Goal: Information Seeking & Learning: Learn about a topic

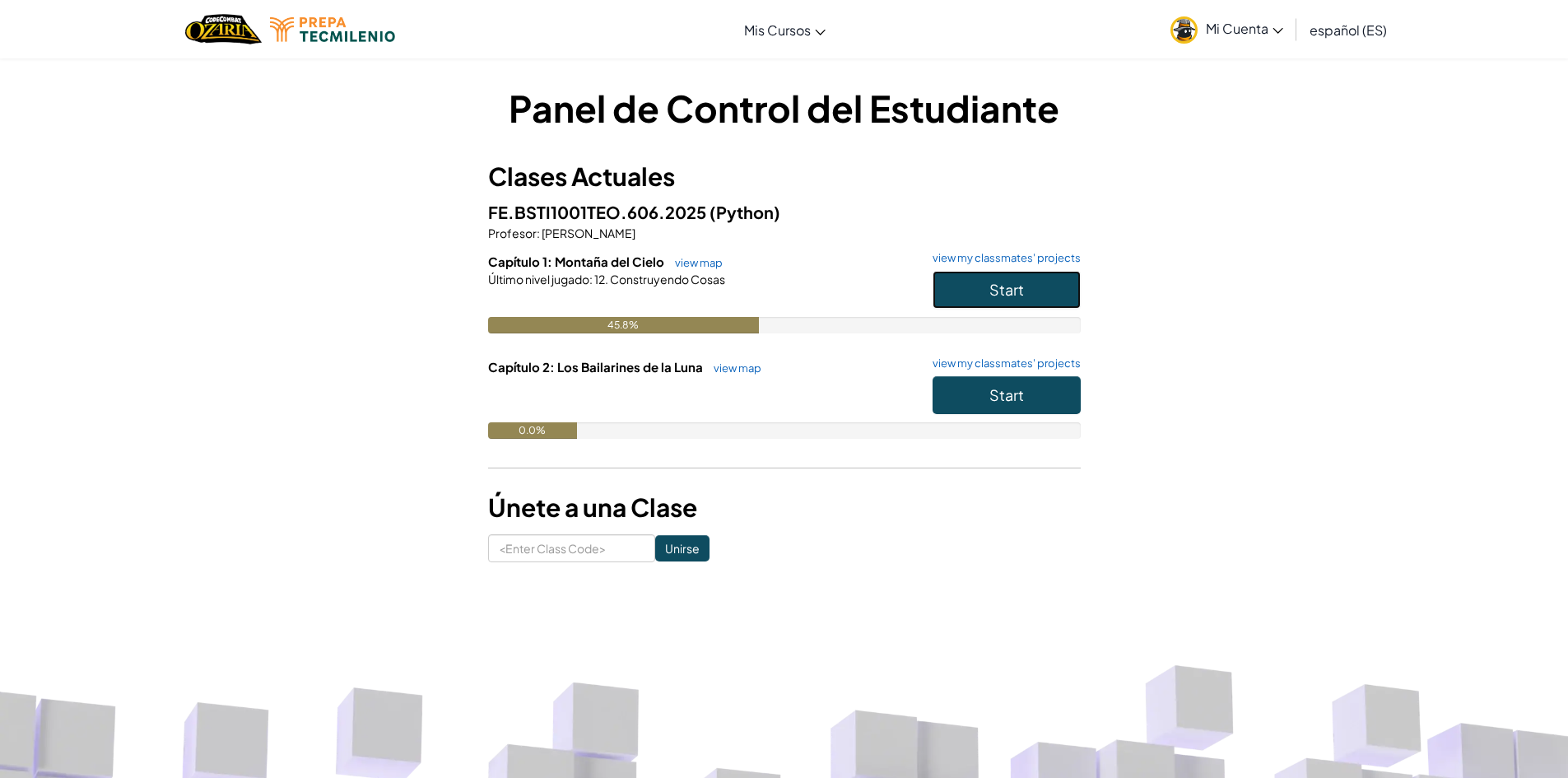
click at [1026, 284] on button "Start" at bounding box center [1006, 290] width 149 height 38
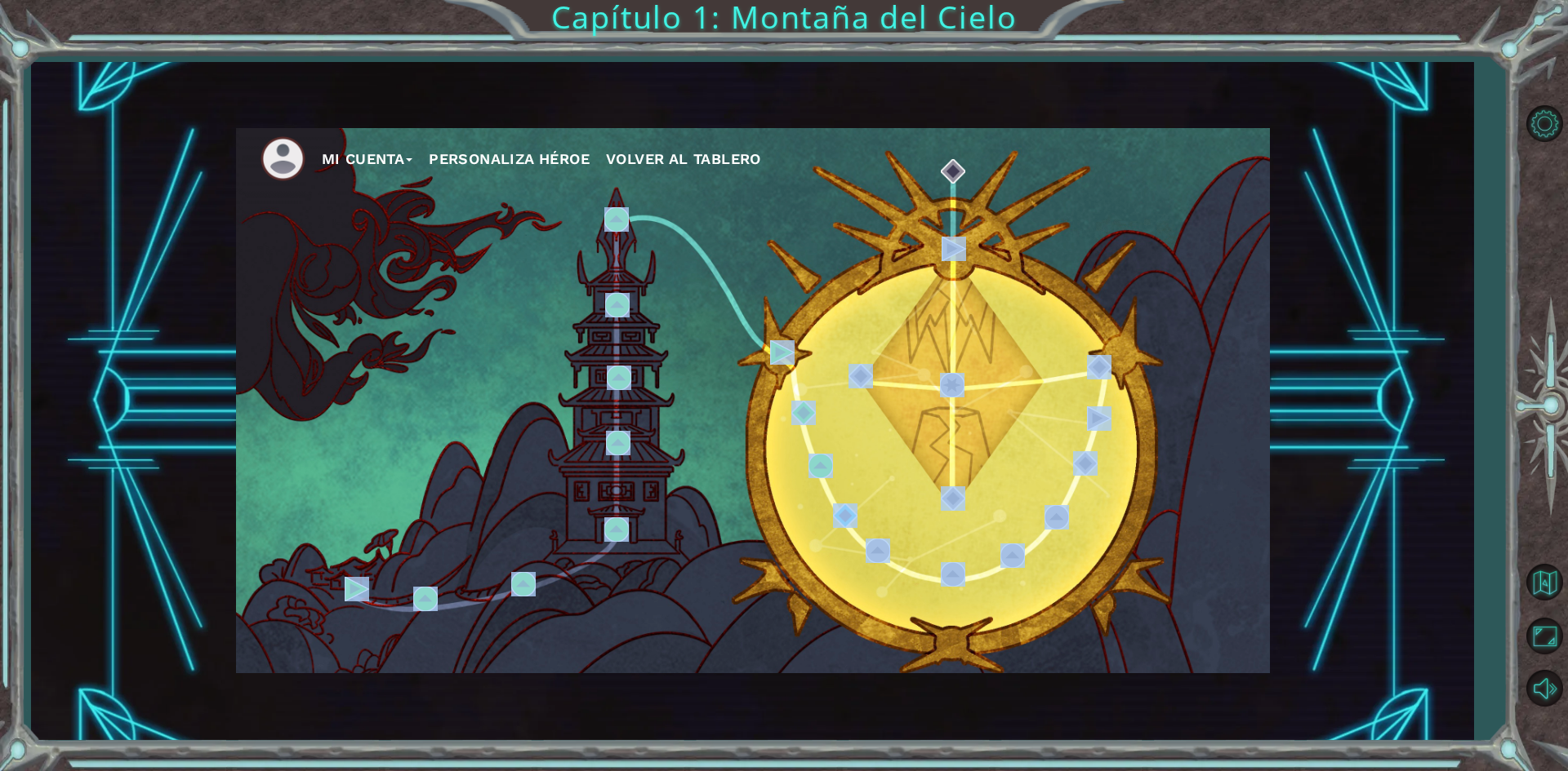
drag, startPoint x: 1018, startPoint y: 281, endPoint x: 1502, endPoint y: 599, distance: 579.1
click at [1430, 617] on div "Mi Cuenta Personaliza Héroe Volver al Tablero" at bounding box center [752, 402] width 1442 height 679
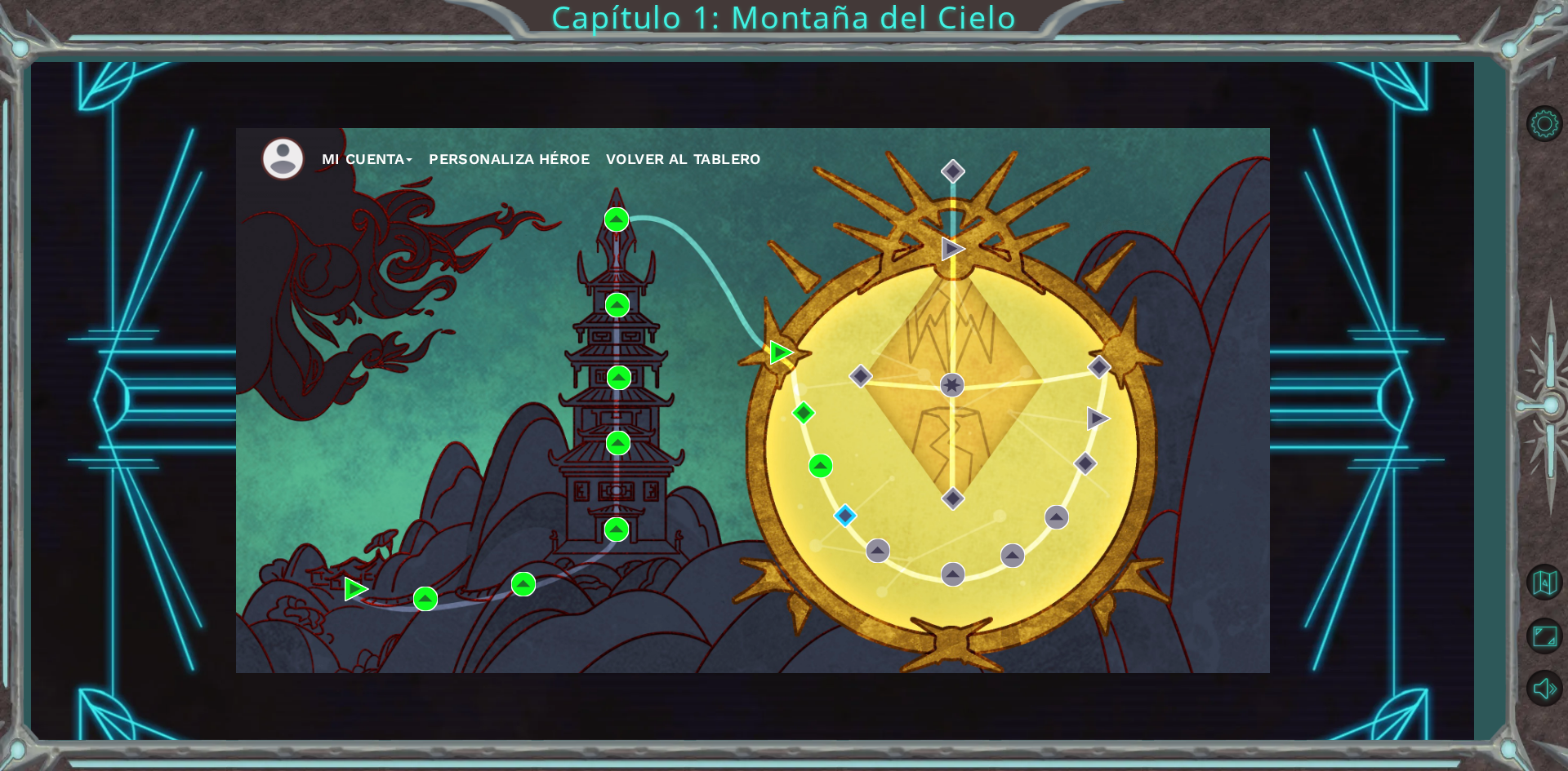
click at [1489, 271] on div "Mi Cuenta Personaliza Héroe Volver al Tablero Capítulo 1: Montaña del Cielo" at bounding box center [784, 386] width 1568 height 771
click at [1322, 394] on div "Mi Cuenta Personaliza Héroe Volver al Tablero" at bounding box center [752, 402] width 1442 height 679
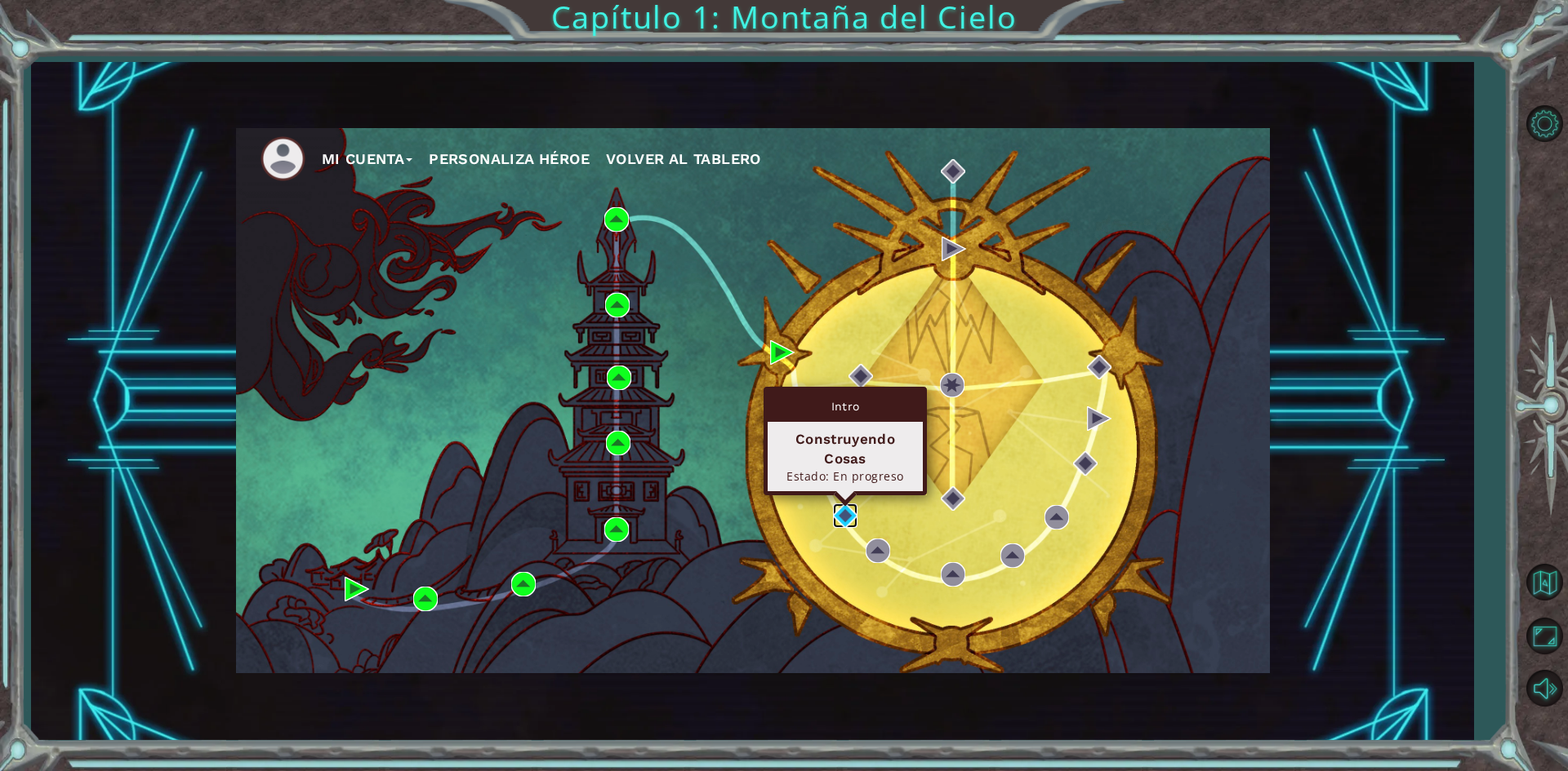
click at [845, 518] on img at bounding box center [845, 515] width 24 height 24
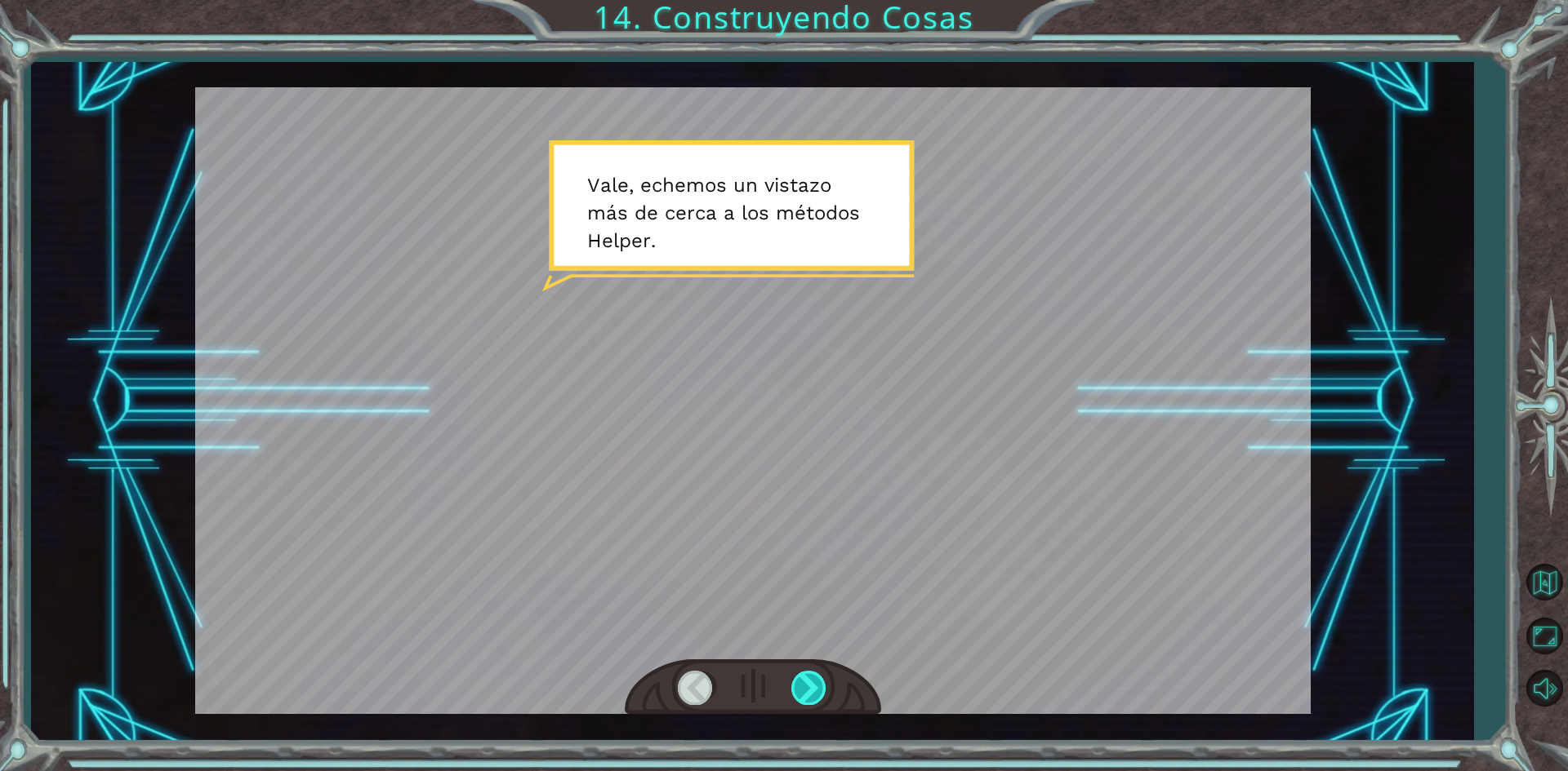
click at [821, 684] on div at bounding box center [809, 688] width 37 height 34
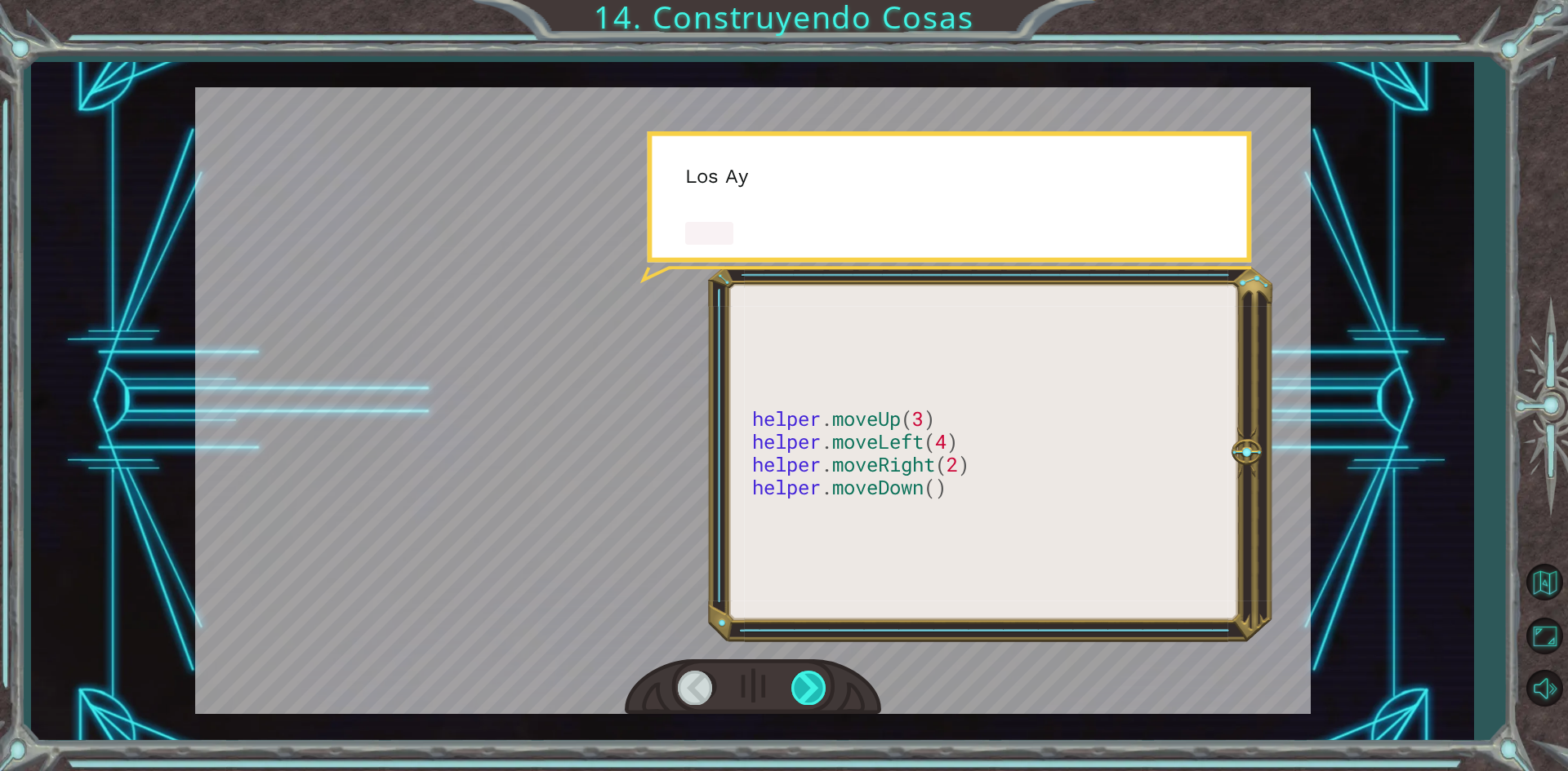
click at [821, 684] on div at bounding box center [809, 688] width 37 height 34
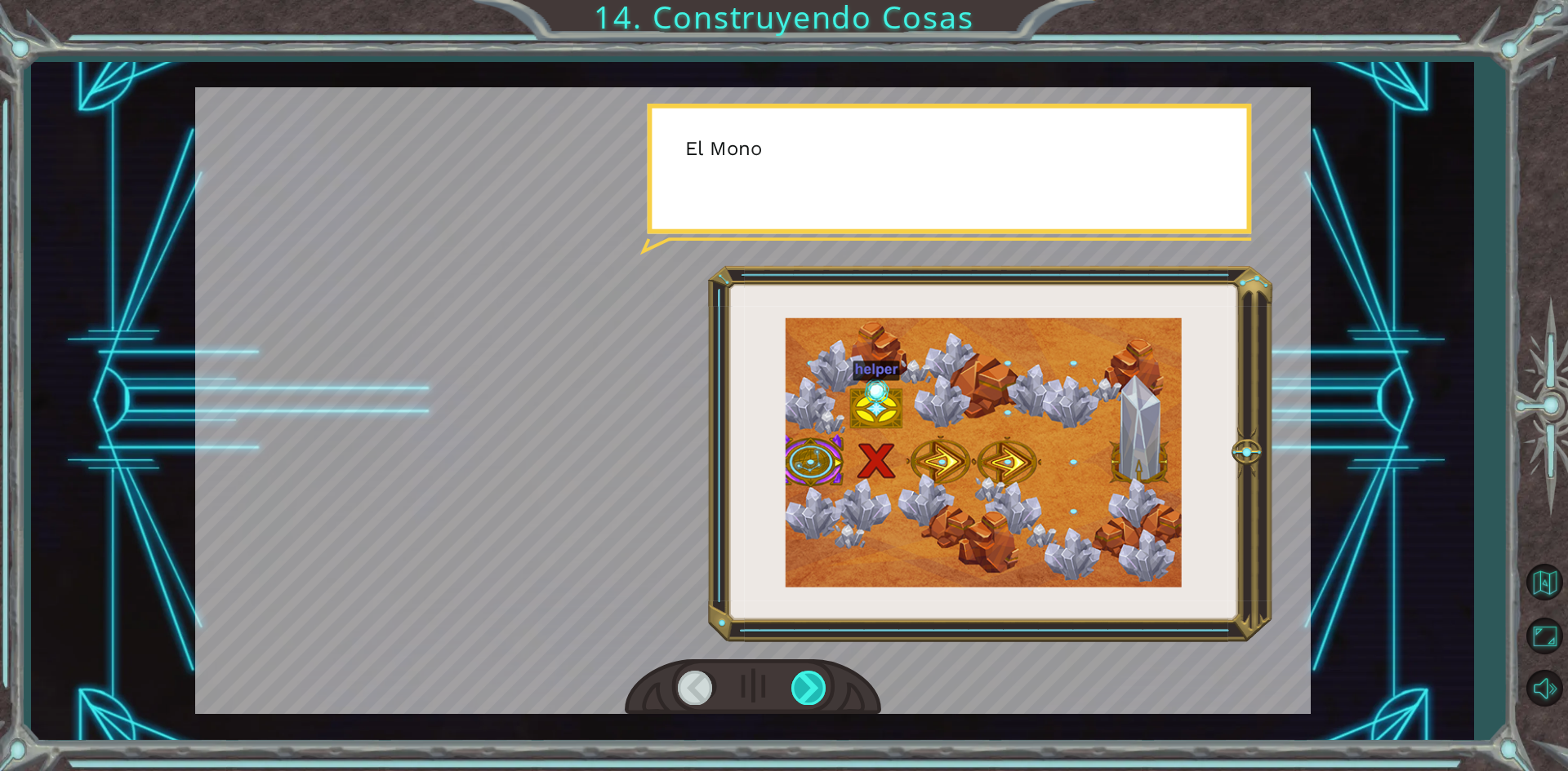
click at [821, 684] on div at bounding box center [809, 688] width 37 height 34
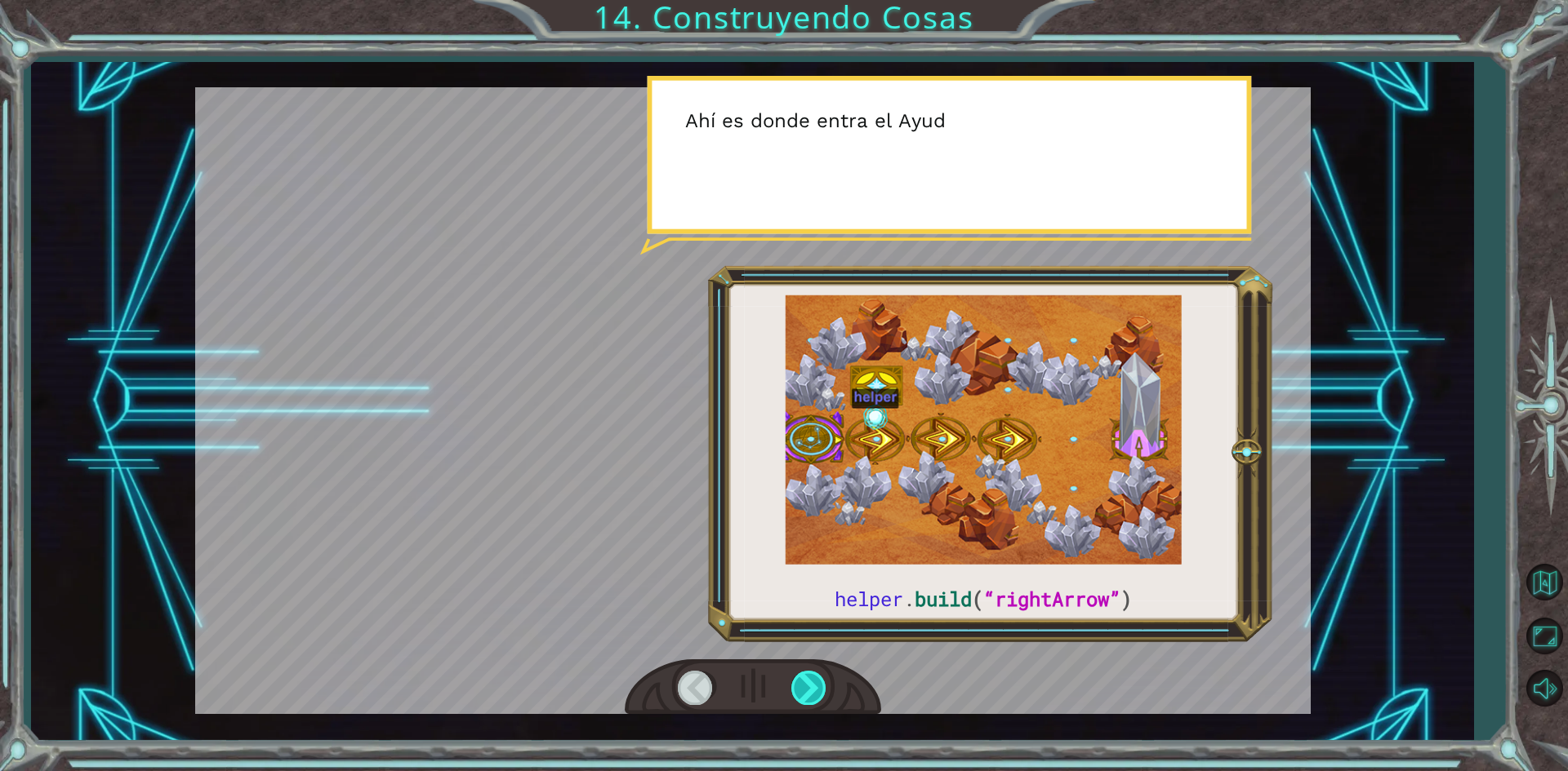
click at [815, 688] on div at bounding box center [809, 688] width 37 height 34
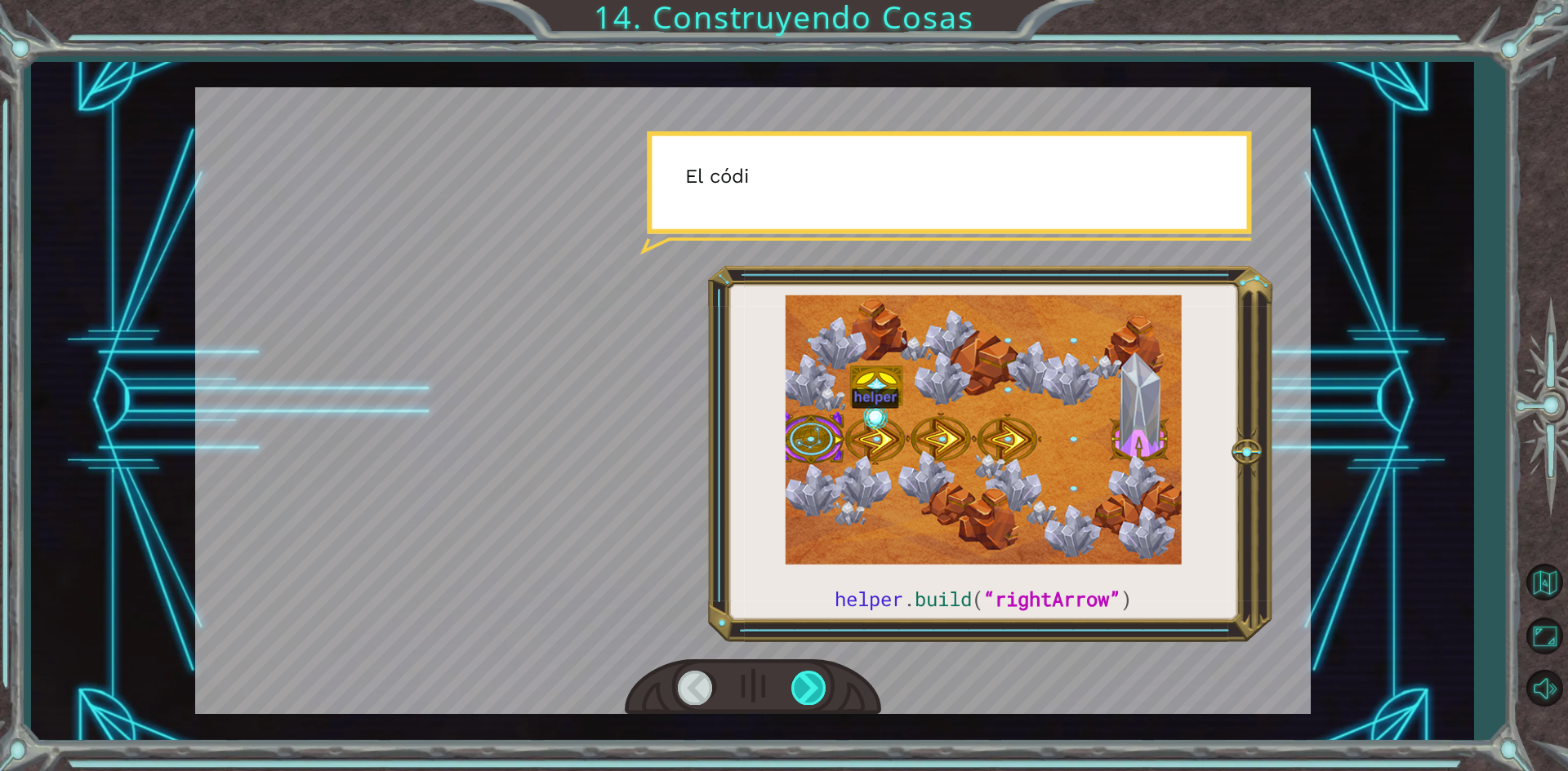
click at [815, 688] on div at bounding box center [809, 688] width 37 height 34
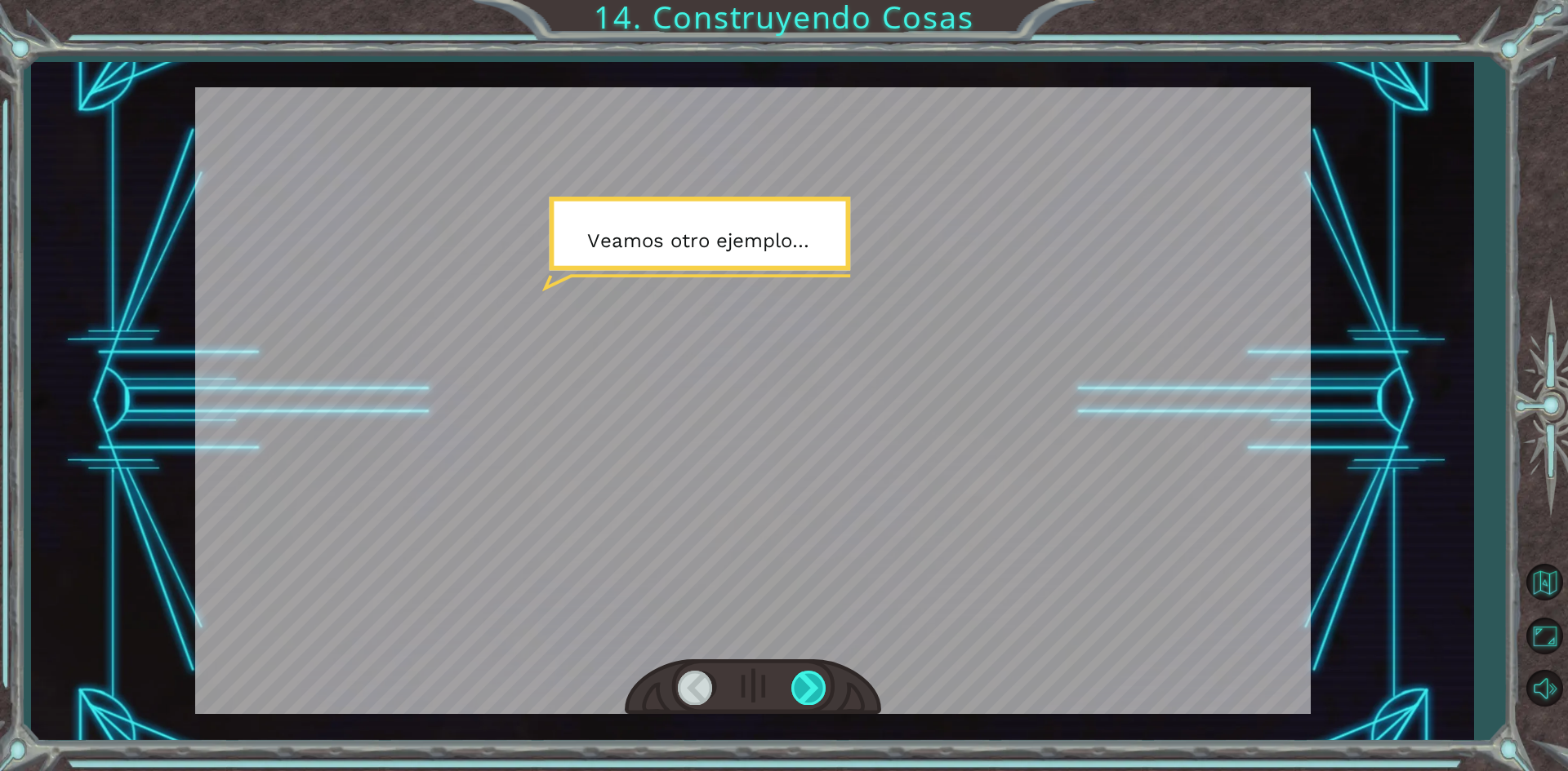
click at [815, 688] on div at bounding box center [809, 688] width 37 height 34
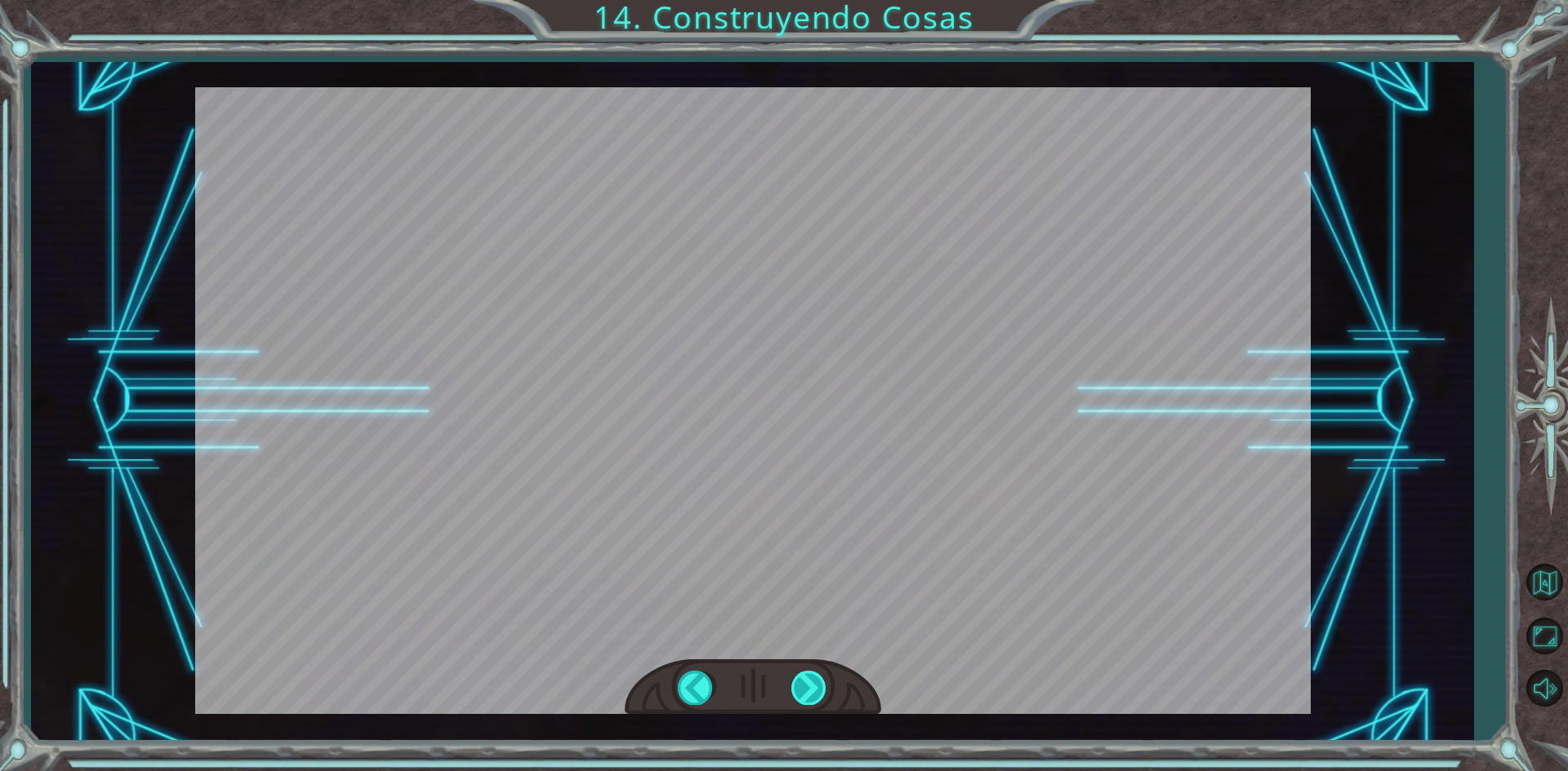
click at [815, 688] on div at bounding box center [809, 688] width 37 height 34
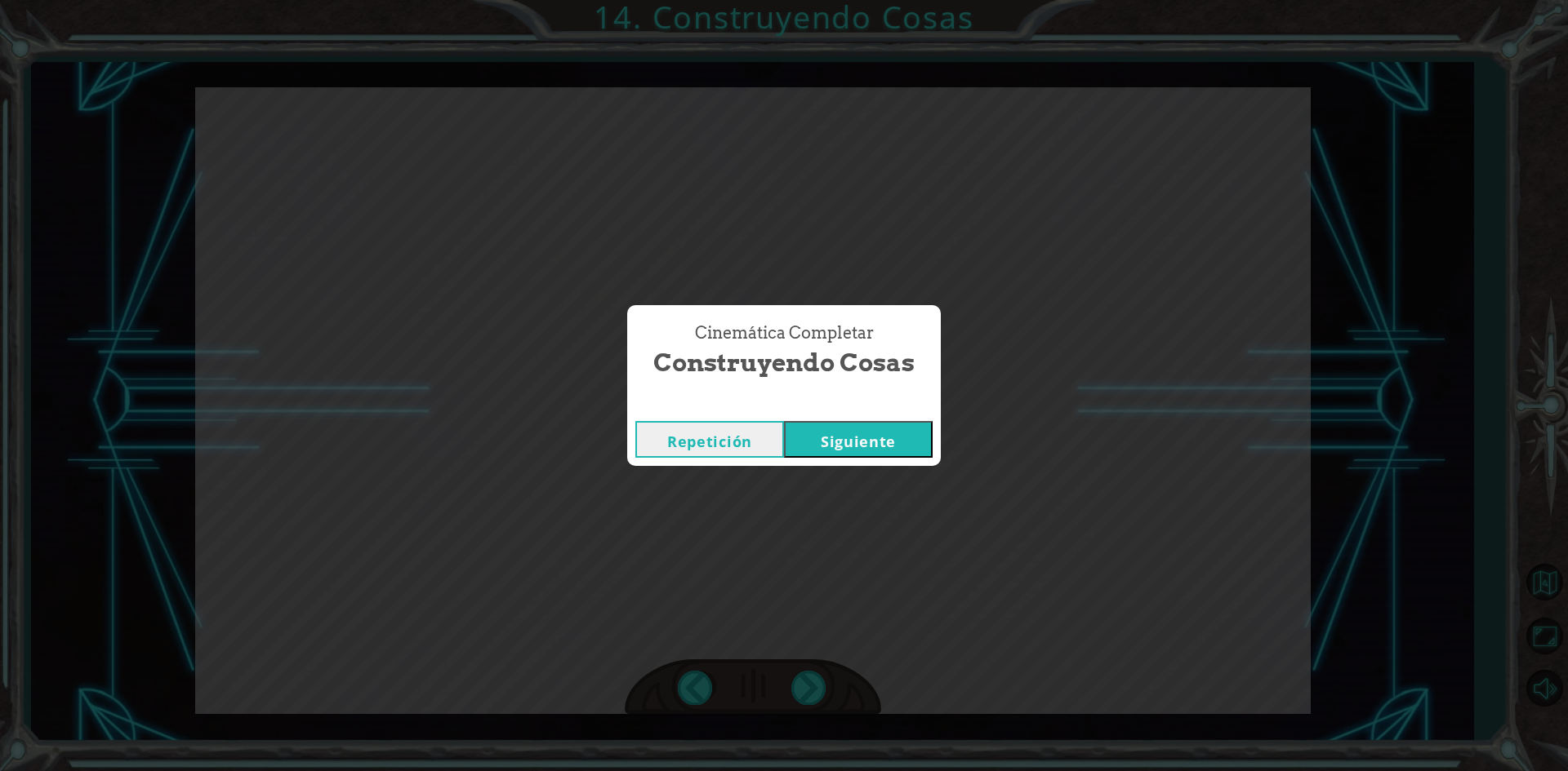
click at [855, 443] on button "Siguiente" at bounding box center [858, 439] width 148 height 37
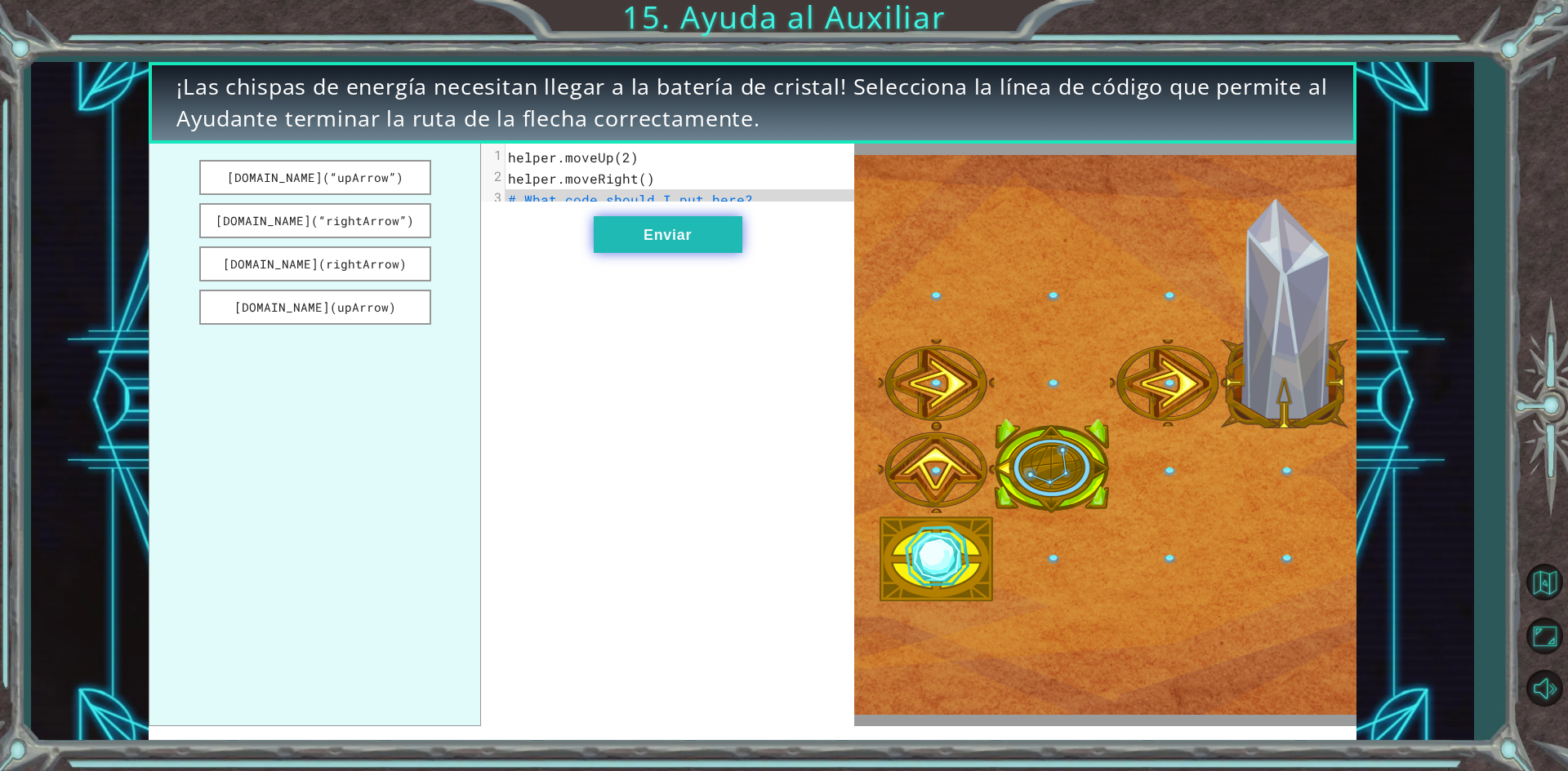
click at [644, 253] on button "Enviar" at bounding box center [668, 234] width 148 height 37
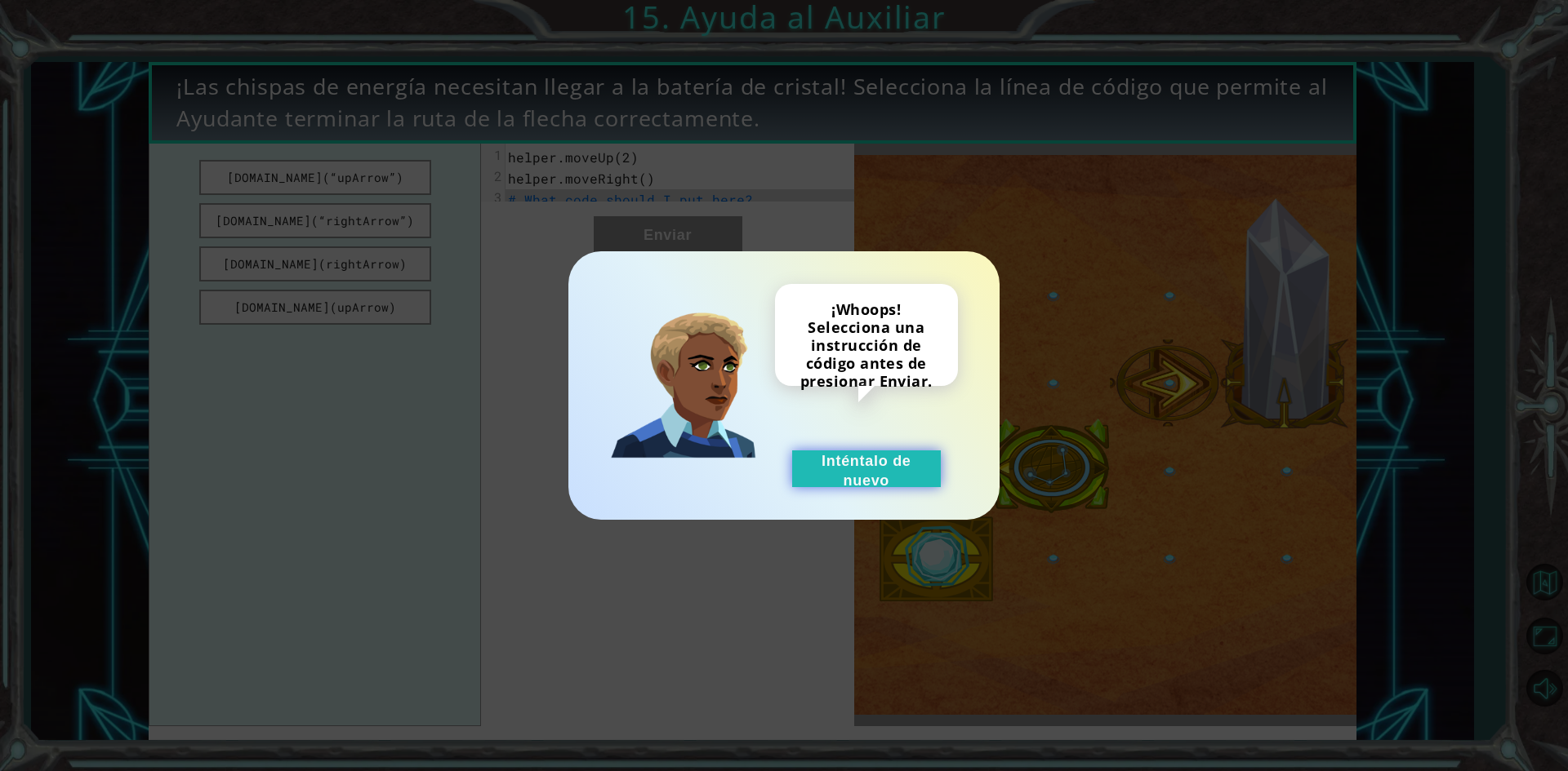
click at [871, 464] on button "Inténtalo de nuevo" at bounding box center [866, 468] width 148 height 37
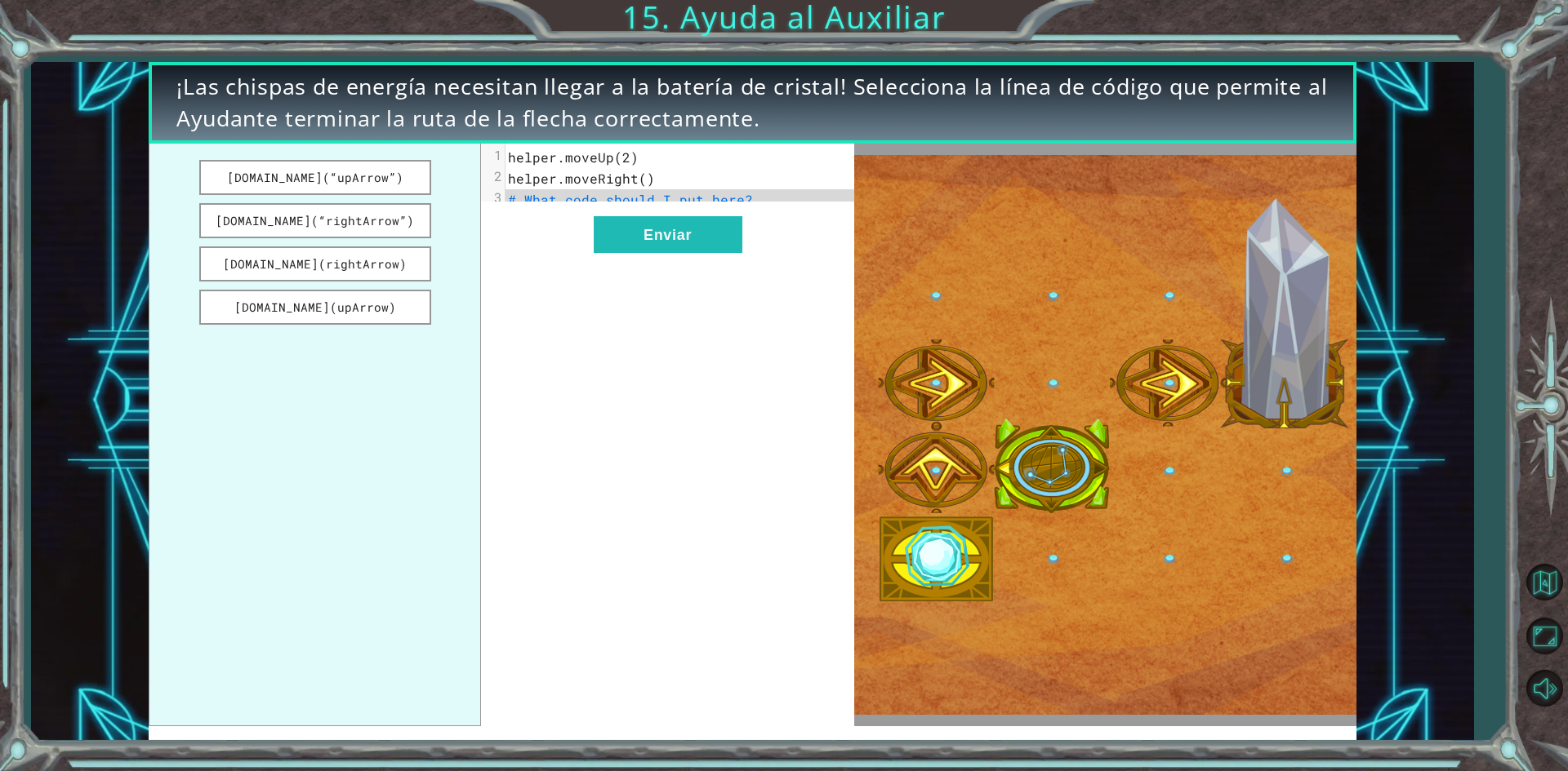
click at [621, 193] on span "# What code should I put here?" at bounding box center [630, 199] width 245 height 17
click at [277, 211] on button "[DOMAIN_NAME](“rightArrow”)" at bounding box center [315, 220] width 232 height 35
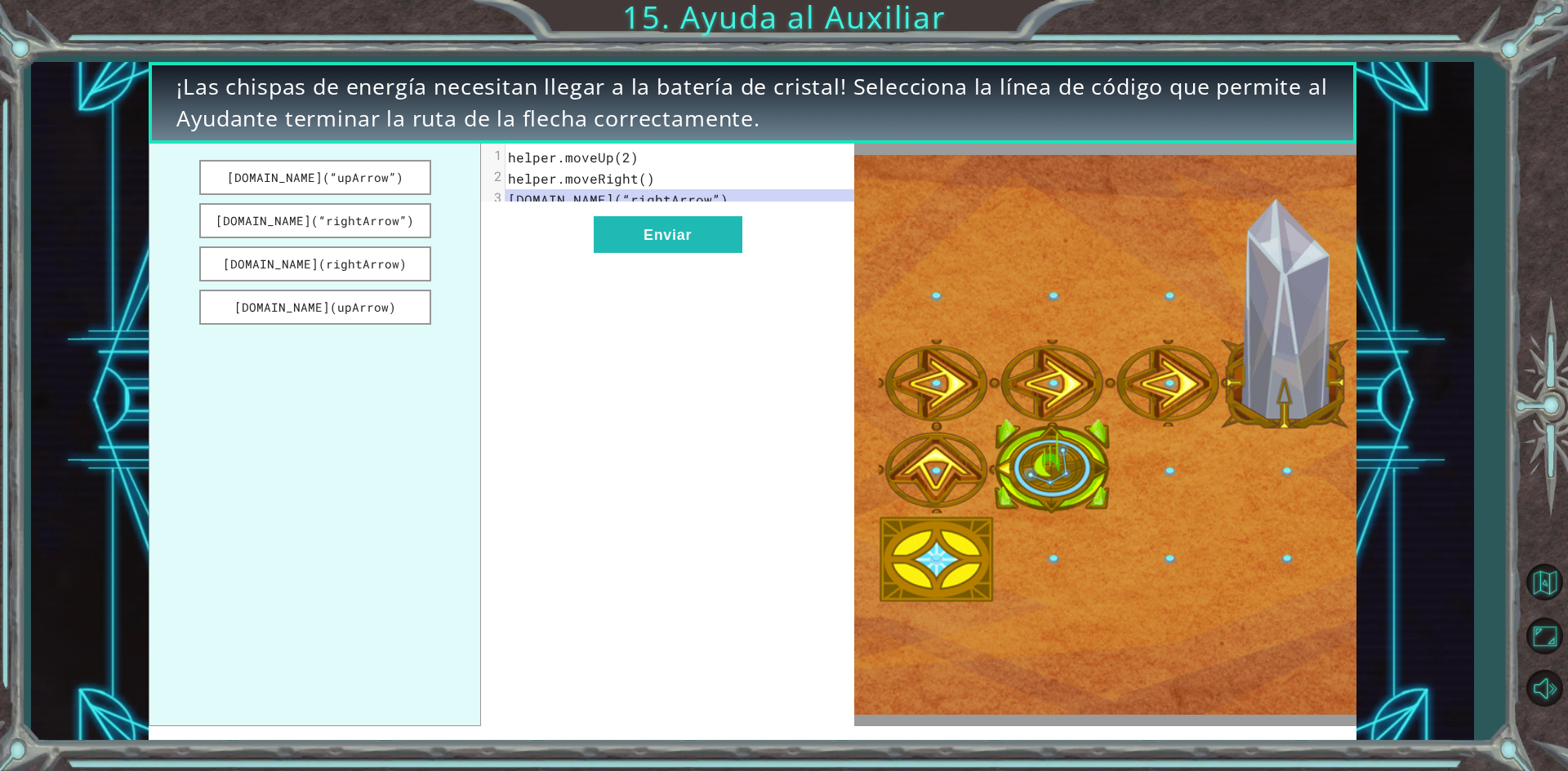
click at [580, 250] on div "xxxxxxxxxx 3 1 helper.moveUp(2) 2 helper.moveRight() 3 [DOMAIN_NAME](“rightArro…" at bounding box center [667, 435] width 372 height 583
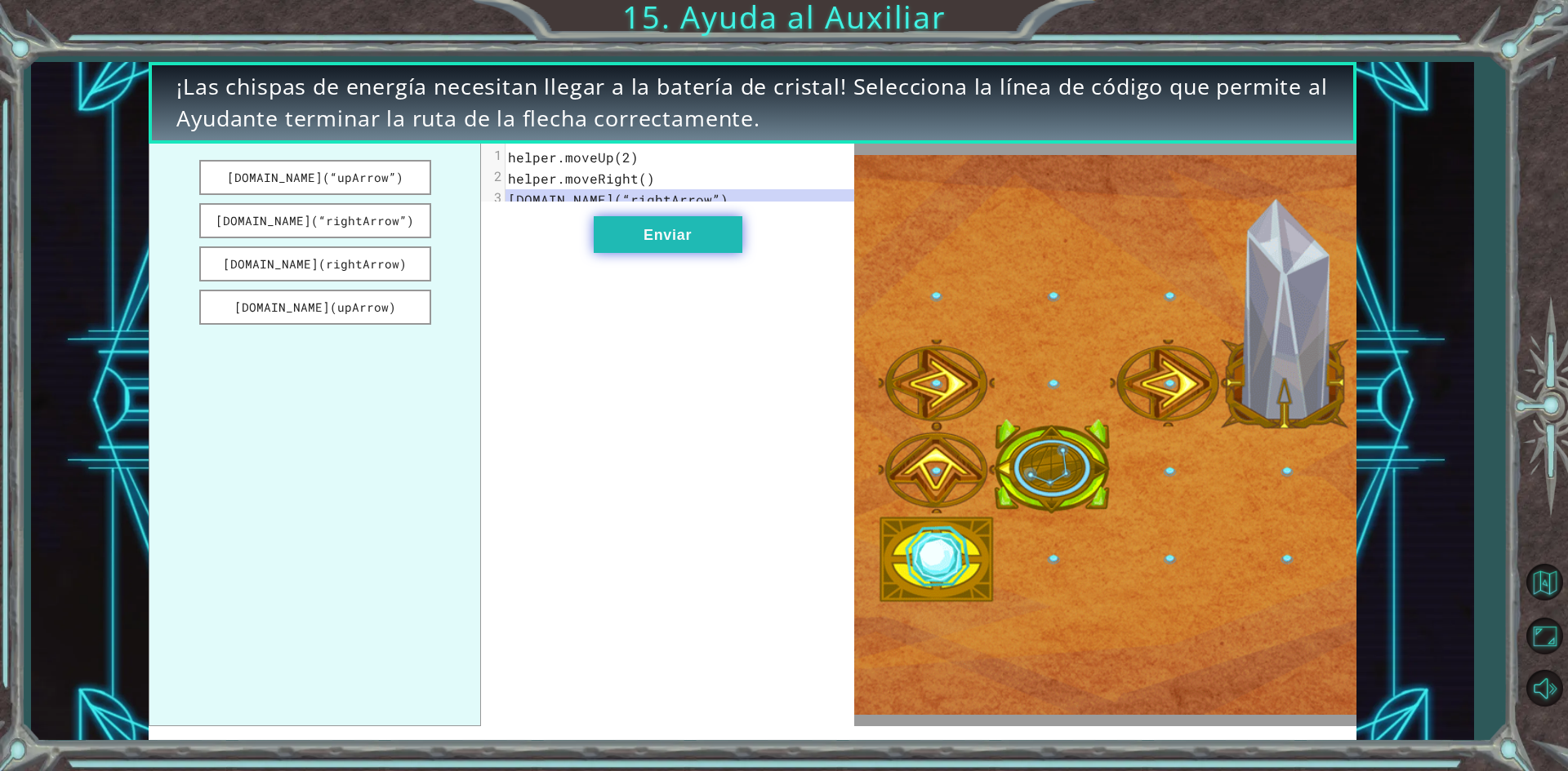
click at [621, 253] on button "Enviar" at bounding box center [668, 234] width 148 height 37
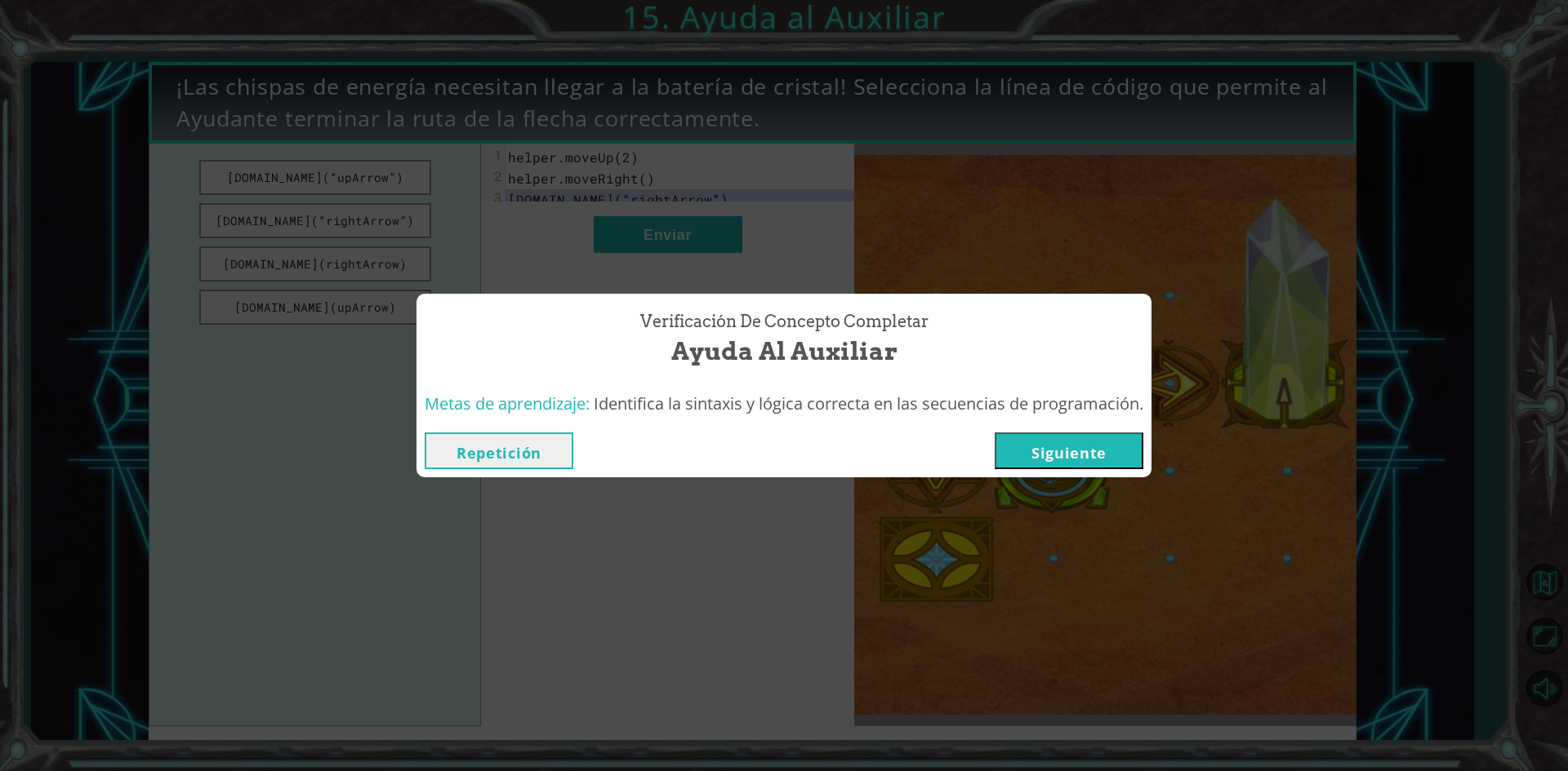
click at [1030, 445] on button "Siguiente" at bounding box center [1069, 451] width 148 height 37
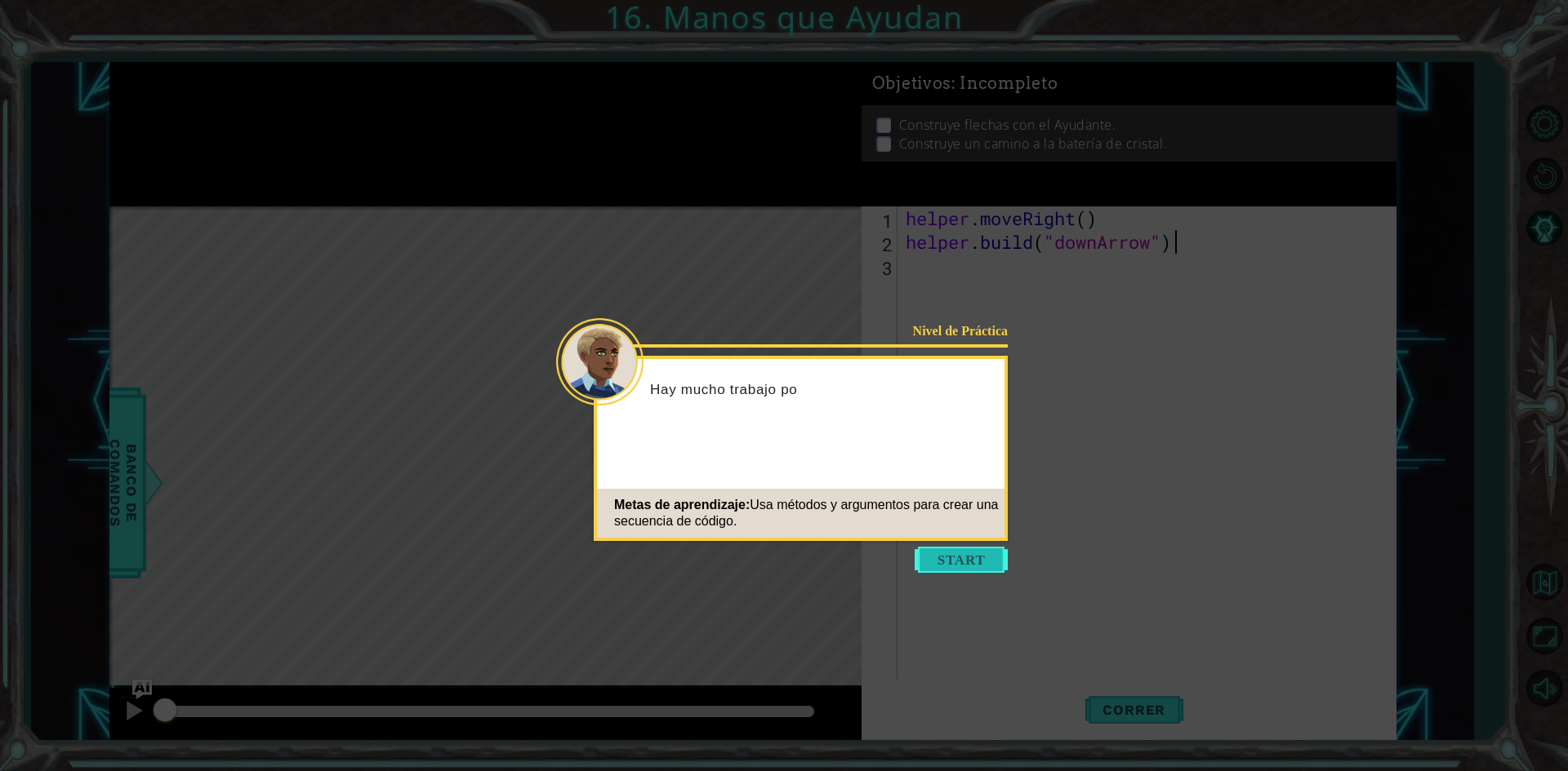
click at [972, 560] on button "Start" at bounding box center [961, 560] width 93 height 26
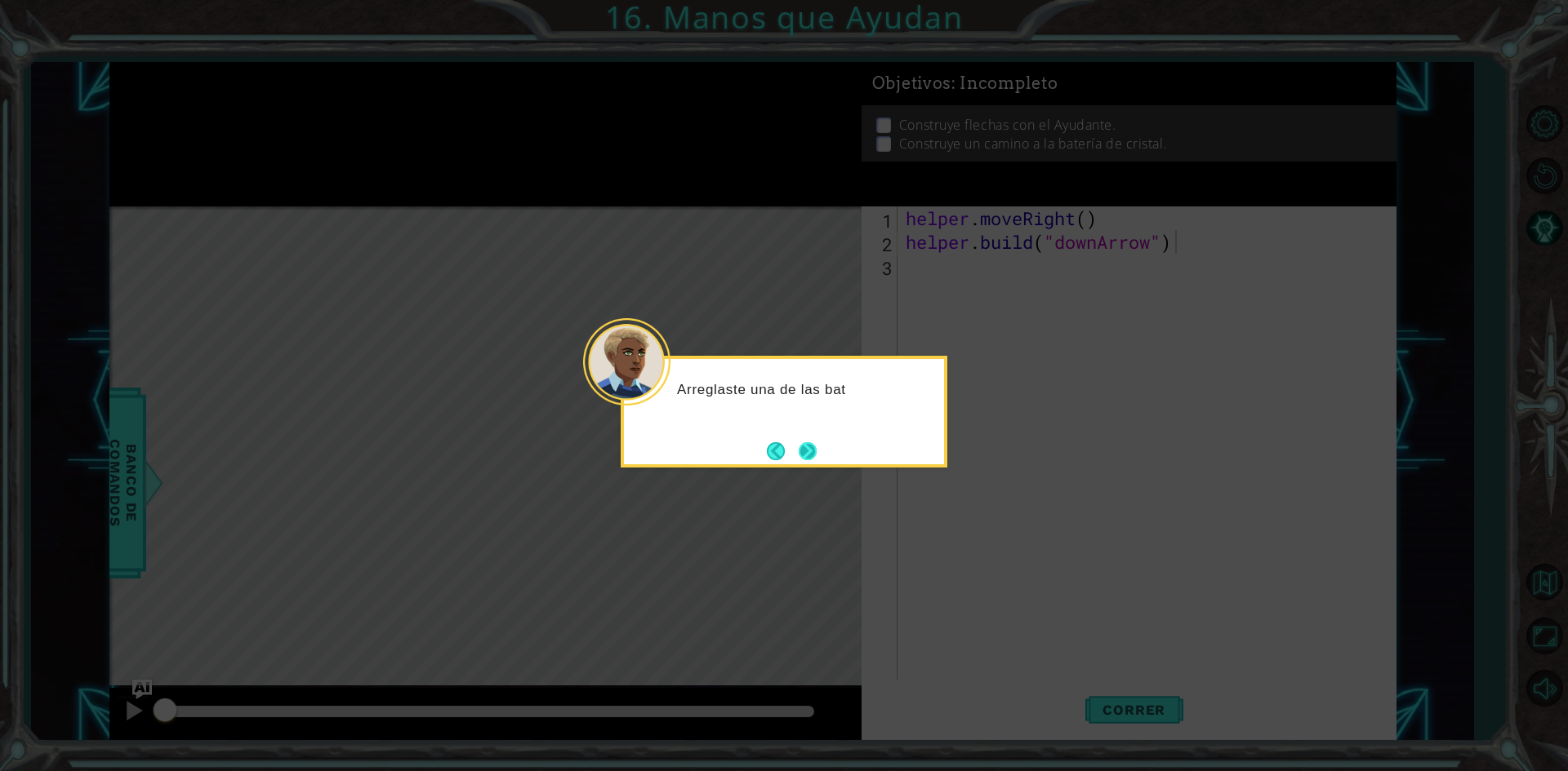
click at [813, 460] on button "Next" at bounding box center [808, 452] width 18 height 18
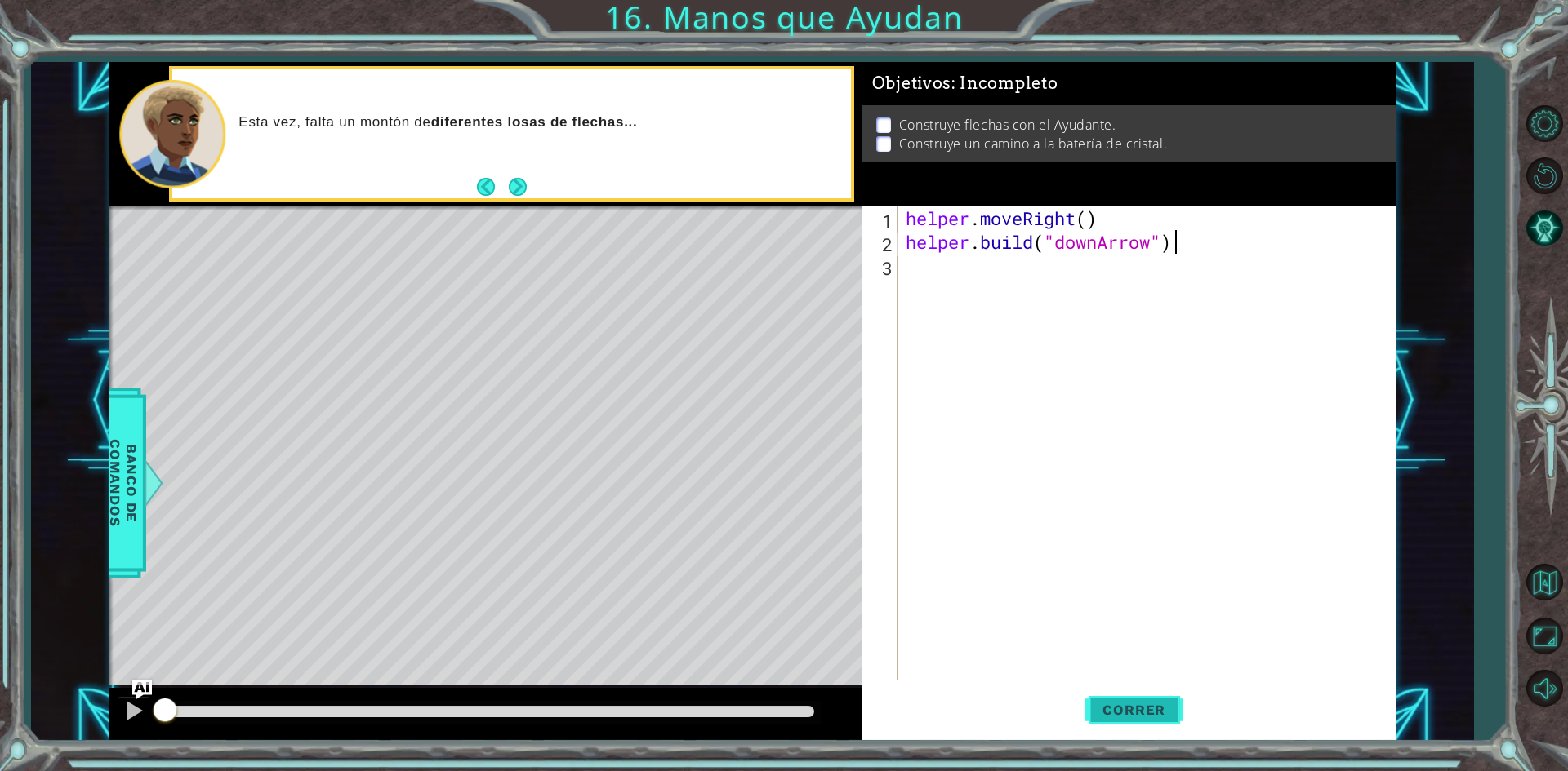
click at [1112, 709] on span "Correr" at bounding box center [1134, 710] width 96 height 16
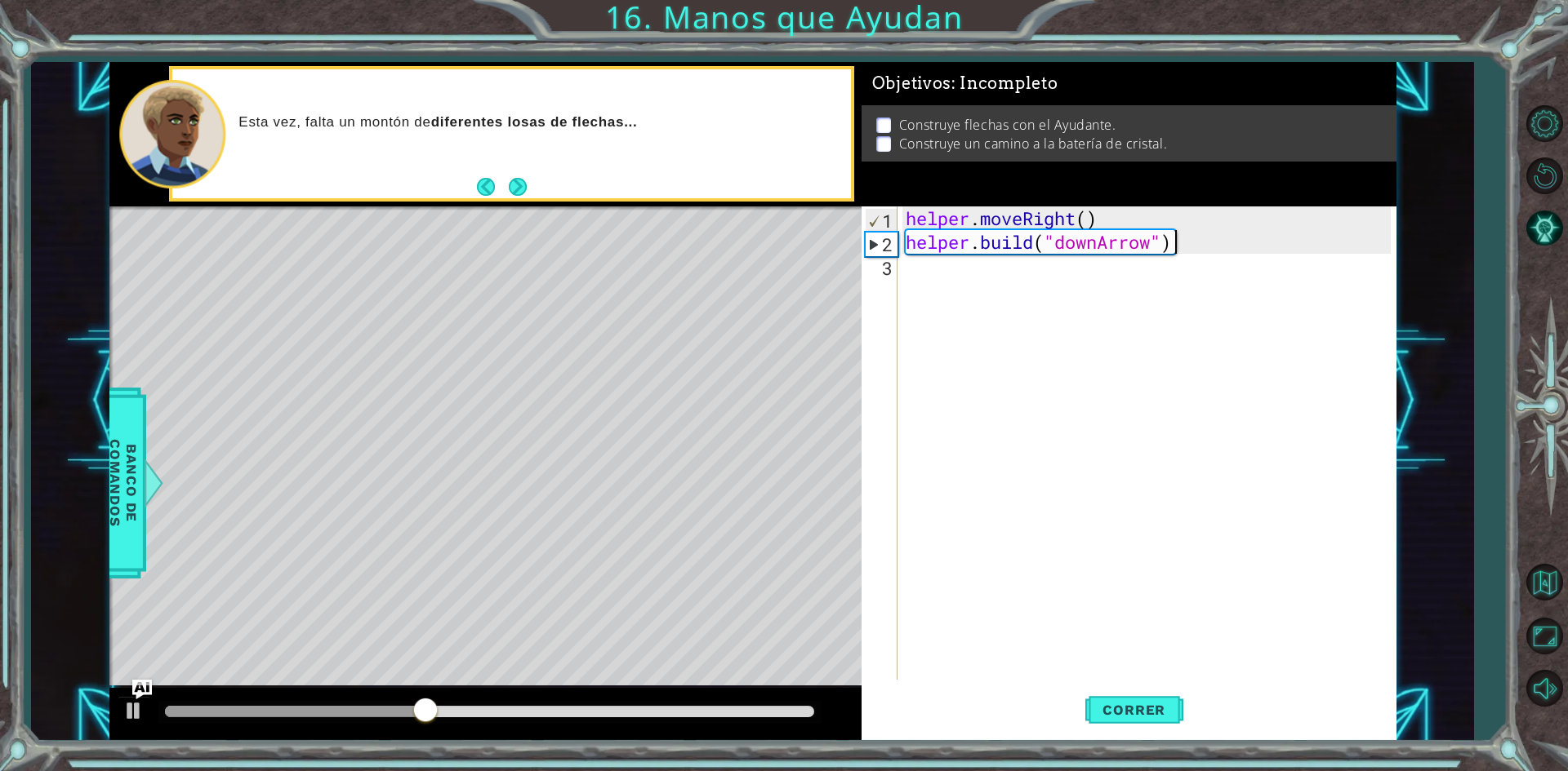
click at [1004, 315] on div "helper . moveRight ( ) helper . build ( "downArrow" )" at bounding box center [1151, 467] width 496 height 521
click at [1134, 714] on span "Correr" at bounding box center [1134, 710] width 96 height 16
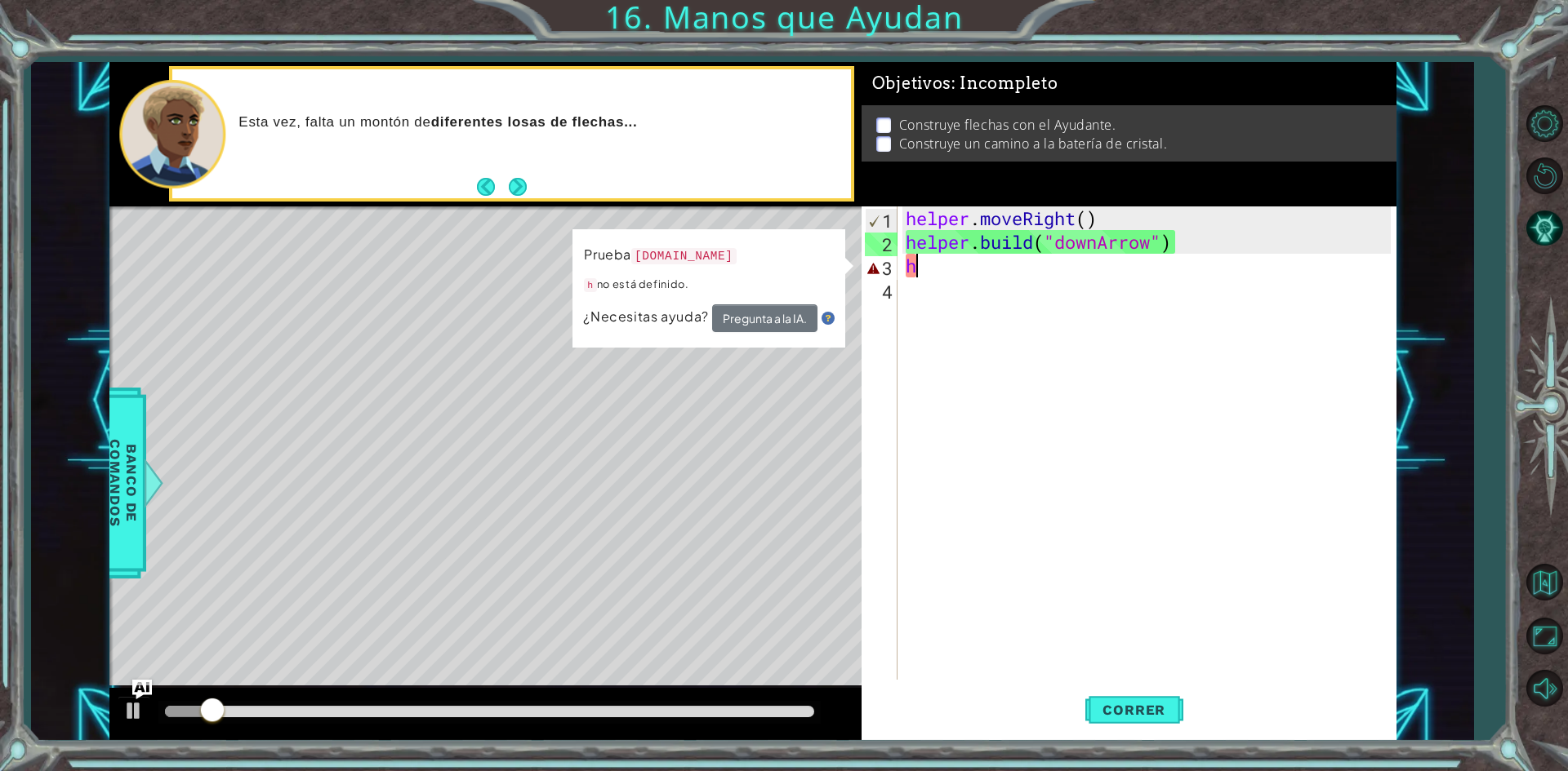
click at [983, 275] on div "helper . moveRight ( ) helper . build ( "downArrow" ) h" at bounding box center [1151, 467] width 496 height 521
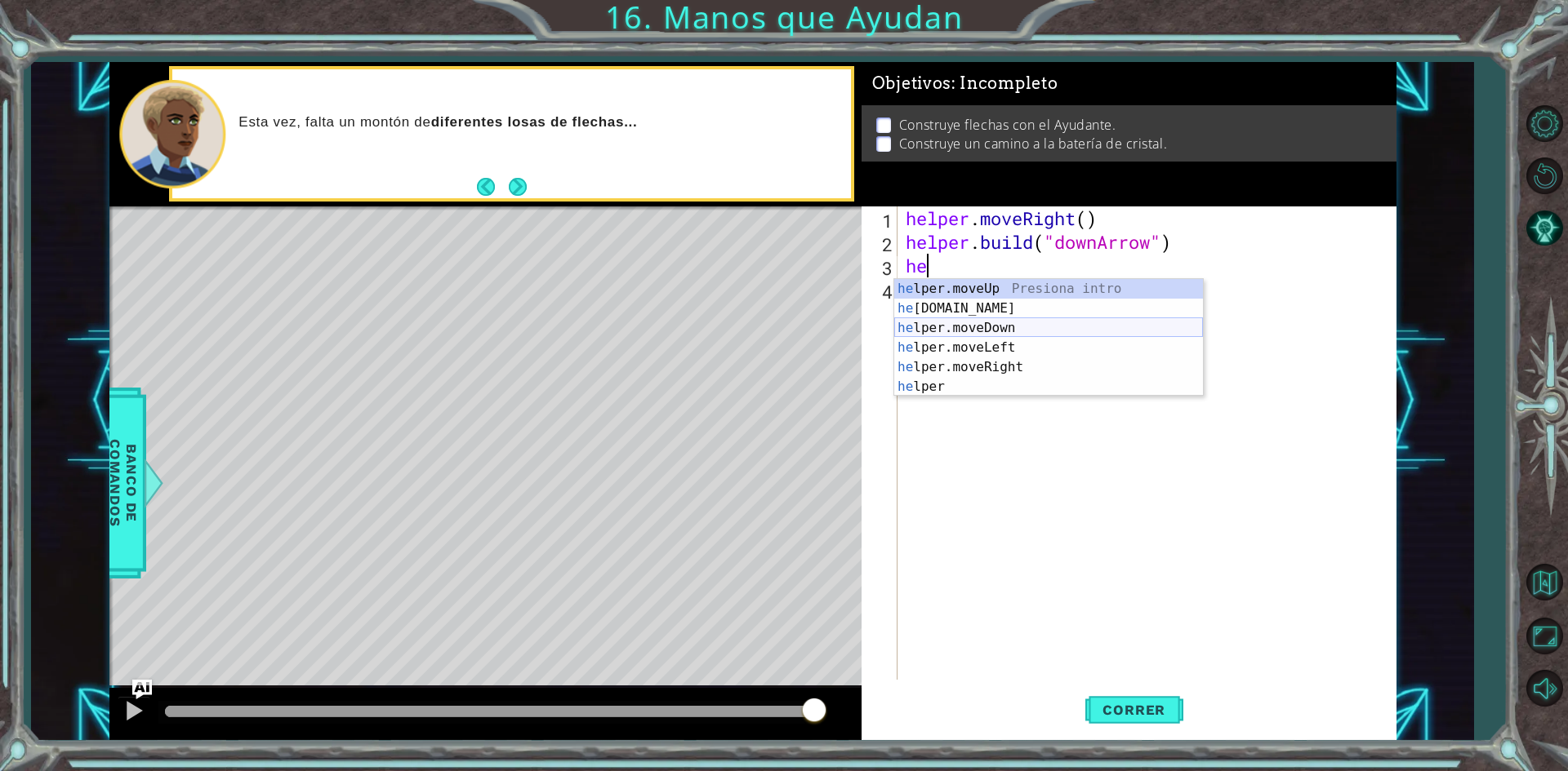
click at [977, 331] on div "he lper.moveUp Presiona intro he [DOMAIN_NAME] Presiona intro he lper.moveDown …" at bounding box center [1049, 358] width 309 height 157
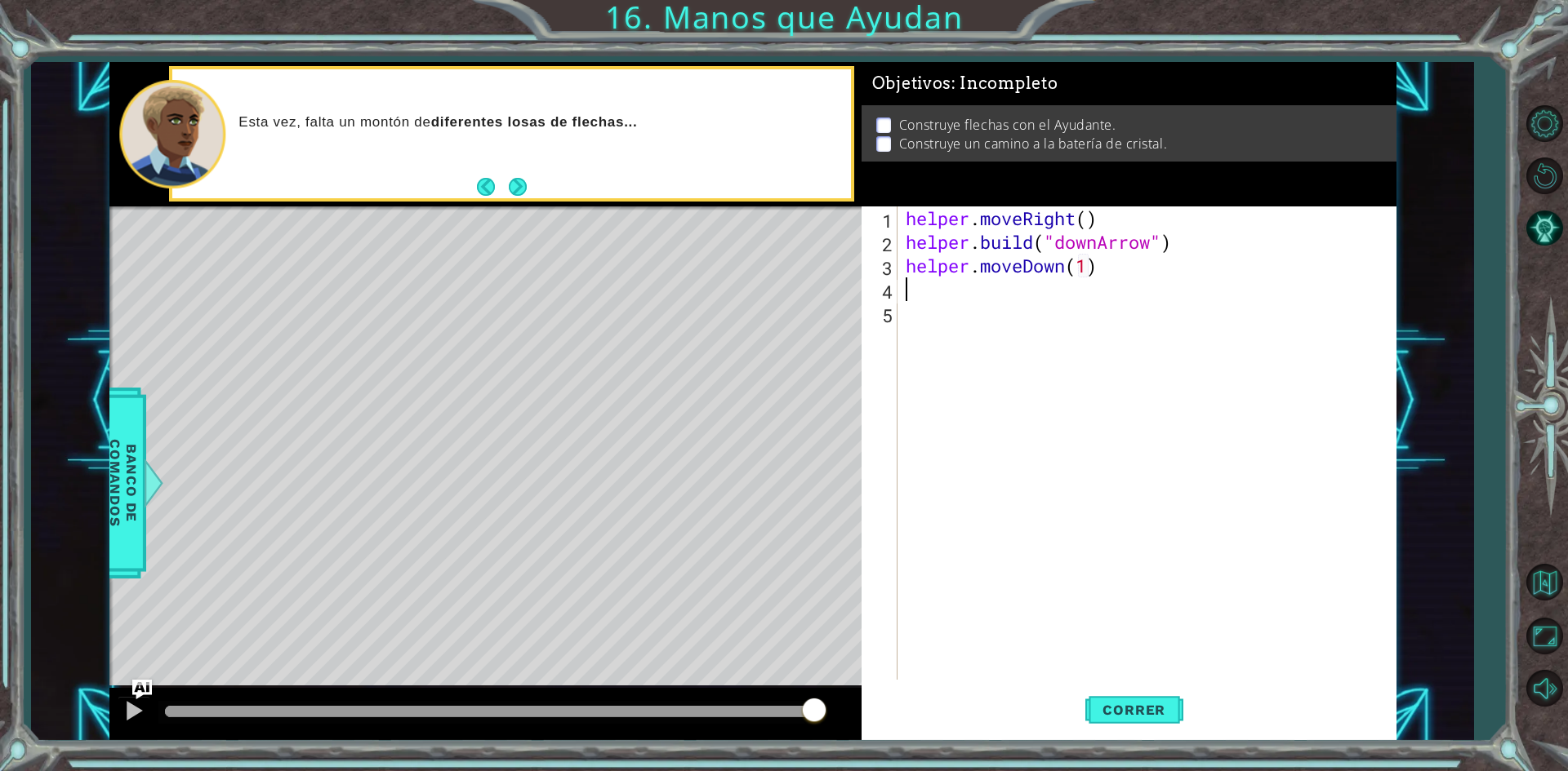
scroll to position [0, 8]
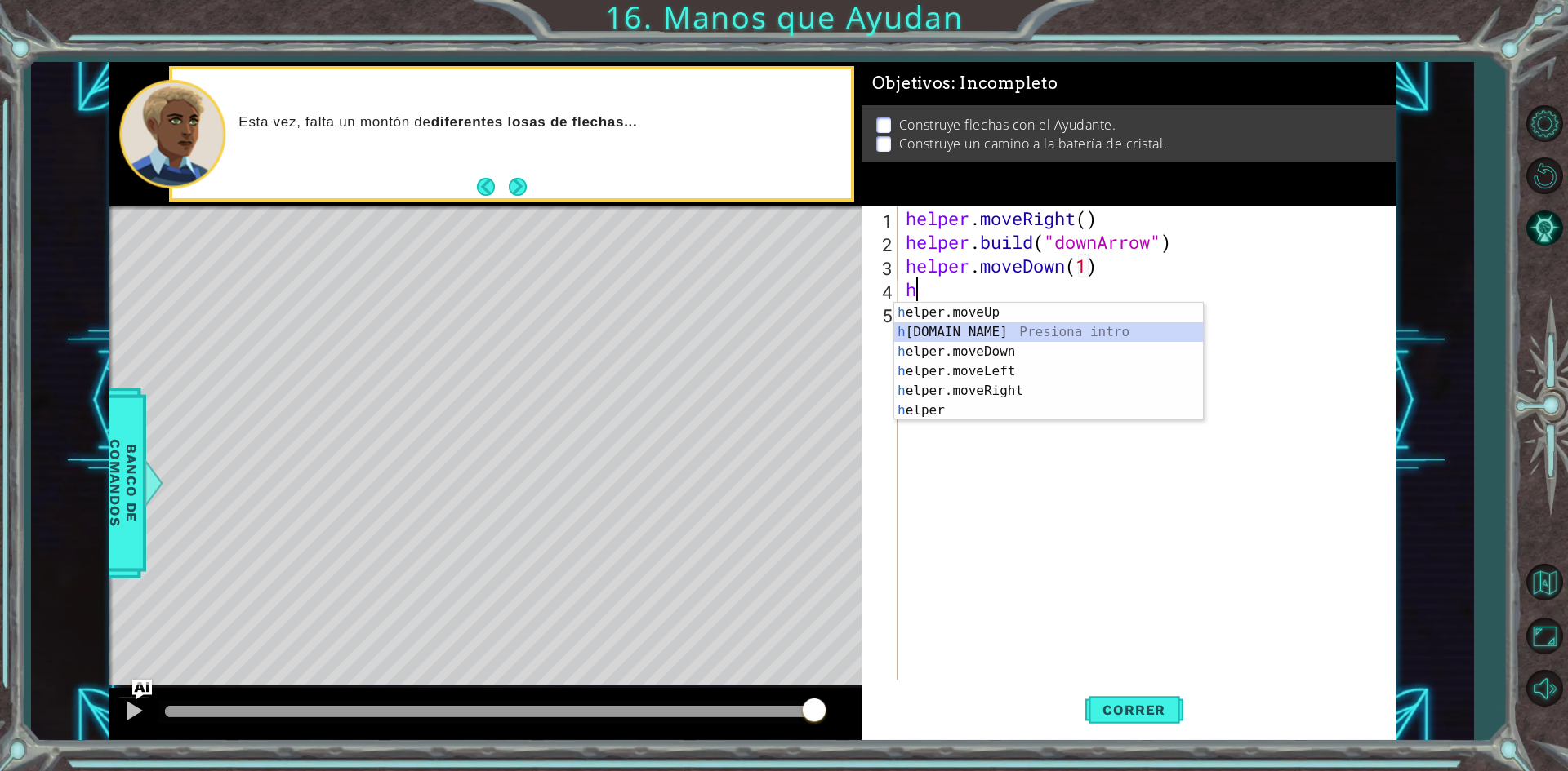
click at [976, 330] on div "h elper.moveUp Presiona intro h [DOMAIN_NAME] Presiona intro h elper.moveDown P…" at bounding box center [1049, 381] width 309 height 157
type textarea "[DOMAIN_NAME]("rightArrow")"
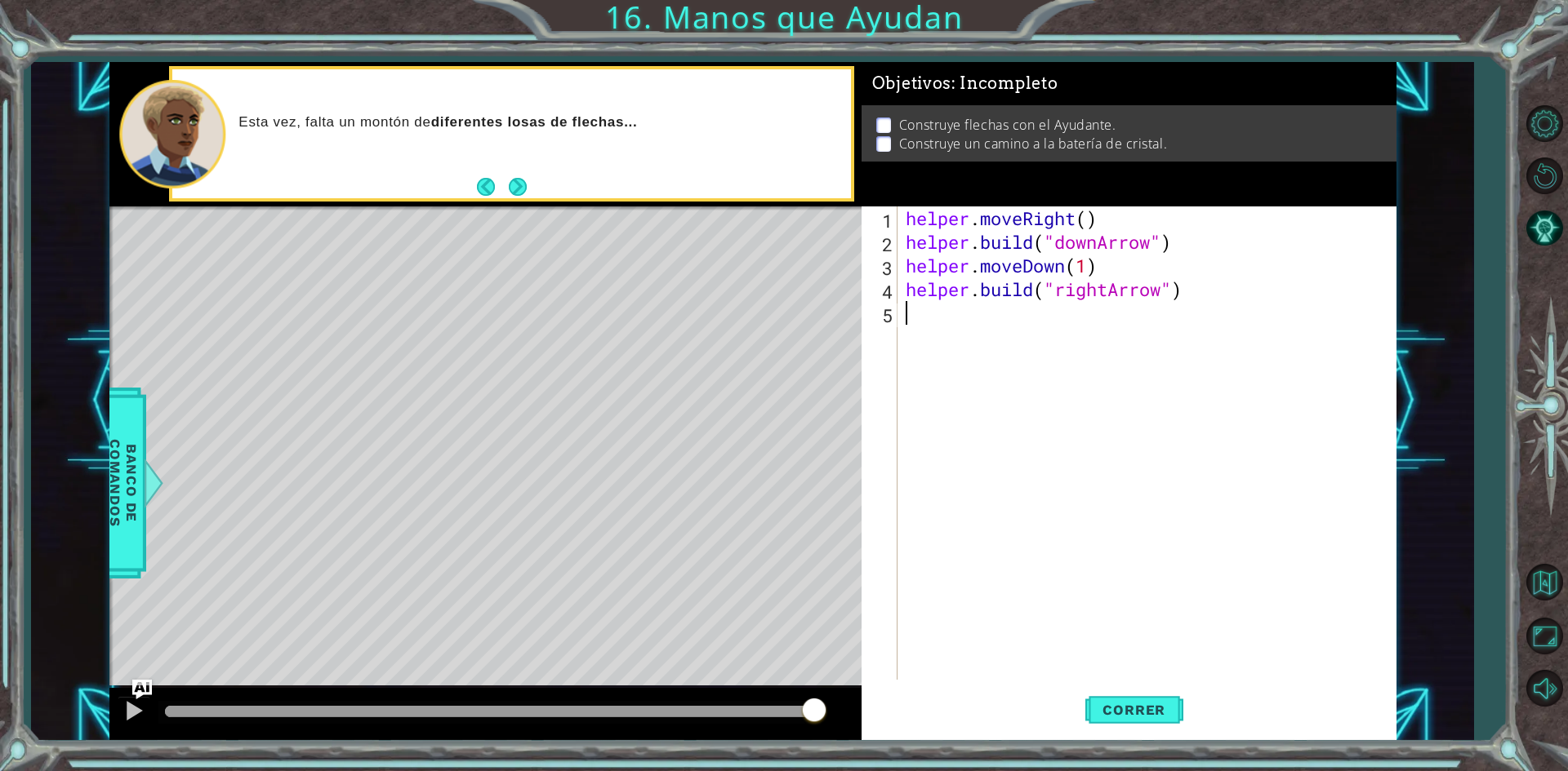
drag, startPoint x: 1110, startPoint y: 549, endPoint x: 1113, endPoint y: 565, distance: 16.3
click at [1113, 565] on div "helper . moveRight ( ) helper . build ( "downArrow" ) helper . moveDown ( 1 ) h…" at bounding box center [1151, 467] width 496 height 521
click at [1125, 701] on button "Correr" at bounding box center [1135, 710] width 98 height 53
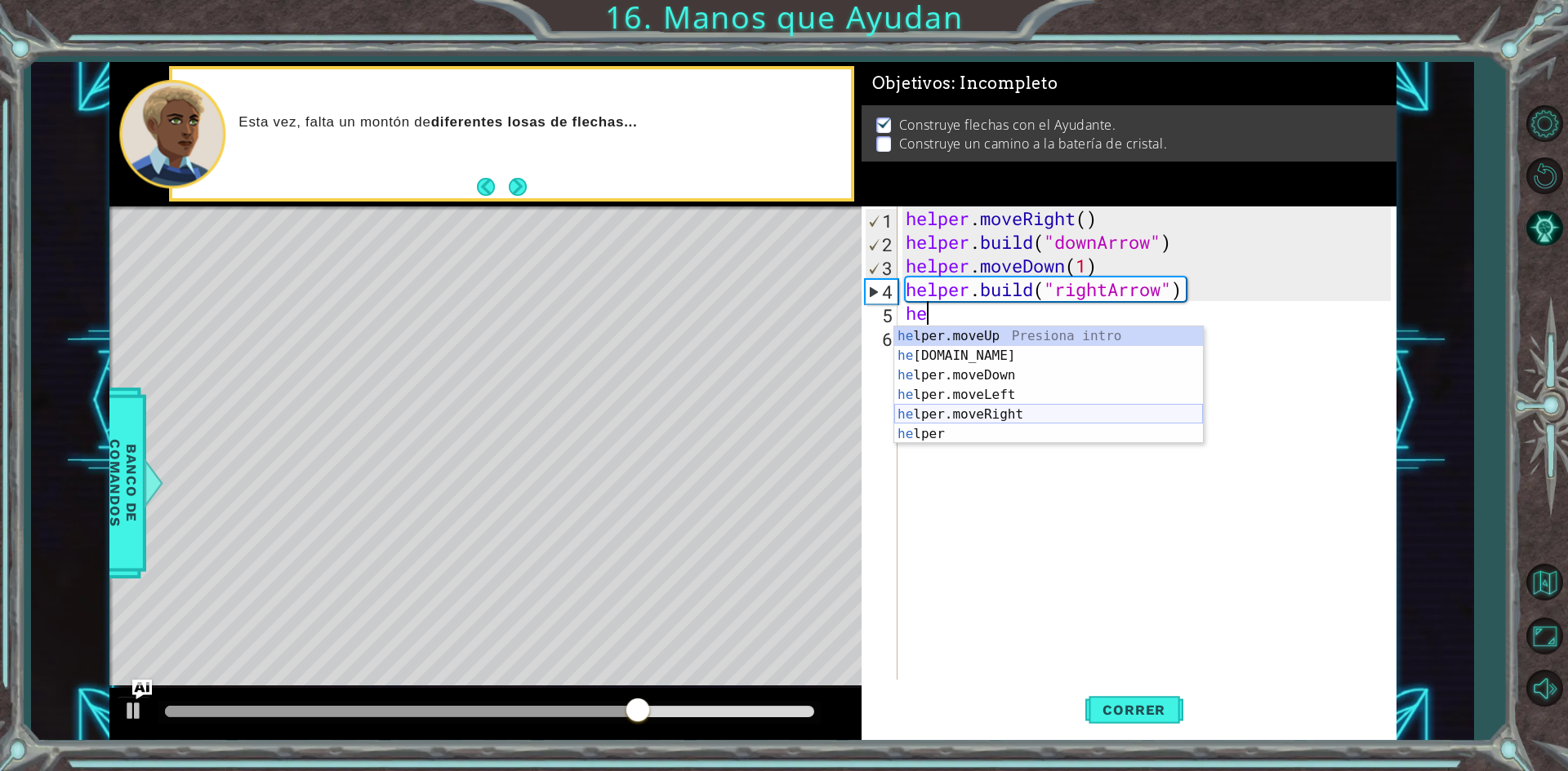
click at [988, 410] on div "he lper.moveUp Presiona intro he [DOMAIN_NAME] Presiona intro he lper.moveDown …" at bounding box center [1049, 405] width 309 height 157
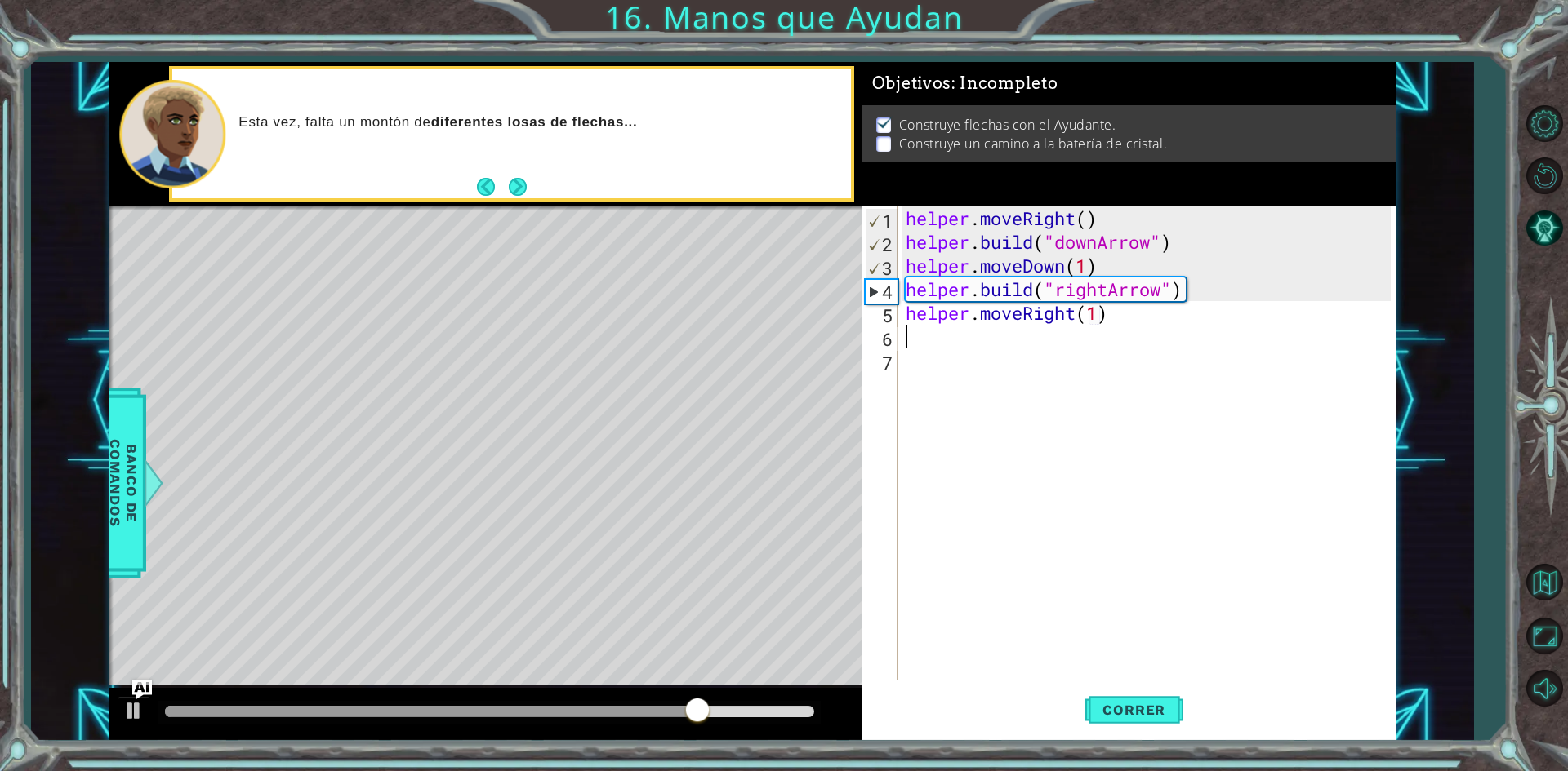
scroll to position [0, 9]
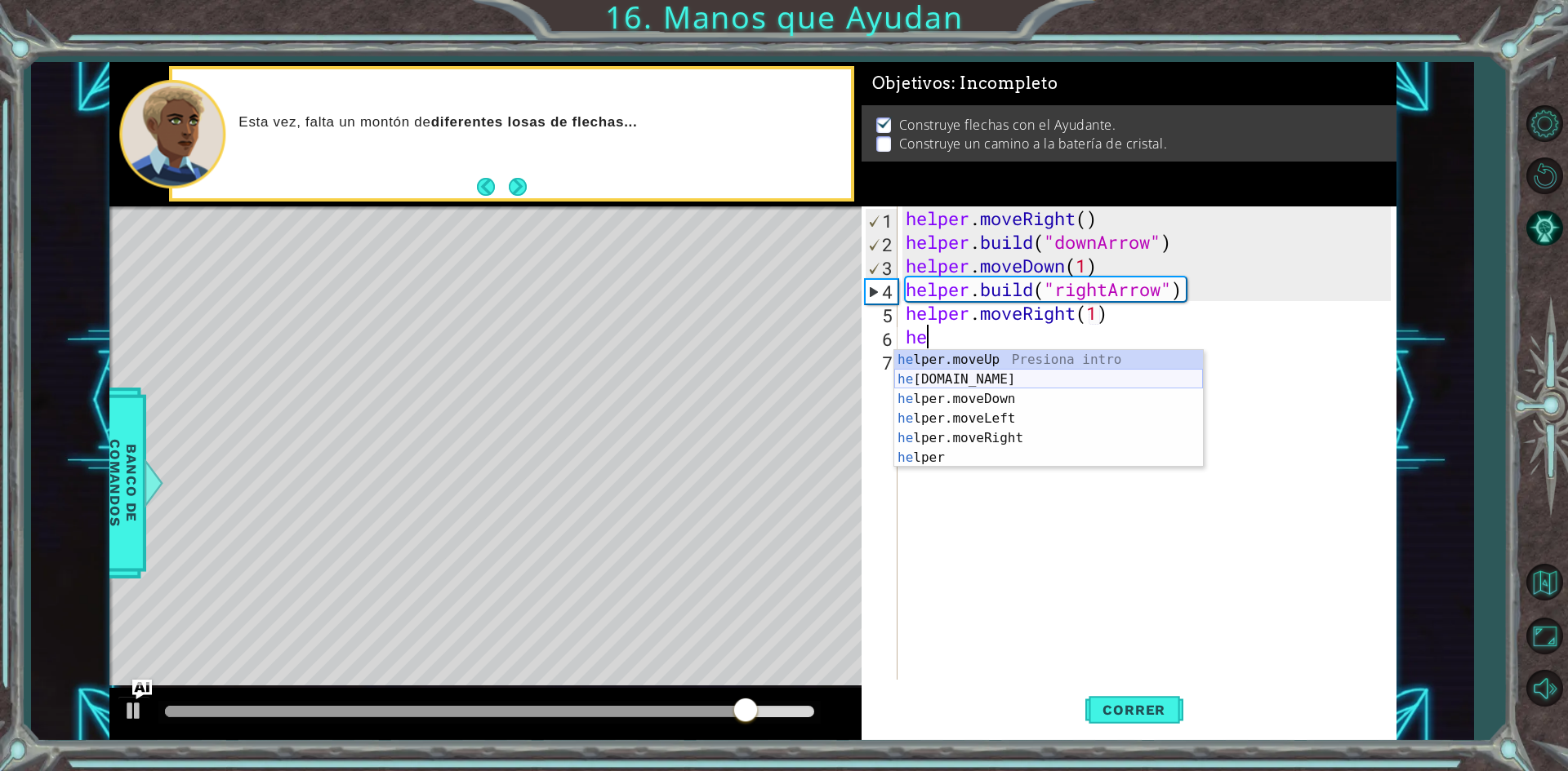
click at [964, 381] on div "he lper.moveUp Presiona intro he [DOMAIN_NAME] Presiona intro he lper.moveDown …" at bounding box center [1049, 428] width 309 height 157
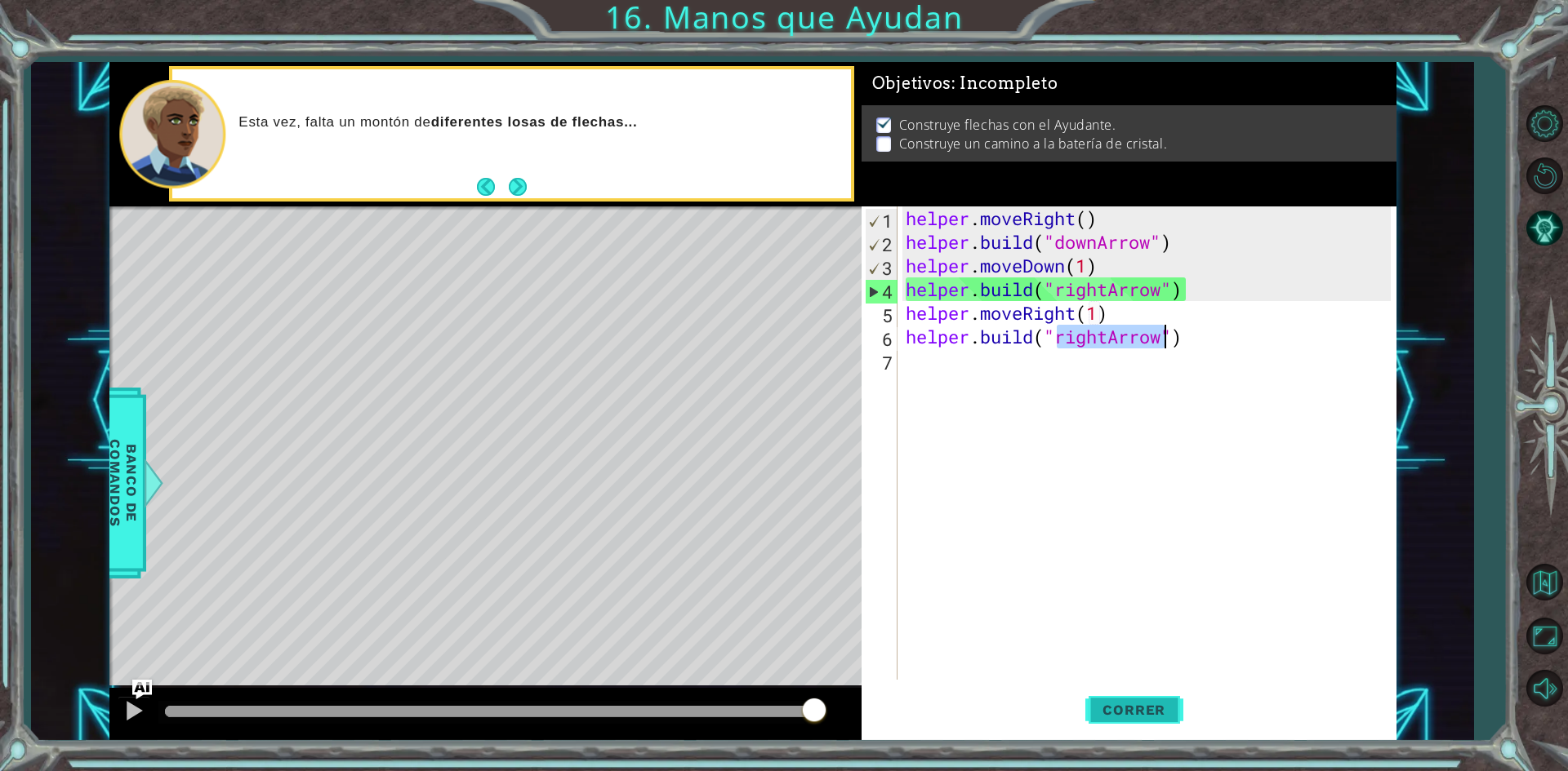
type textarea "[DOMAIN_NAME]("rightArrow")"
click at [1121, 699] on button "Correr" at bounding box center [1135, 710] width 98 height 53
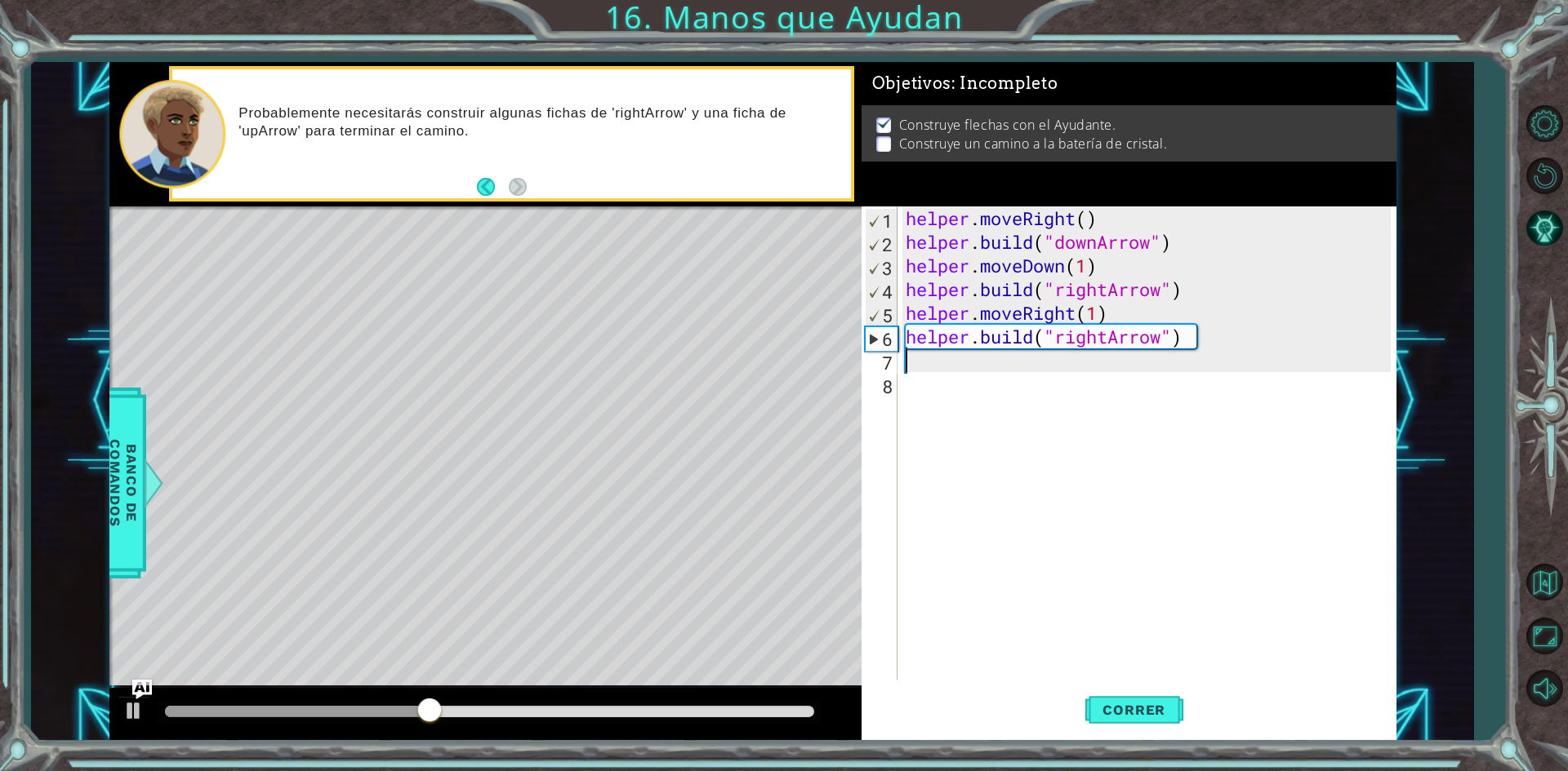
scroll to position [0, 0]
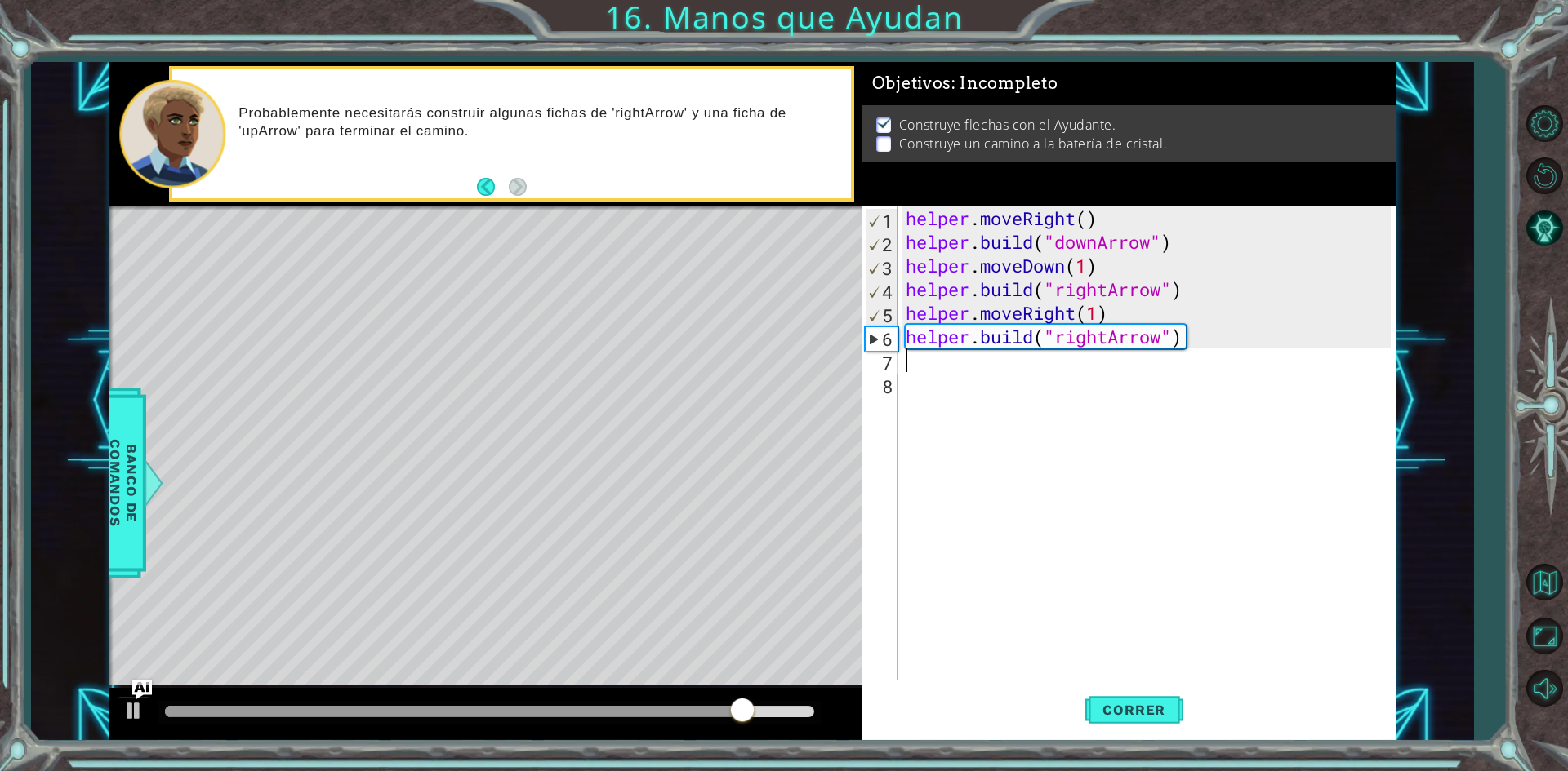
type textarea "j"
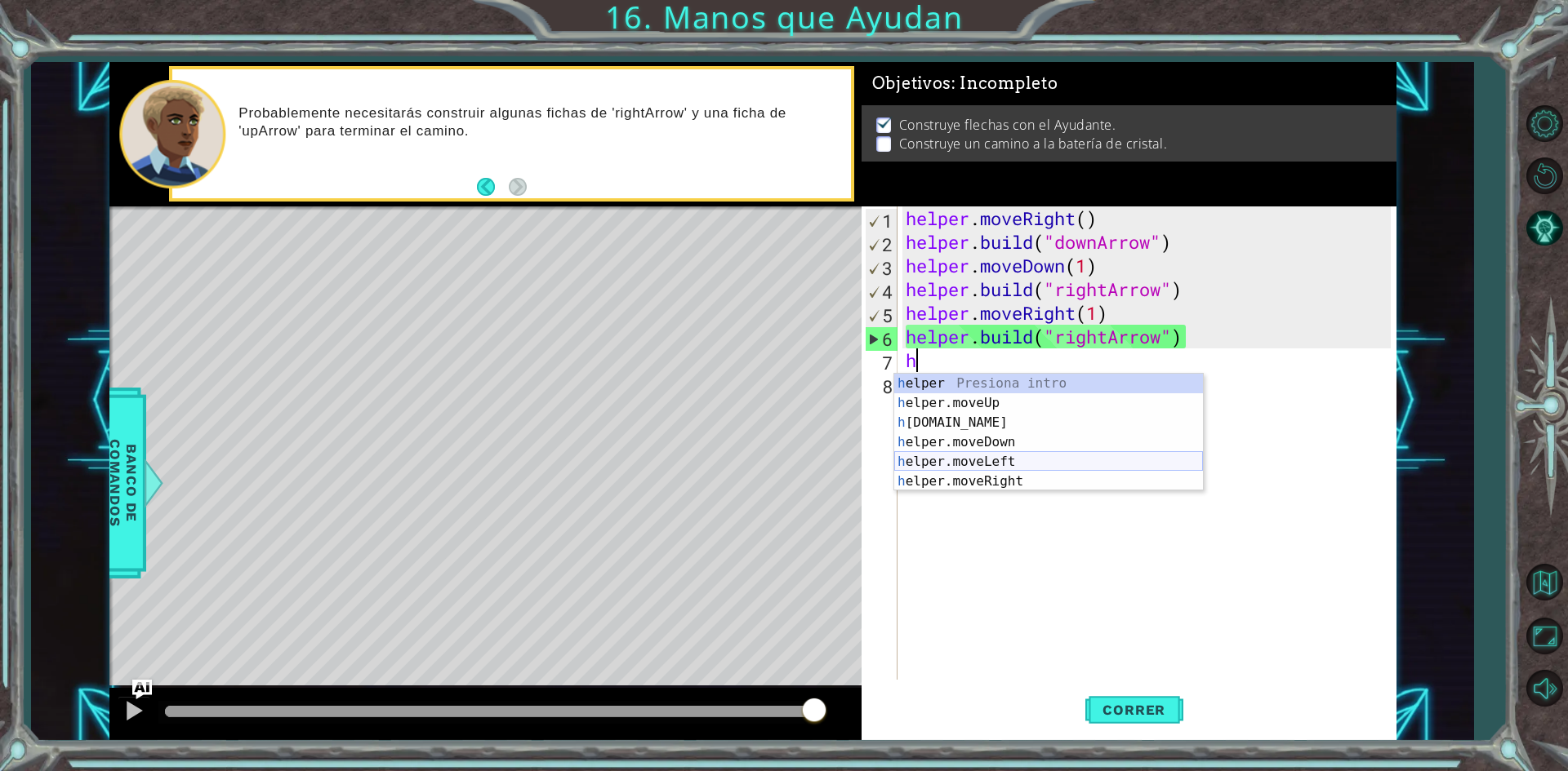
click at [1068, 470] on div "h elper Presiona intro h elper.moveUp Presiona intro h [DOMAIN_NAME] Presiona i…" at bounding box center [1049, 452] width 309 height 157
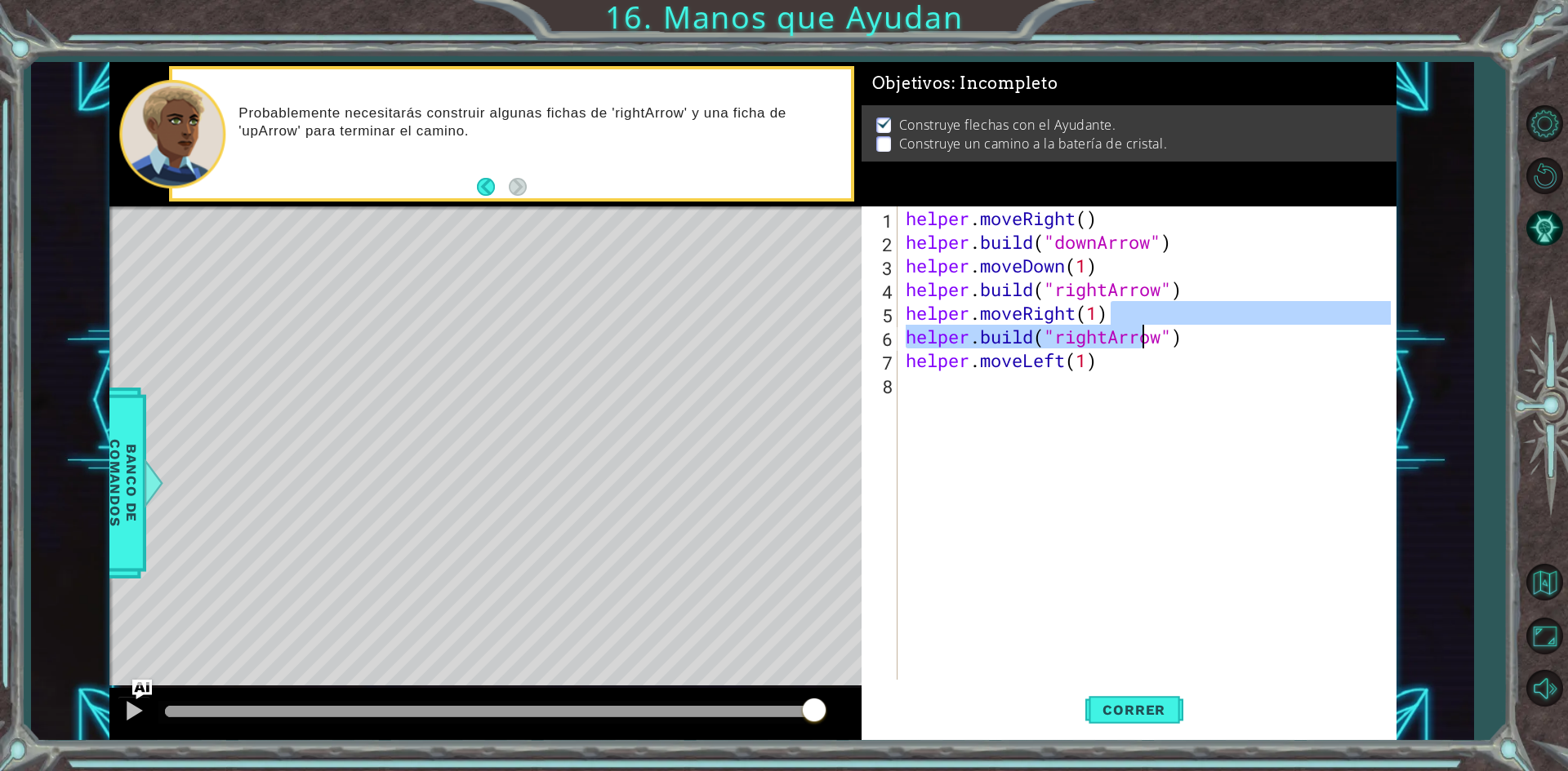
drag, startPoint x: 1213, startPoint y: 320, endPoint x: 1221, endPoint y: 330, distance: 12.8
click at [1161, 340] on div "helper . moveRight ( ) helper . build ( "downArrow" ) helper . moveDown ( 1 ) h…" at bounding box center [1151, 467] width 496 height 521
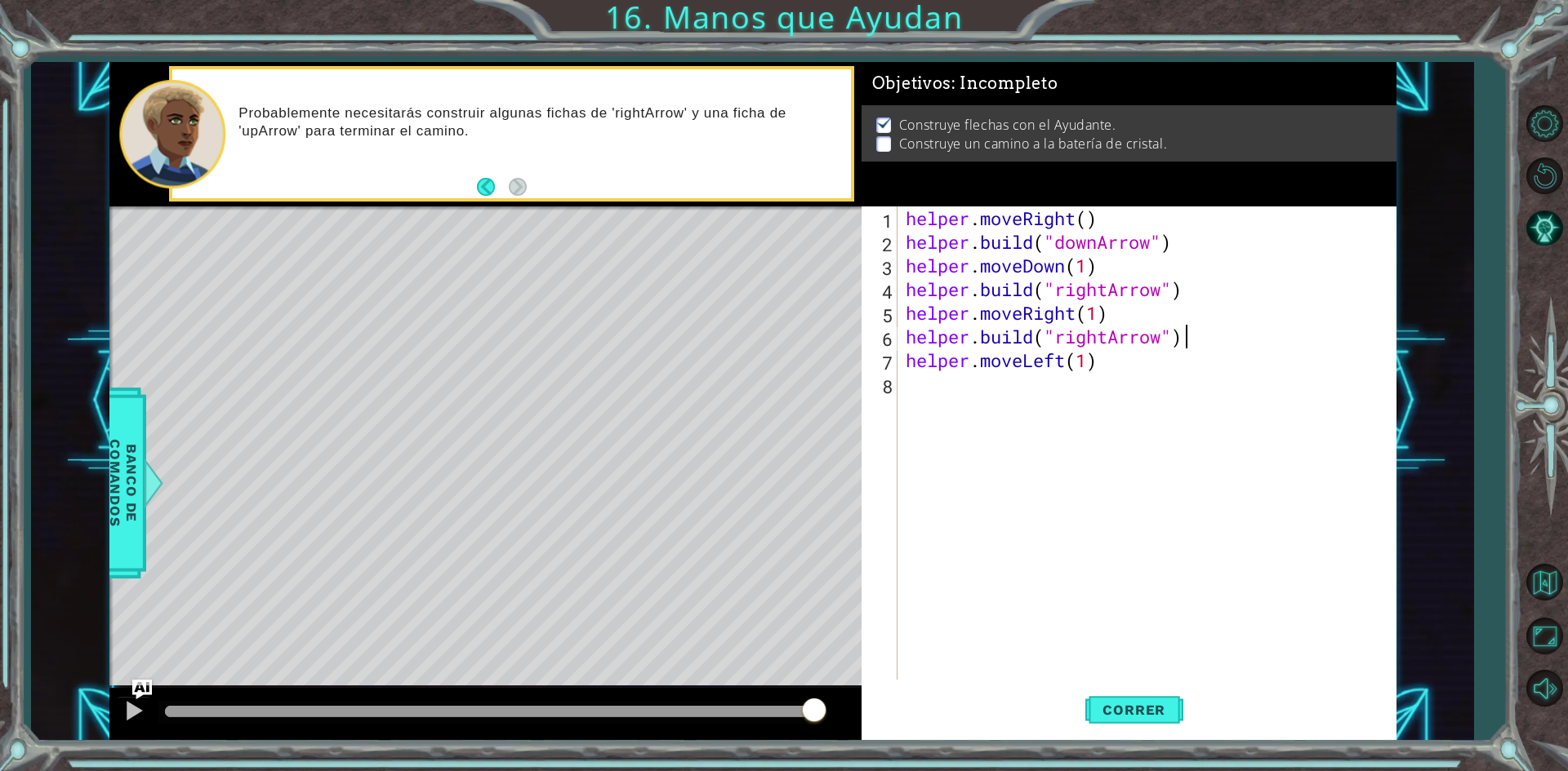
click at [1262, 337] on div "helper . moveRight ( ) helper . build ( "downArrow" ) helper . moveDown ( 1 ) h…" at bounding box center [1151, 467] width 496 height 521
type textarea "[DOMAIN_NAME]("rightArrow")"
drag, startPoint x: 1252, startPoint y: 337, endPoint x: 890, endPoint y: 335, distance: 362.0
click at [890, 335] on div "[DOMAIN_NAME]("rightArrow") 1 2 3 4 5 6 7 8 helper . moveRight ( ) helper . bui…" at bounding box center [1126, 443] width 530 height 474
click at [1041, 394] on div "helper . moveRight ( ) helper . build ( "downArrow" ) helper . moveDown ( 1 ) h…" at bounding box center [1151, 467] width 496 height 521
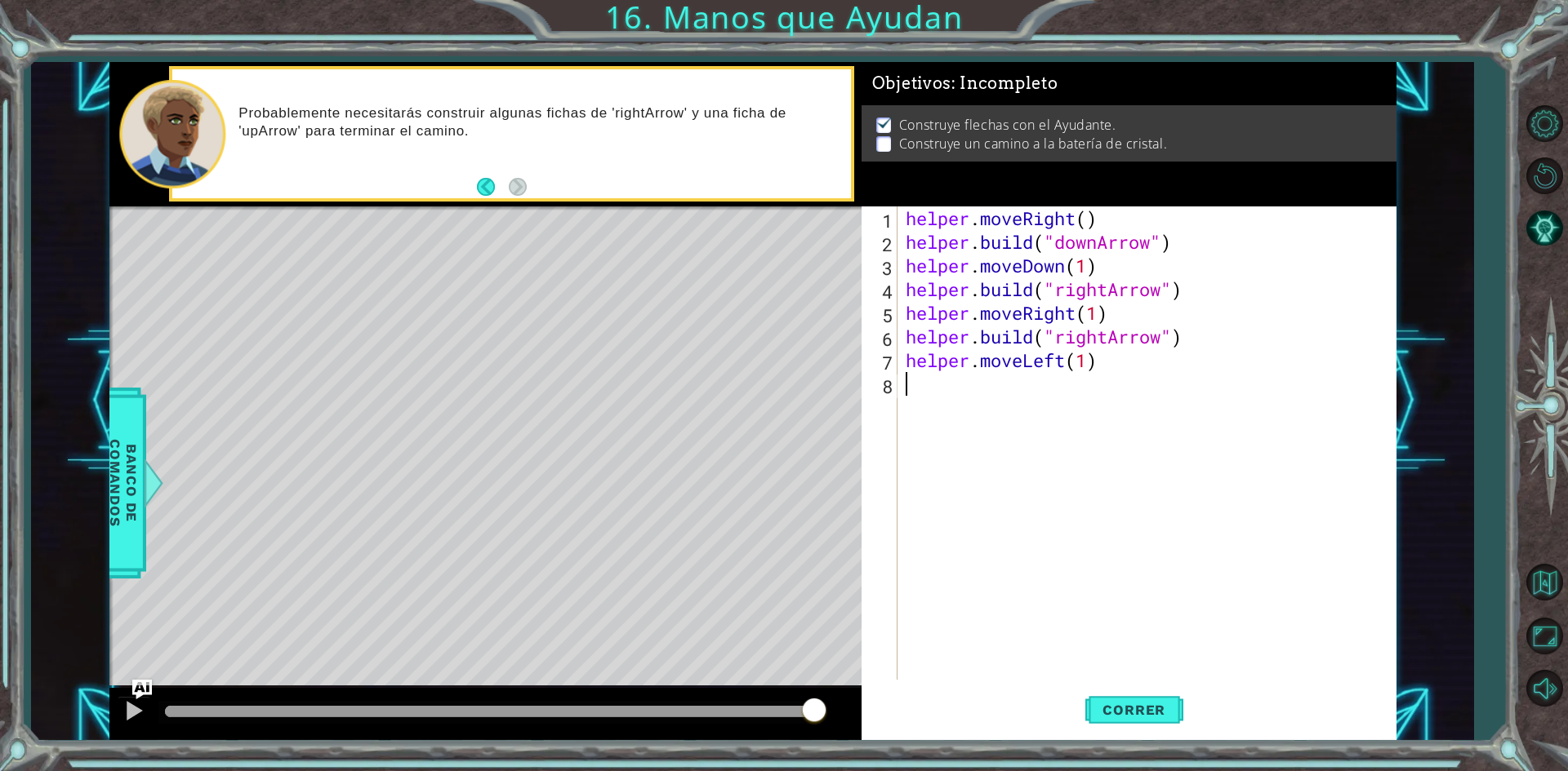
paste textarea "[DOMAIN_NAME]("rightArrow")"
drag, startPoint x: 1163, startPoint y: 386, endPoint x: 1141, endPoint y: 389, distance: 22.2
click at [1141, 389] on div "helper . moveRight ( ) helper . build ( "downArrow" ) helper . moveDown ( 1 ) h…" at bounding box center [1151, 467] width 496 height 521
click at [1109, 386] on div "helper . moveRight ( ) helper . build ( "downArrow" ) helper . moveDown ( 1 ) h…" at bounding box center [1151, 467] width 496 height 521
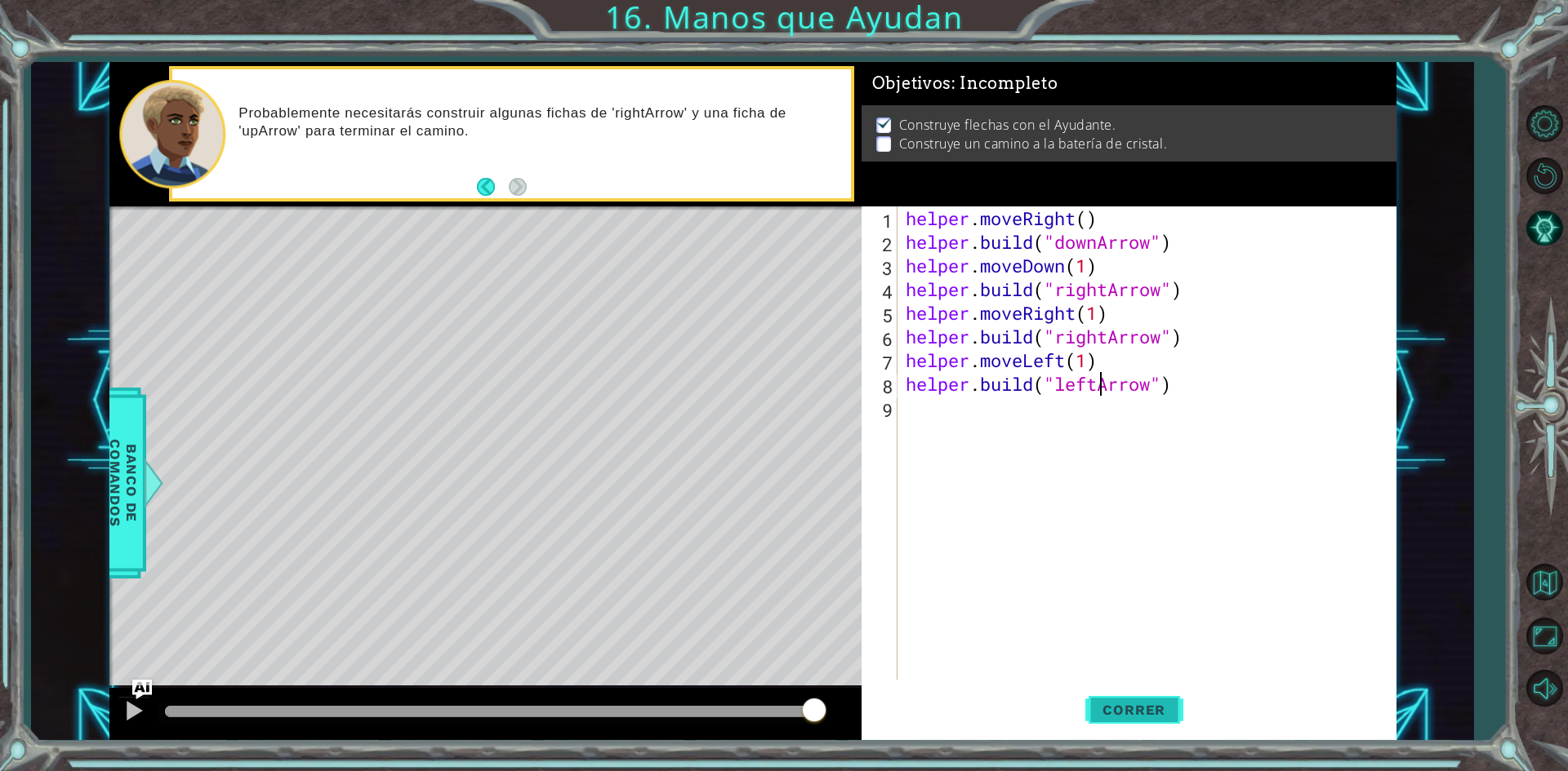
type textarea "[DOMAIN_NAME]("leftArrow")"
click at [1149, 705] on span "Correr" at bounding box center [1134, 710] width 96 height 16
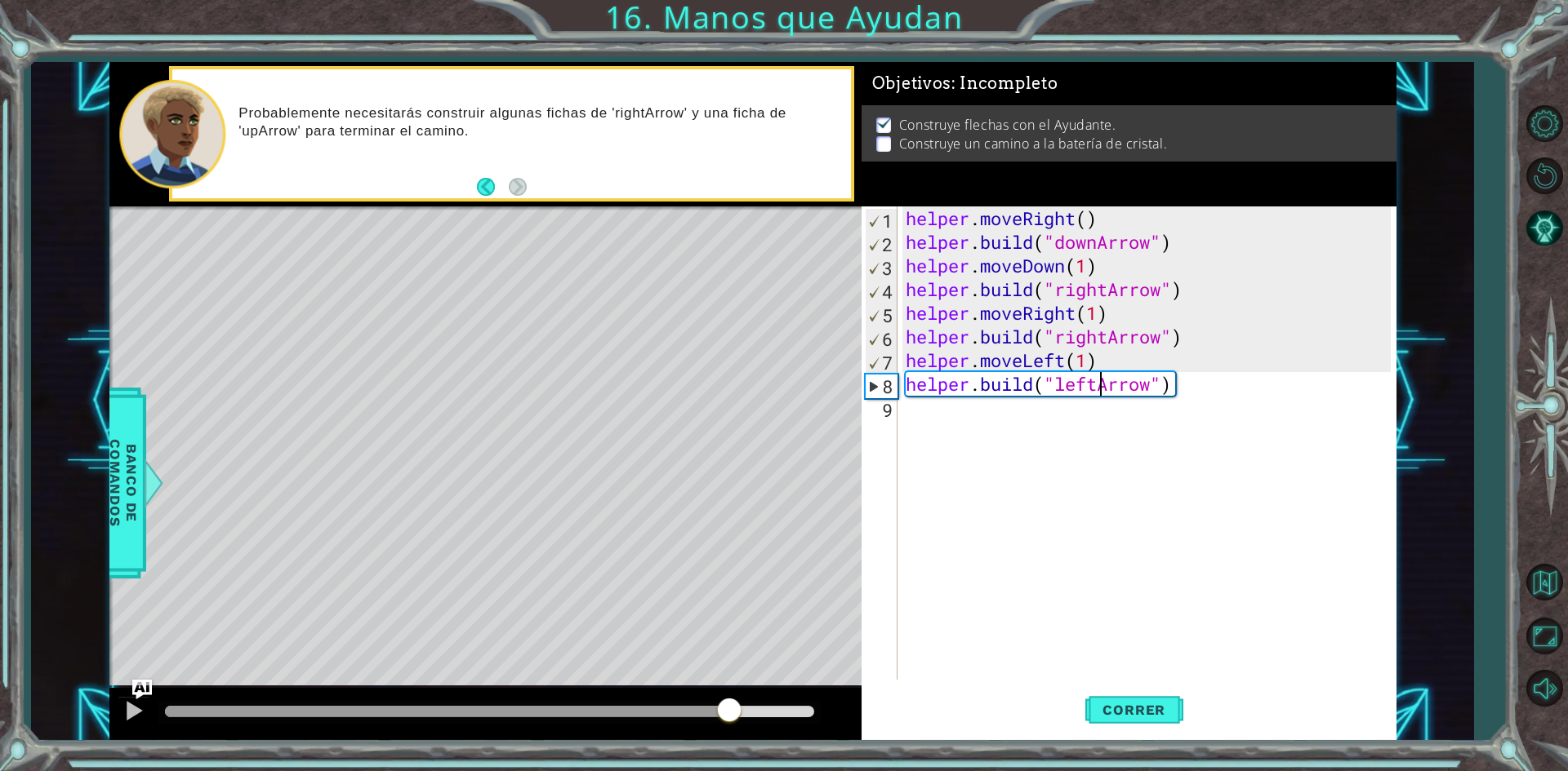
click at [728, 709] on div at bounding box center [489, 711] width 649 height 12
click at [139, 709] on div at bounding box center [134, 711] width 21 height 21
drag, startPoint x: 1208, startPoint y: 378, endPoint x: 898, endPoint y: 386, distance: 310.1
click at [898, 386] on div "[DOMAIN_NAME]("leftArrow") 1 2 3 4 5 6 7 8 9 helper . moveRight ( ) helper . bu…" at bounding box center [1126, 443] width 530 height 474
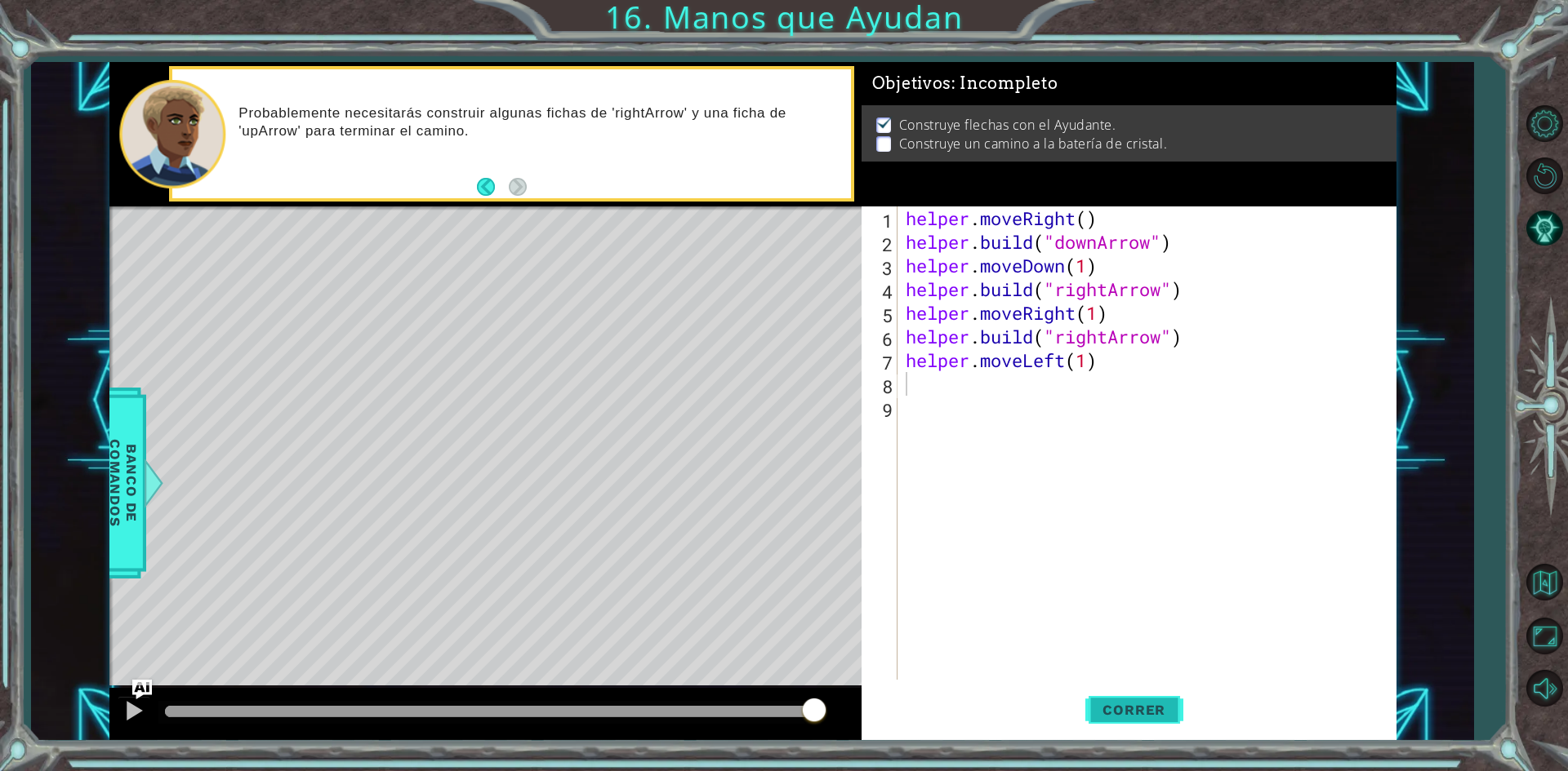
click at [1125, 697] on button "Correr" at bounding box center [1135, 710] width 98 height 53
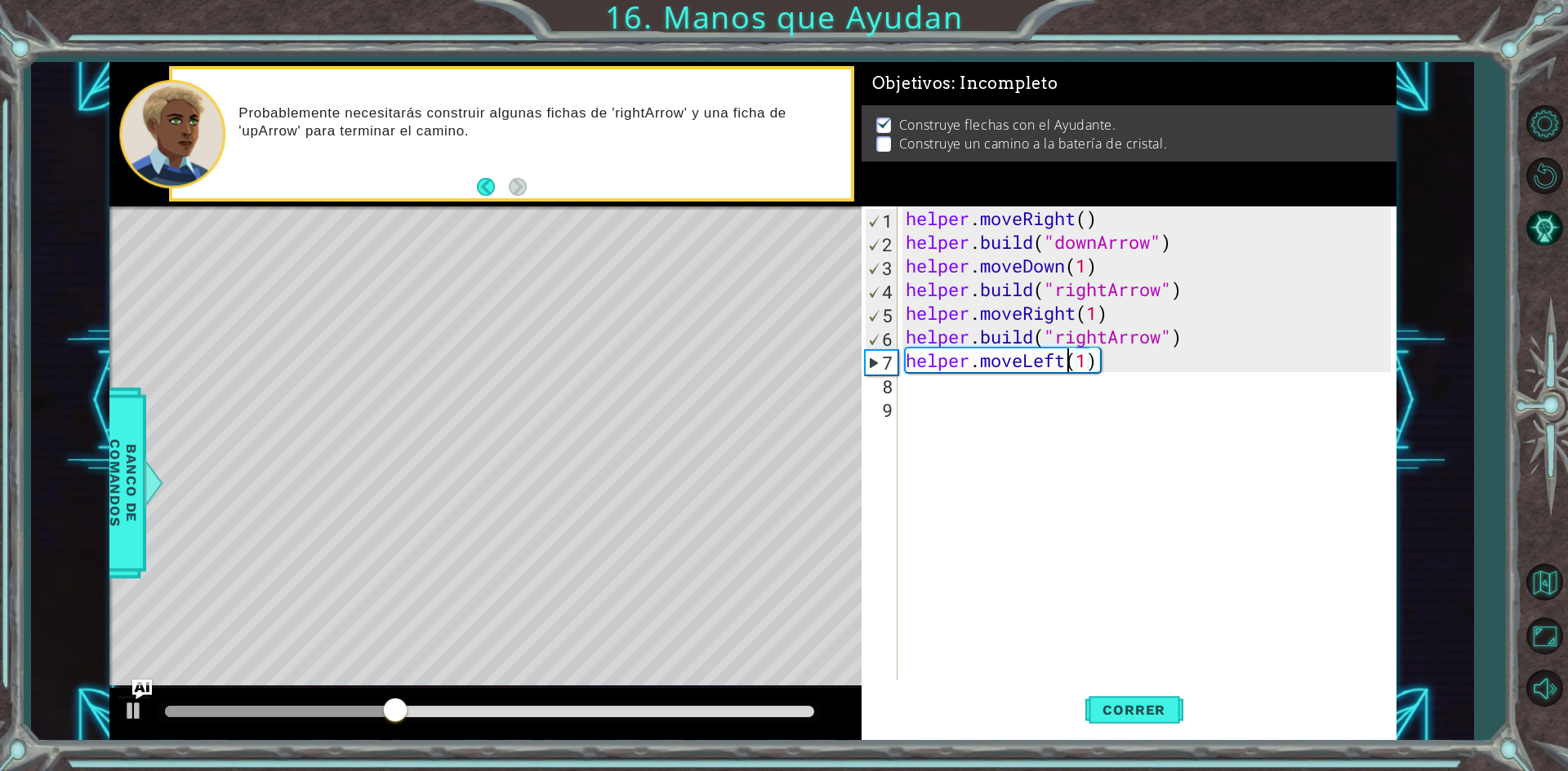
click at [1067, 363] on div "helper . moveRight ( ) helper . build ( "downArrow" ) helper . moveDown ( 1 ) h…" at bounding box center [1151, 467] width 496 height 521
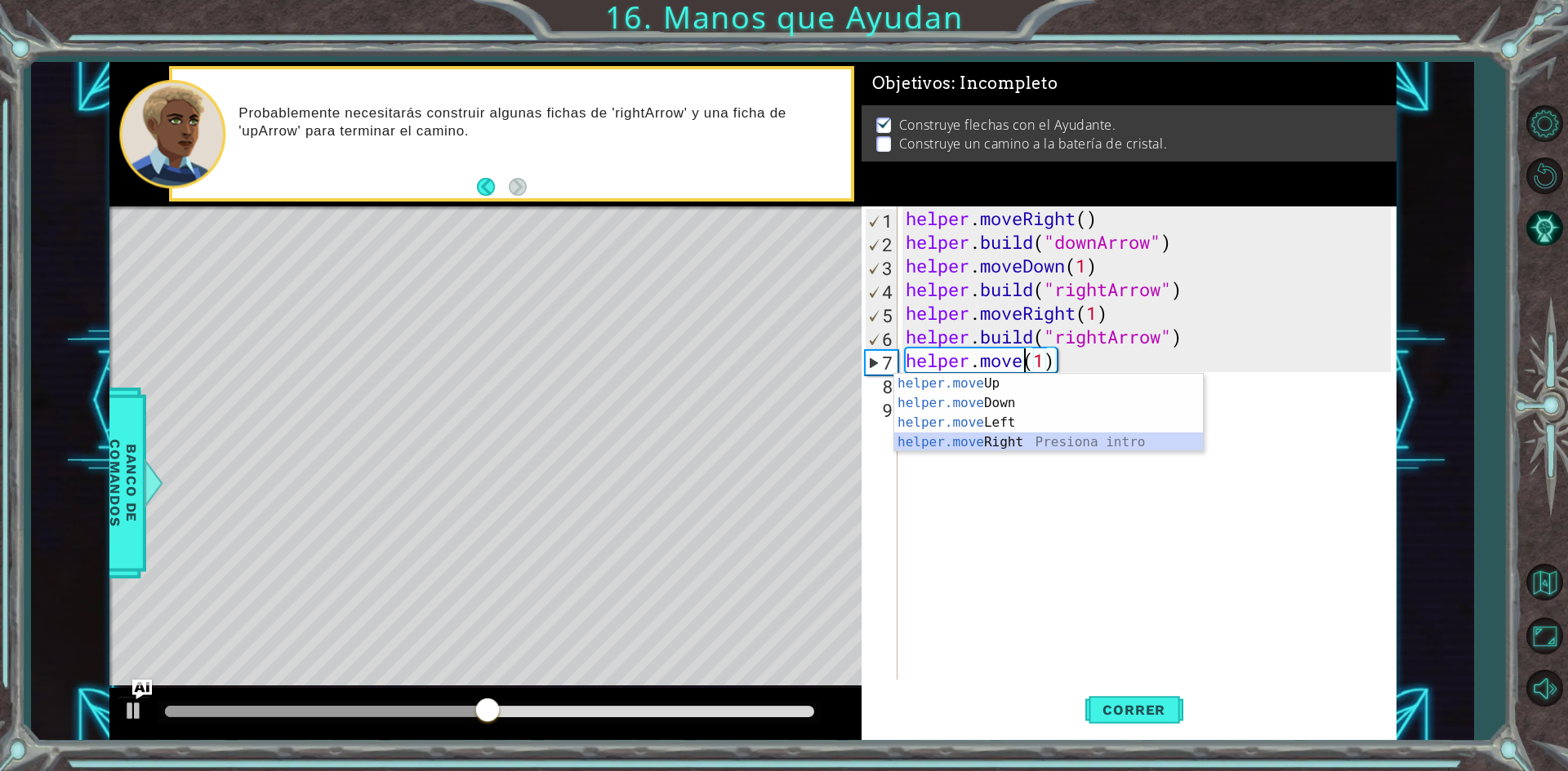
click at [1047, 441] on div "helper.move Up Presiona intro helper.move Down Presiona intro helper.move Left …" at bounding box center [1049, 433] width 309 height 118
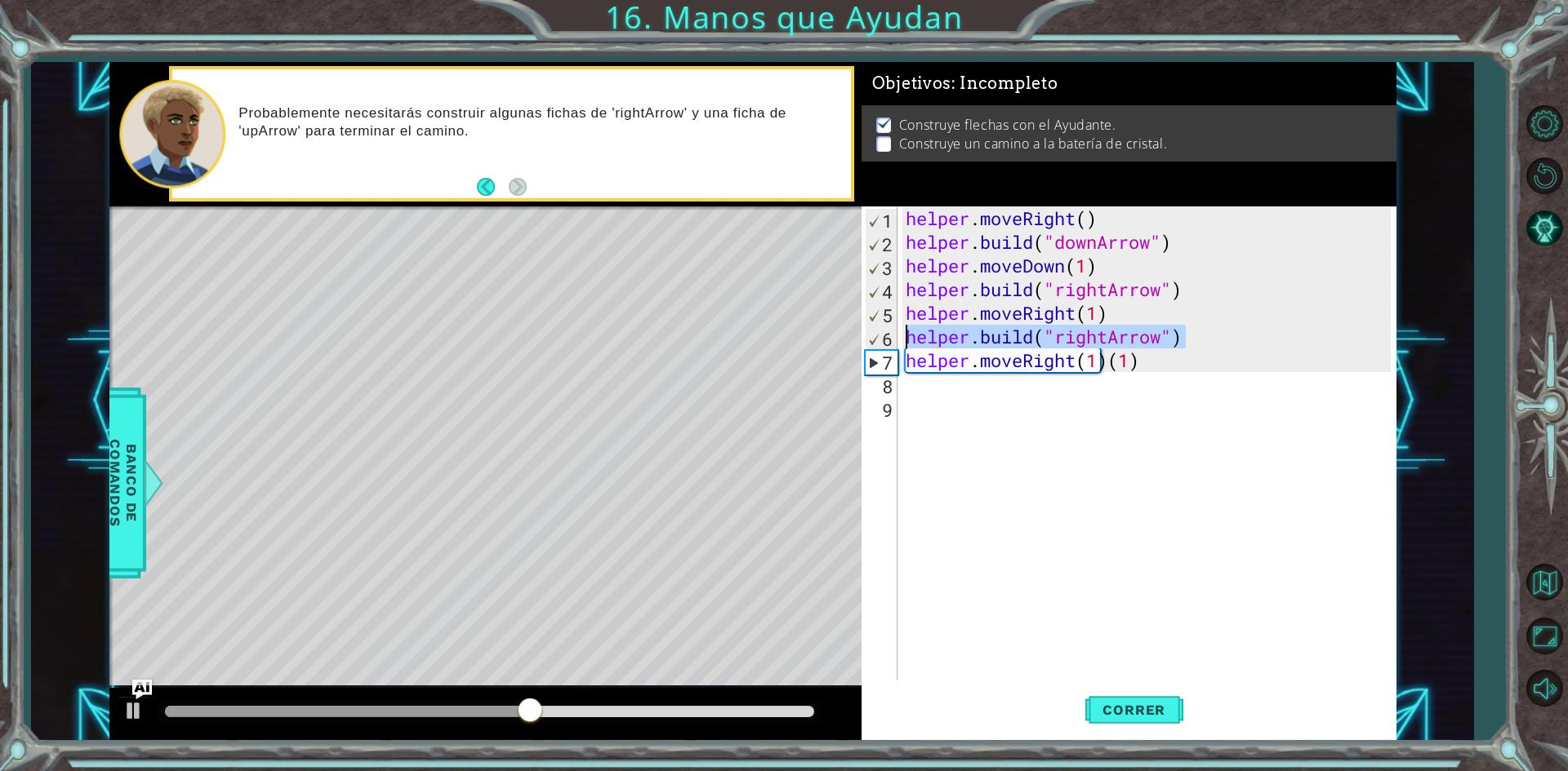
drag, startPoint x: 1211, startPoint y: 341, endPoint x: 885, endPoint y: 342, distance: 326.0
click at [885, 342] on div "helper.moveRight(1)[PHONE_NUMBER] helper . moveRight ( ) helper . build ( "down…" at bounding box center [1126, 443] width 530 height 474
type textarea "[DOMAIN_NAME]("rightArrow")"
click at [953, 406] on div "helper . moveRight ( ) helper . build ( "downArrow" ) helper . moveDown ( 1 ) h…" at bounding box center [1151, 467] width 496 height 521
click at [953, 381] on div "helper . moveRight ( ) helper . build ( "downArrow" ) helper . moveDown ( 1 ) h…" at bounding box center [1151, 467] width 496 height 521
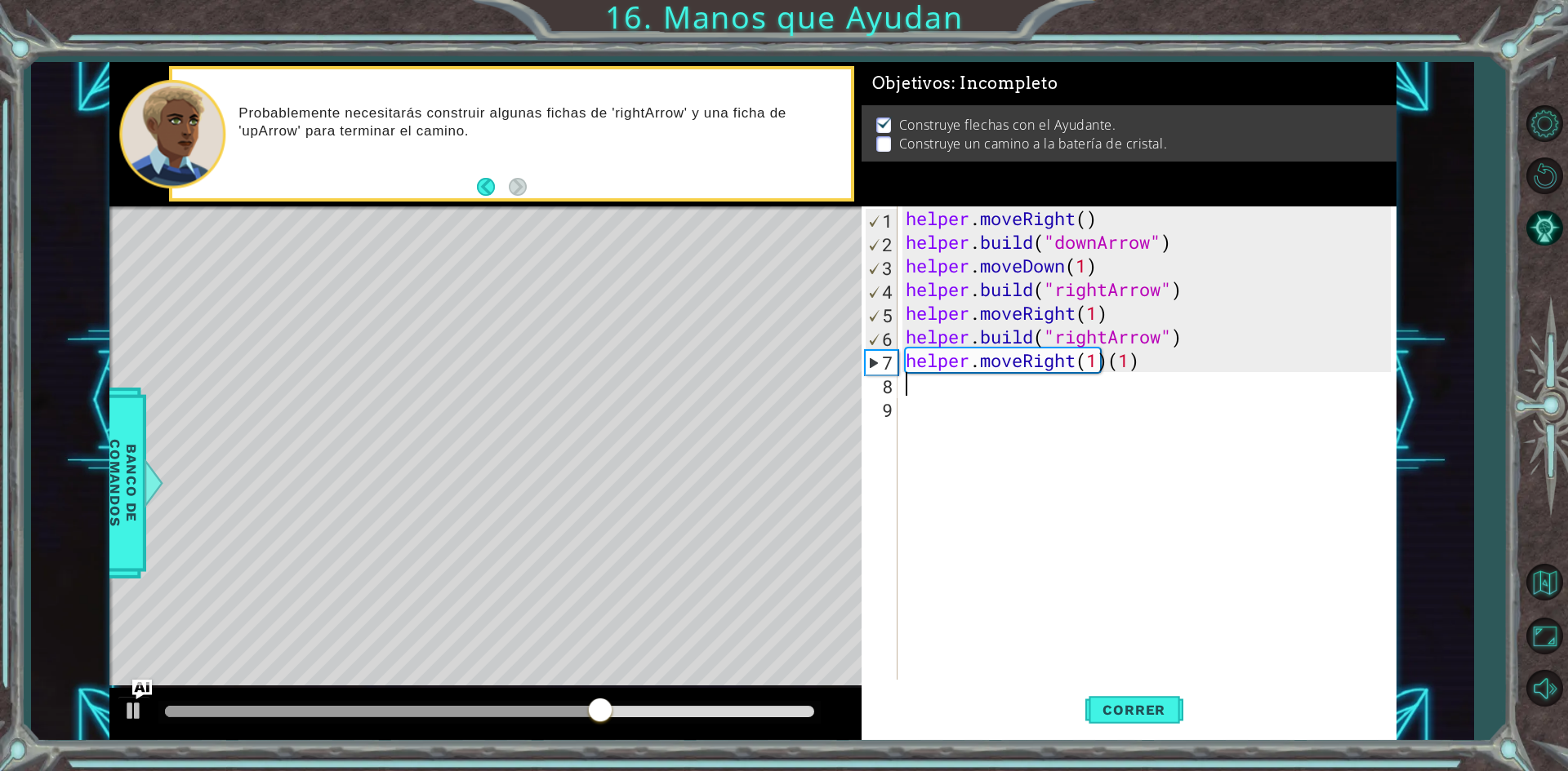
paste textarea "[DOMAIN_NAME]("rightArrow")"
click at [1138, 717] on span "Correr" at bounding box center [1134, 710] width 96 height 16
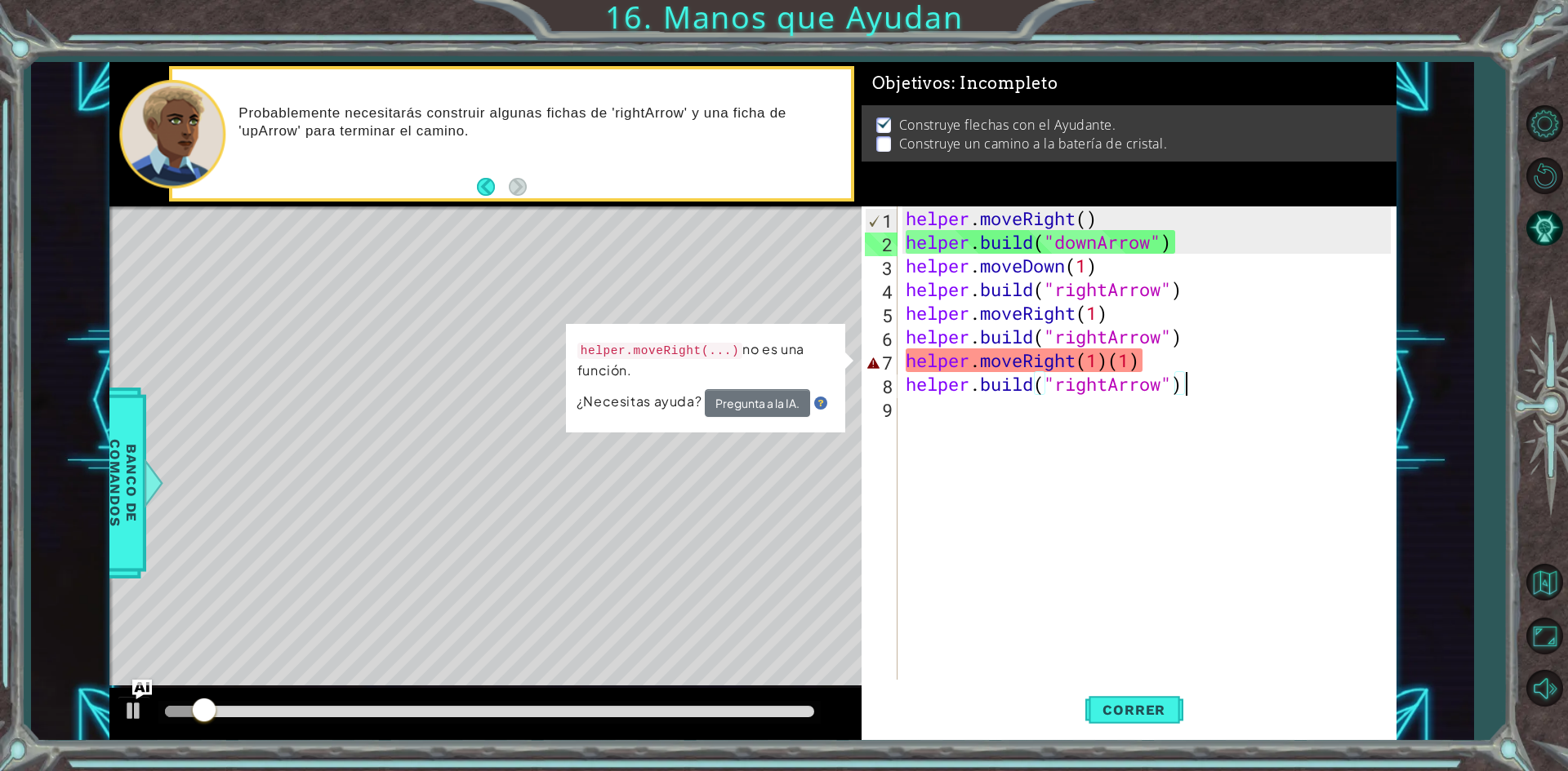
drag, startPoint x: 1167, startPoint y: 359, endPoint x: 1158, endPoint y: 360, distance: 9.1
click at [1161, 359] on div "helper . moveRight ( ) helper . build ( "downArrow" ) helper . moveDown ( 1 ) h…" at bounding box center [1151, 467] width 496 height 521
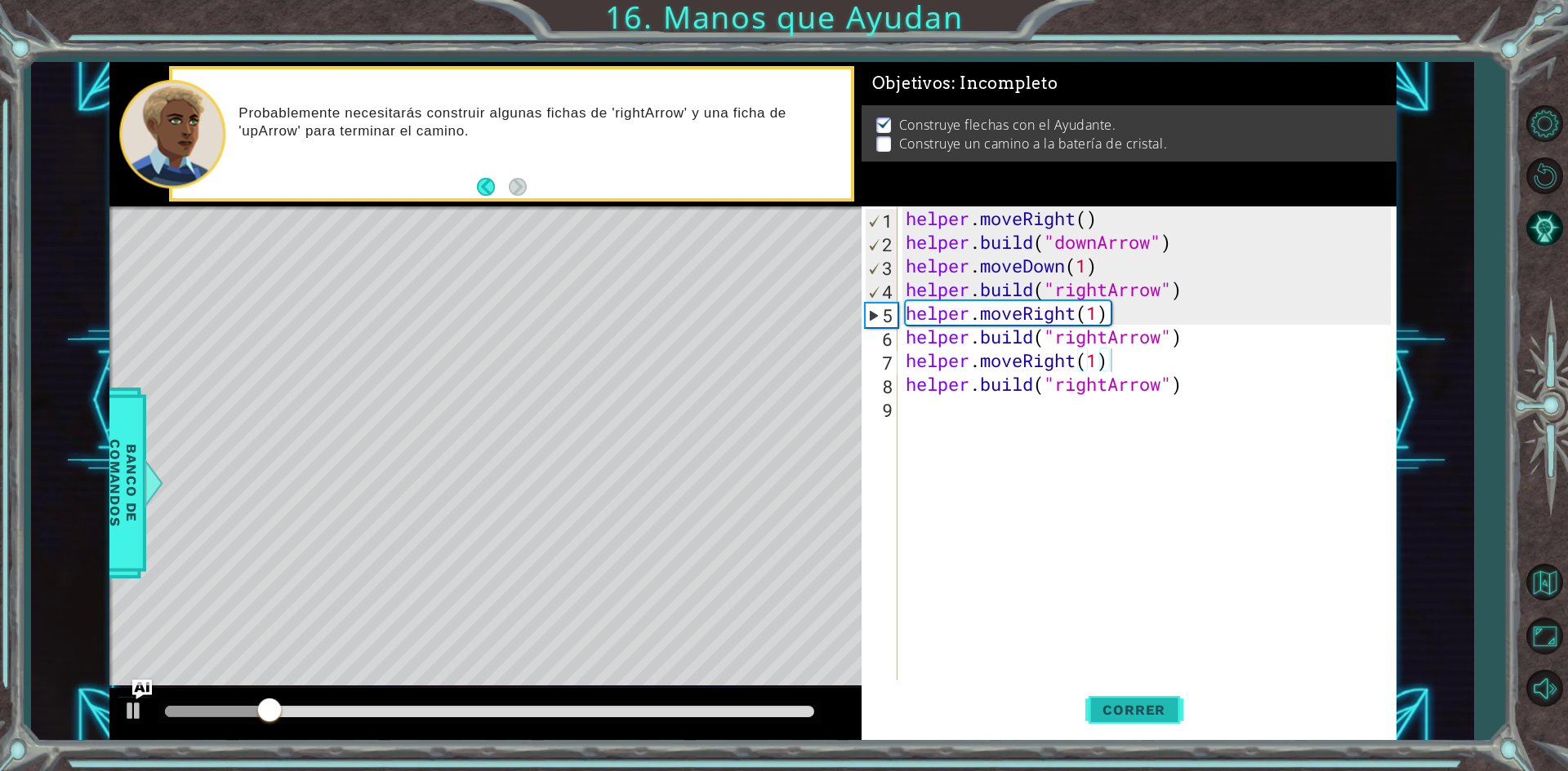
click at [1145, 713] on span "Correr" at bounding box center [1134, 710] width 96 height 16
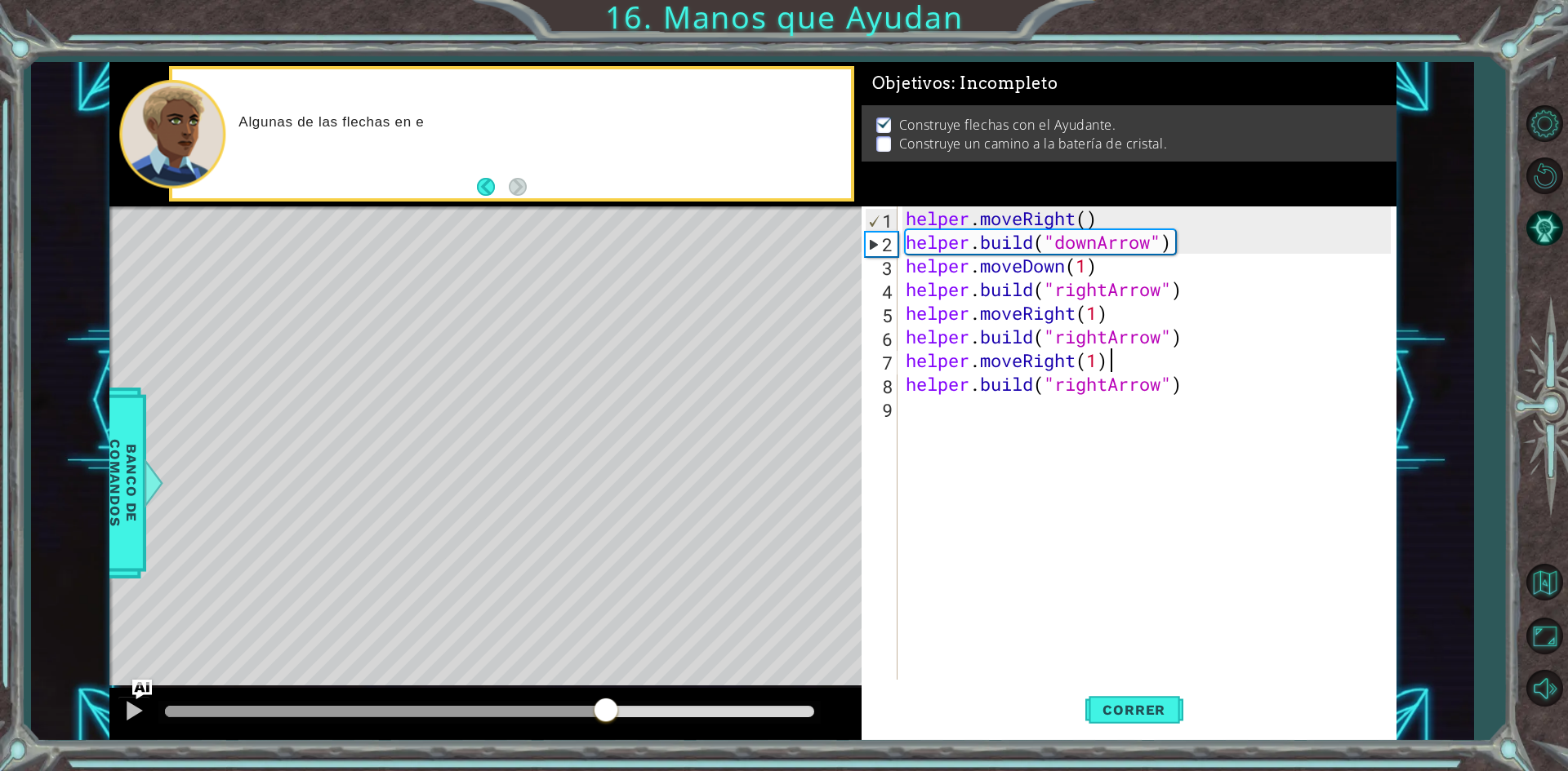
click at [606, 717] on div at bounding box center [489, 711] width 649 height 12
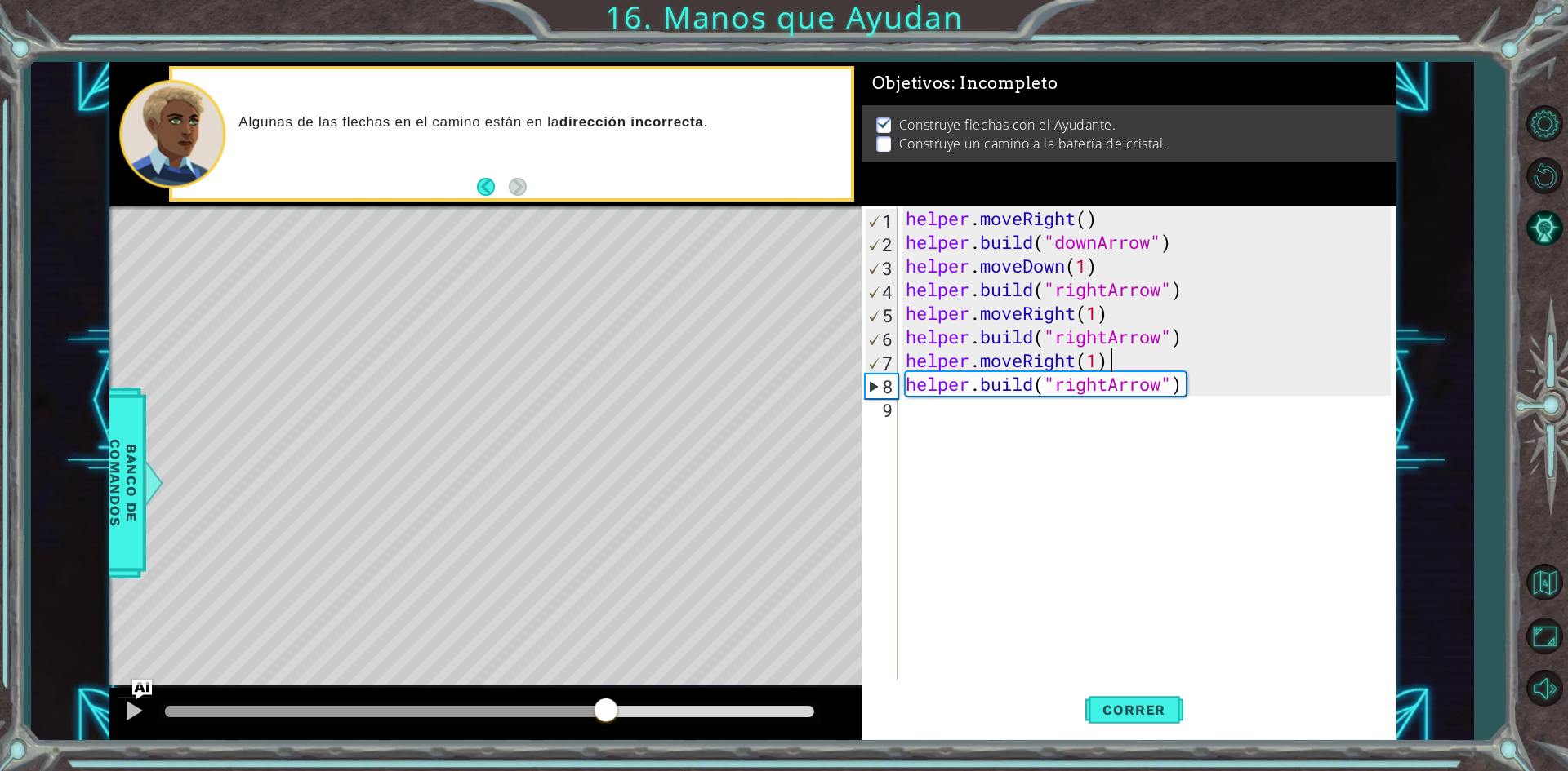
click at [1106, 386] on div "helper . moveRight ( ) helper . build ( "downArrow" ) helper . moveDown ( 1 ) h…" at bounding box center [1151, 467] width 496 height 521
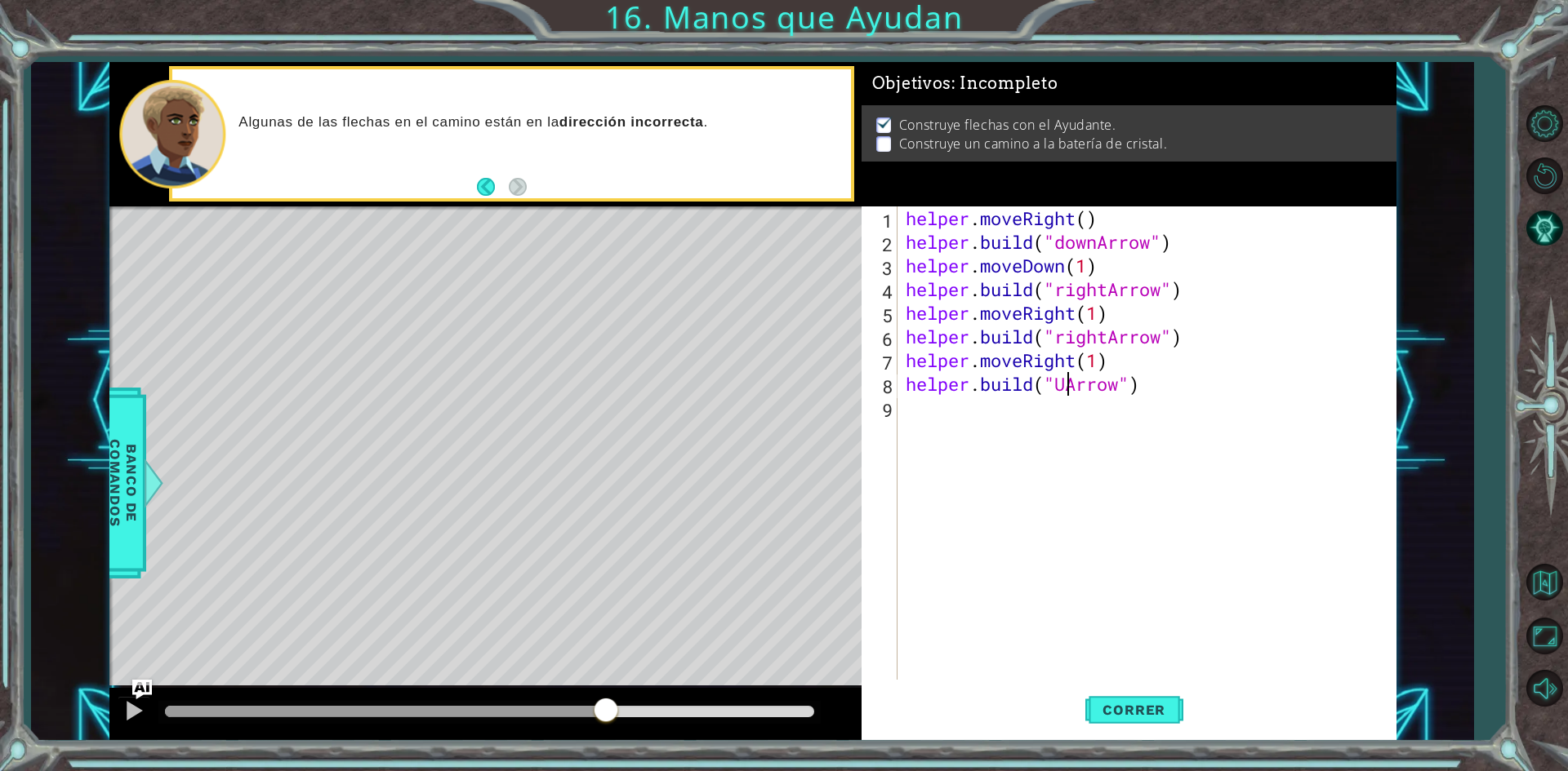
scroll to position [0, 7]
type textarea "[DOMAIN_NAME]("upArrow")"
click at [1147, 673] on div "helper . moveRight ( ) helper . build ( "downArrow" ) helper . moveDown ( 1 ) h…" at bounding box center [1151, 467] width 496 height 521
click at [1131, 720] on button "Correr" at bounding box center [1135, 710] width 98 height 53
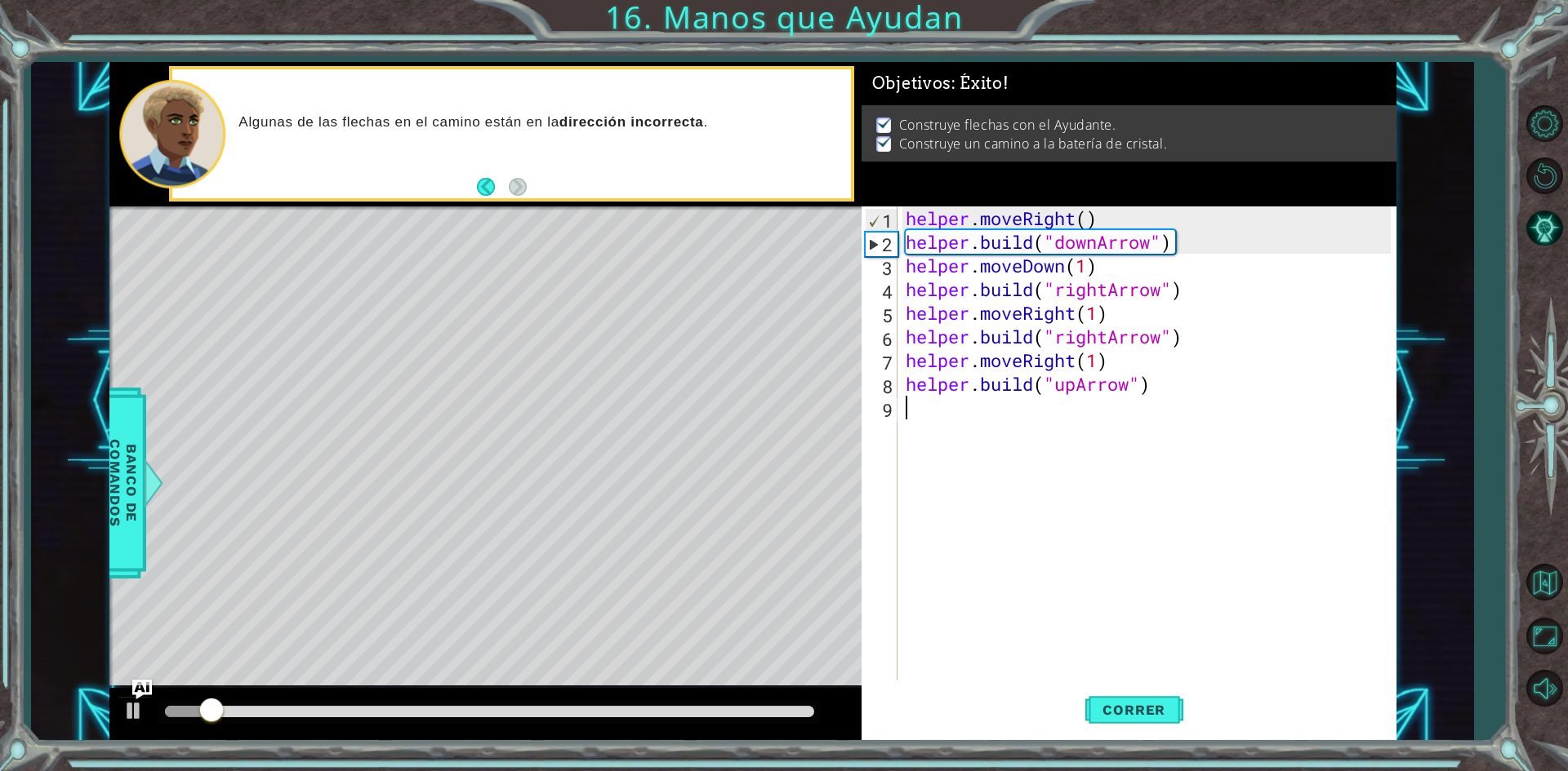
click at [581, 712] on div at bounding box center [489, 711] width 649 height 12
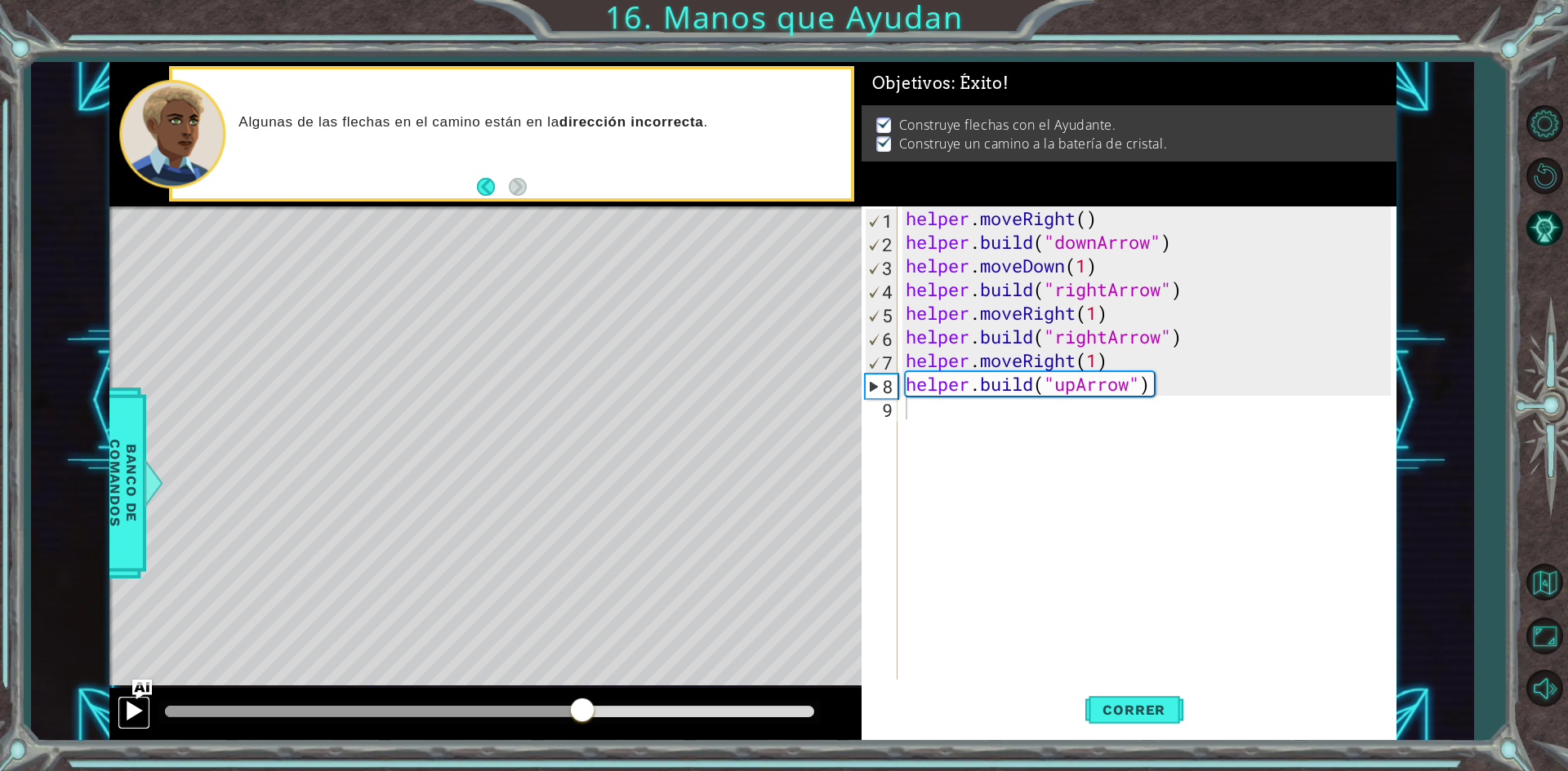
click at [129, 713] on div at bounding box center [134, 711] width 21 height 21
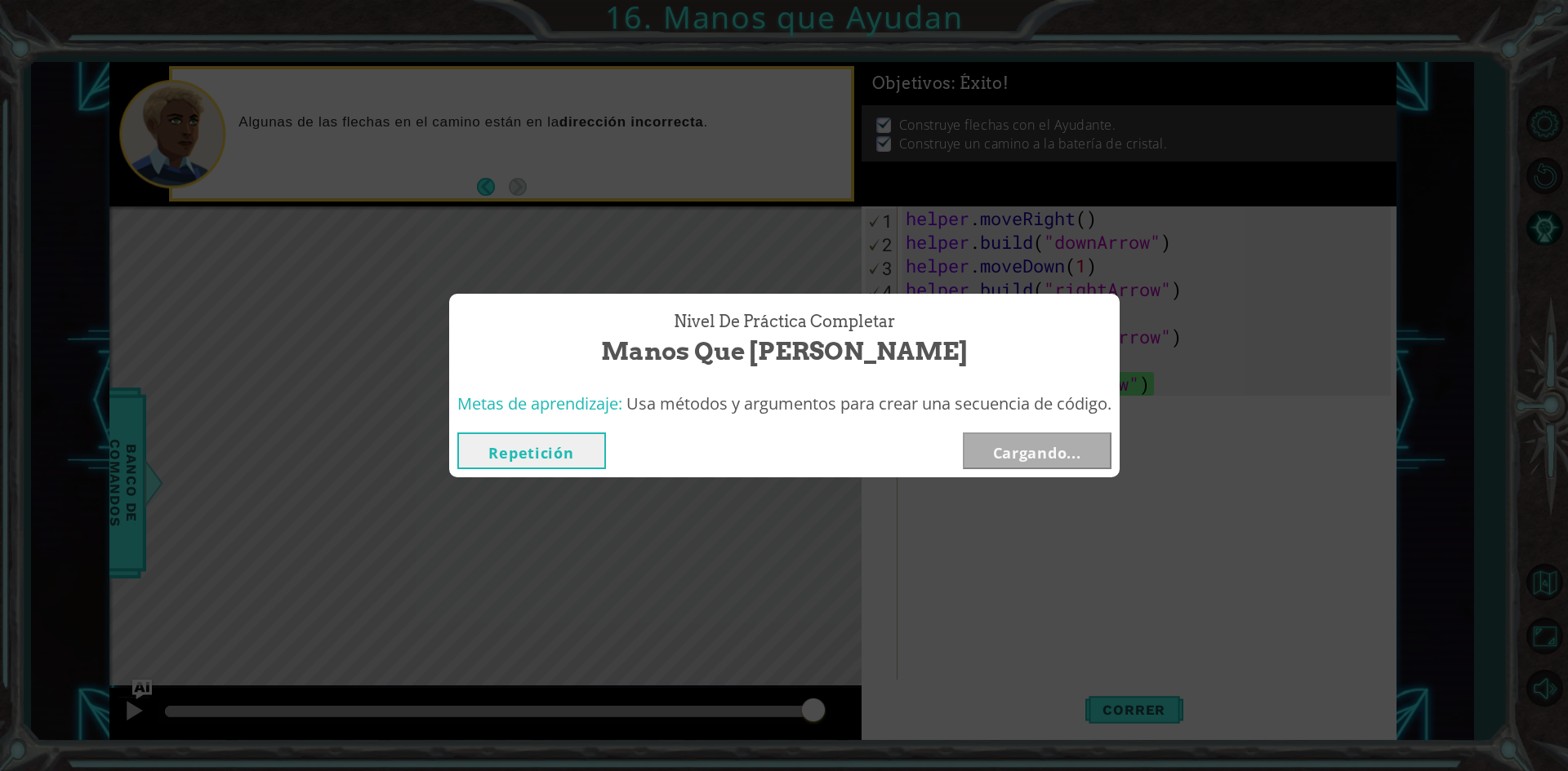
click at [1078, 359] on div "Nivel de Práctica Completar Manos que [PERSON_NAME]" at bounding box center [784, 338] width 655 height 74
click at [1053, 461] on button "Siguiente" at bounding box center [1037, 451] width 148 height 37
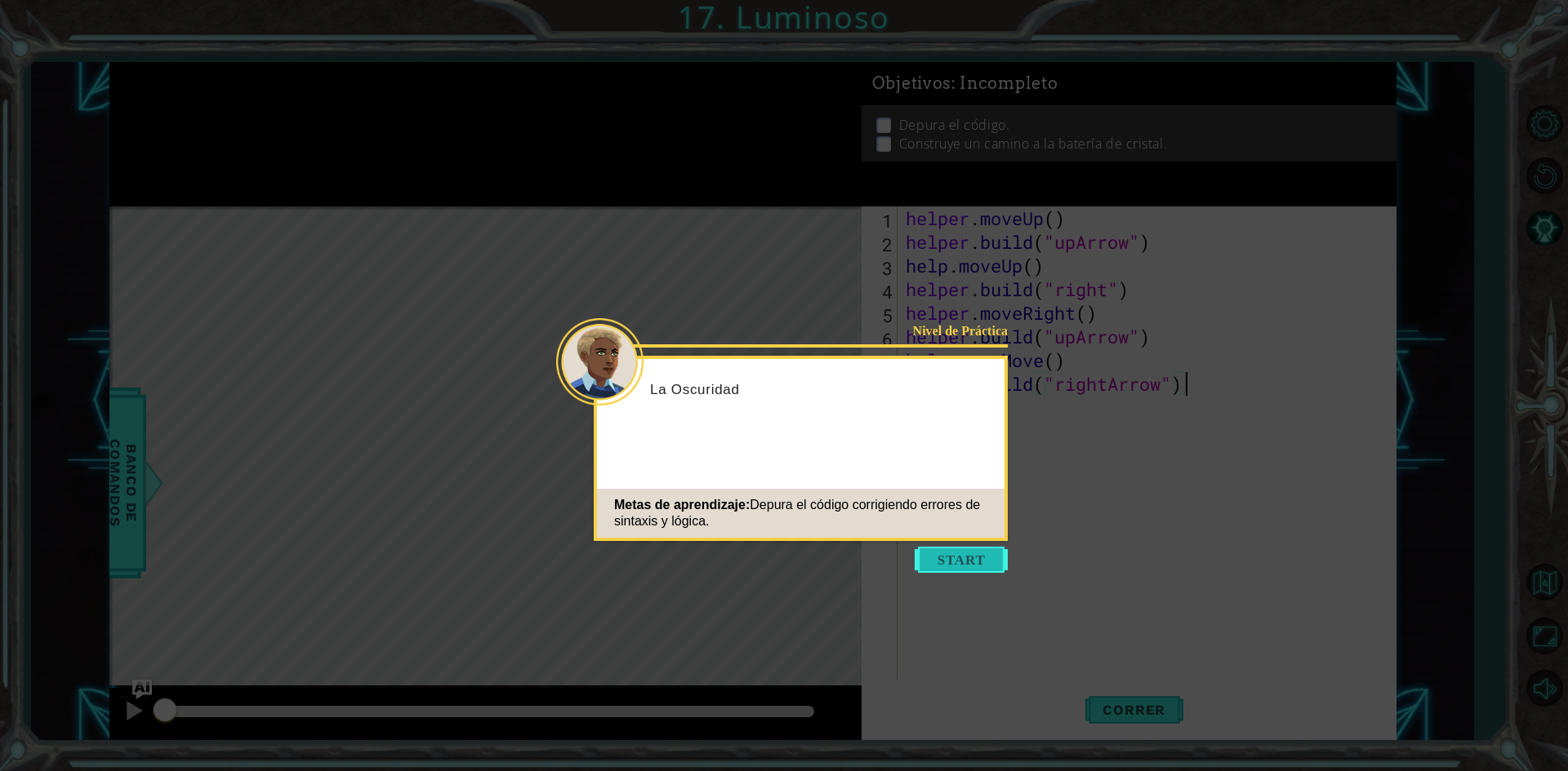
click at [972, 554] on button "Start" at bounding box center [961, 560] width 93 height 26
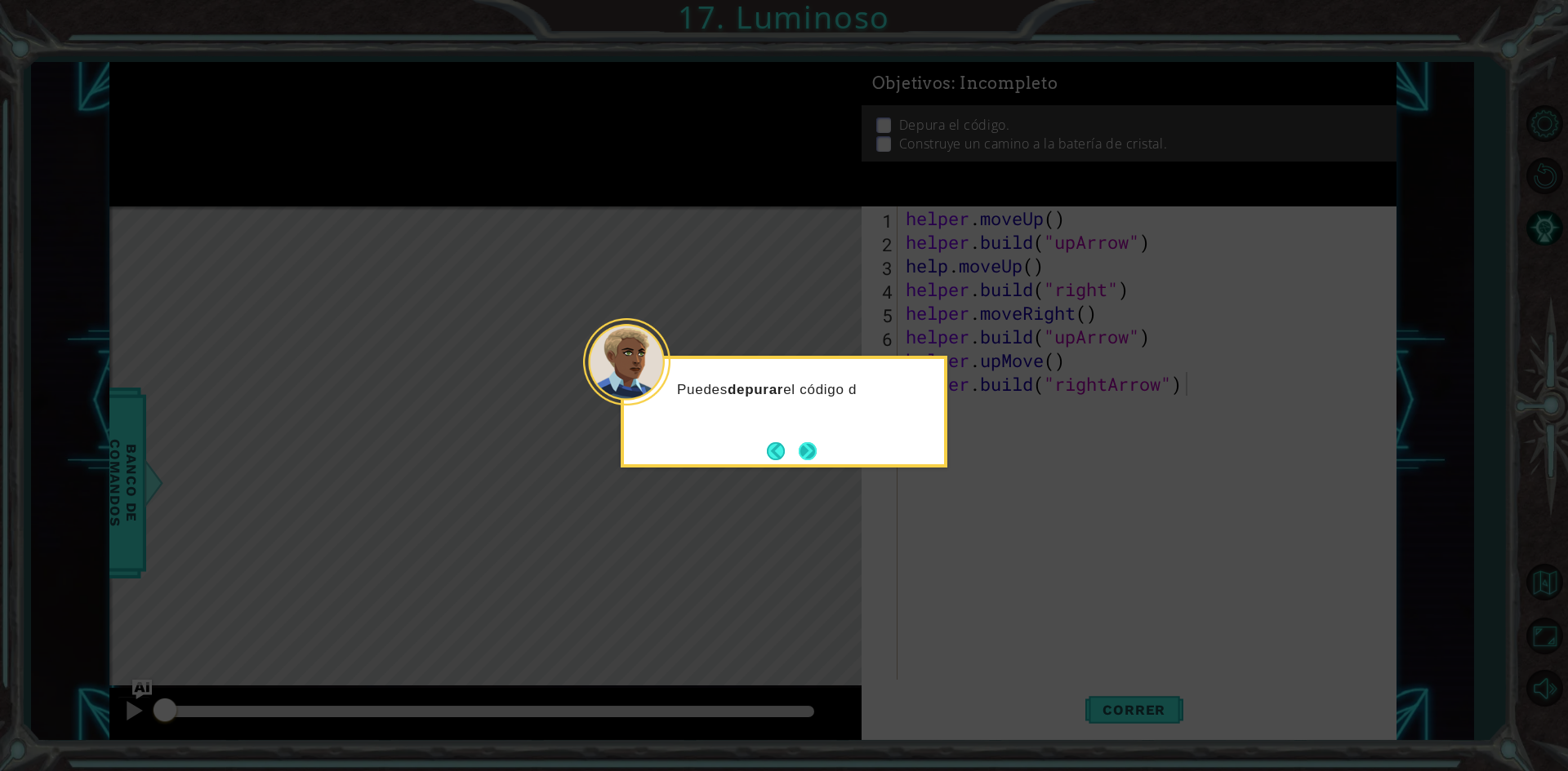
click at [809, 444] on button "Next" at bounding box center [808, 452] width 18 height 18
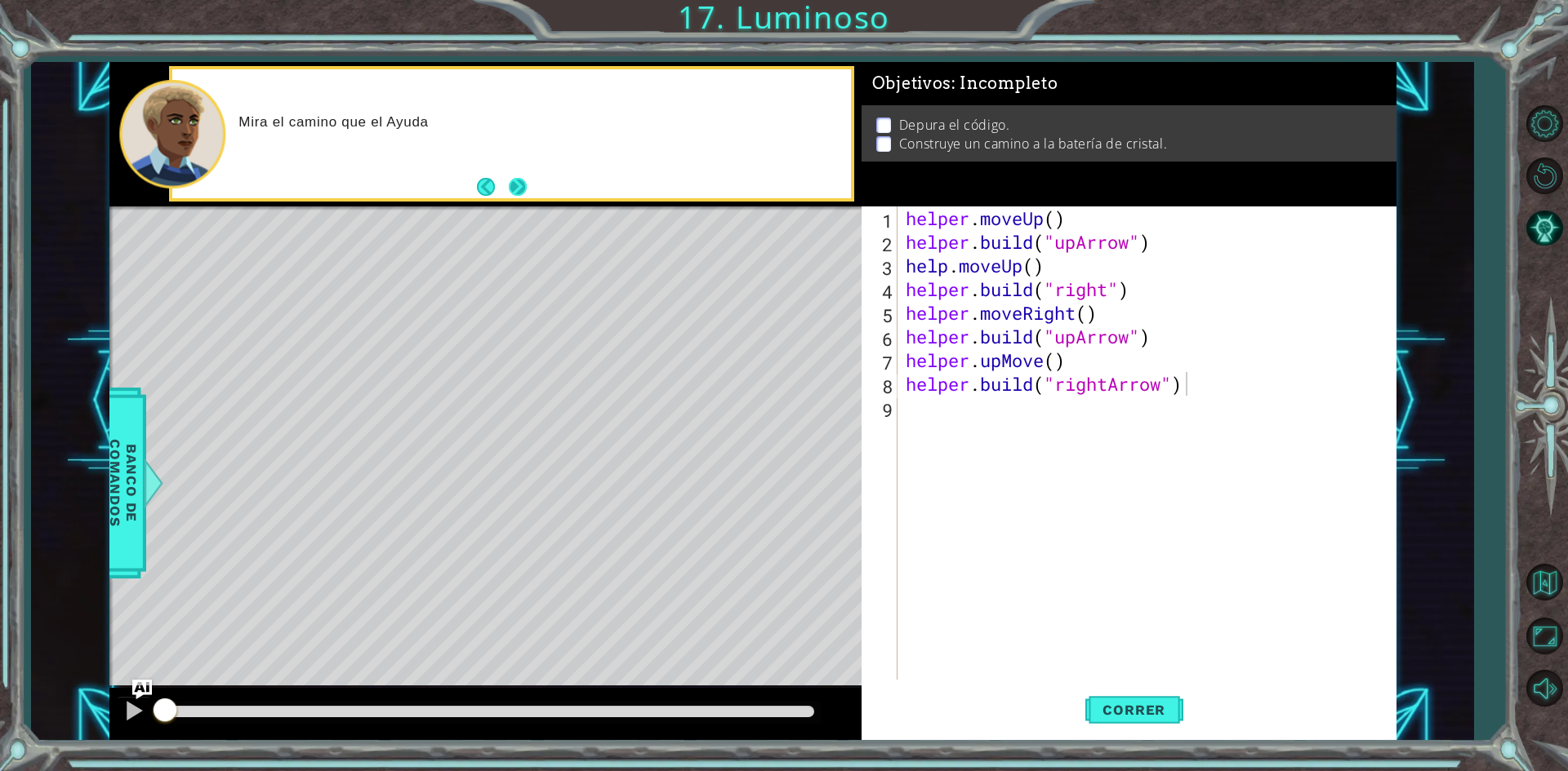
click at [521, 189] on button "Next" at bounding box center [518, 187] width 18 height 18
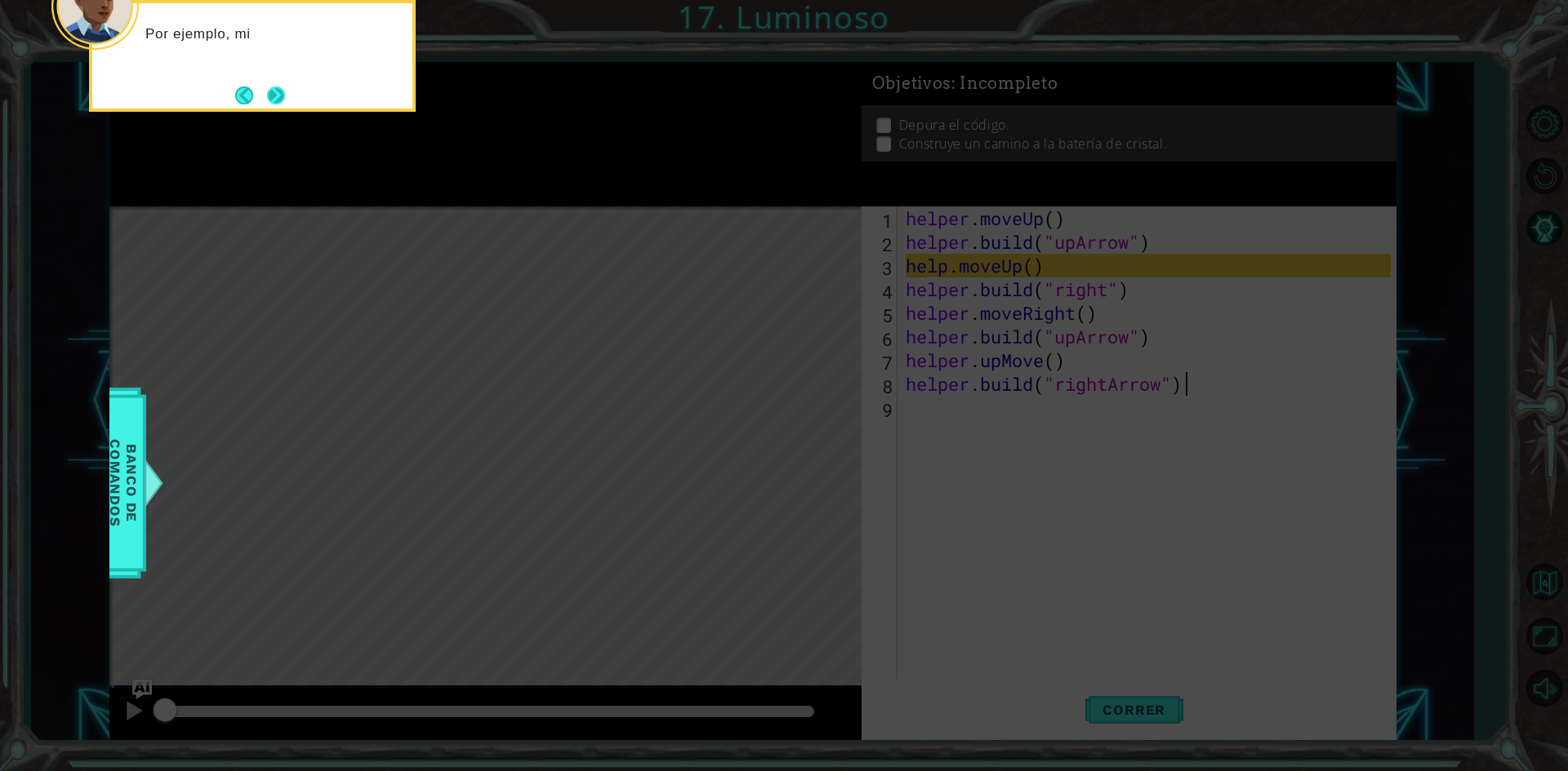
click at [271, 91] on button "Next" at bounding box center [276, 95] width 18 height 18
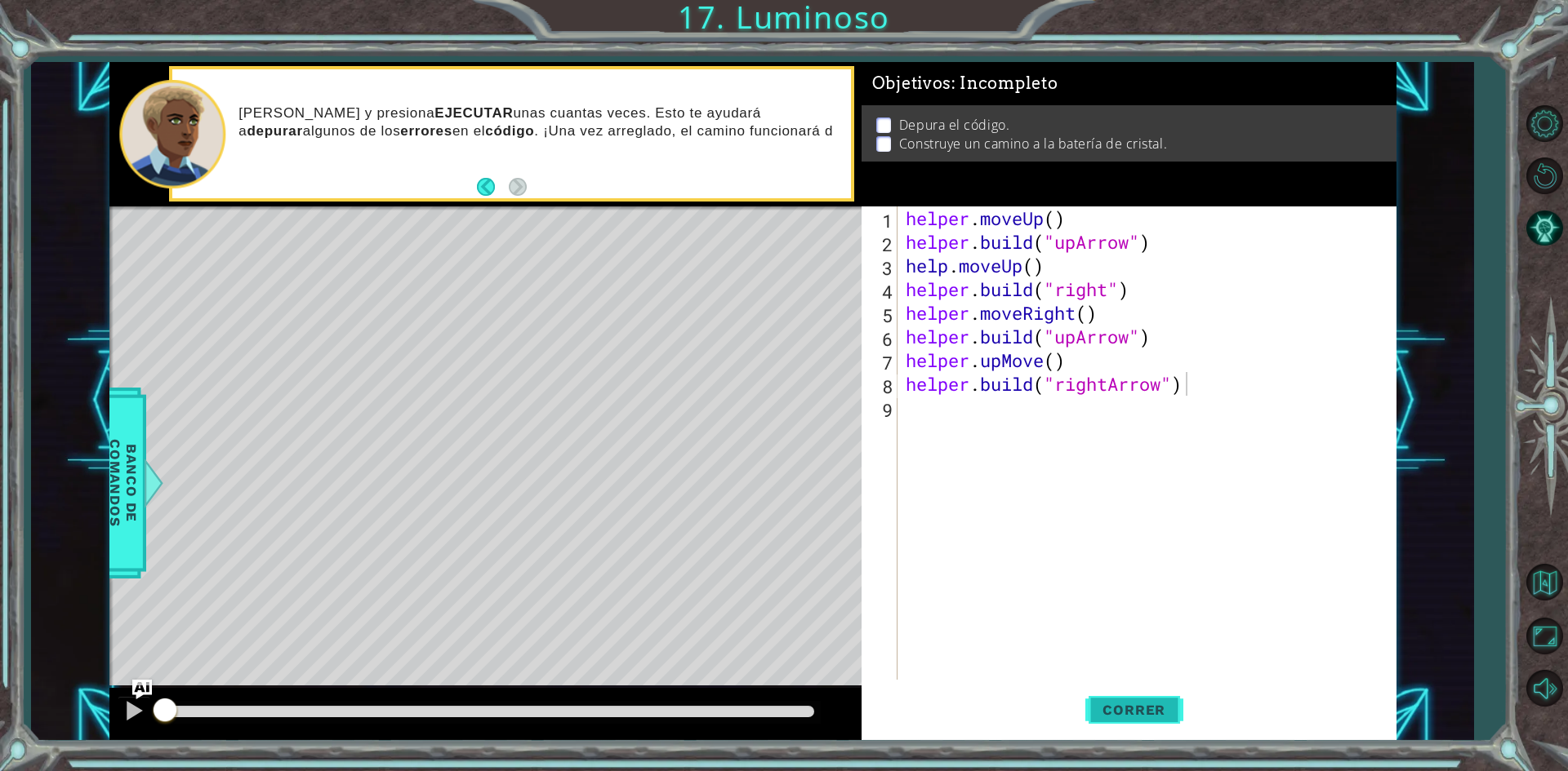
click at [1145, 724] on button "Correr" at bounding box center [1135, 710] width 98 height 53
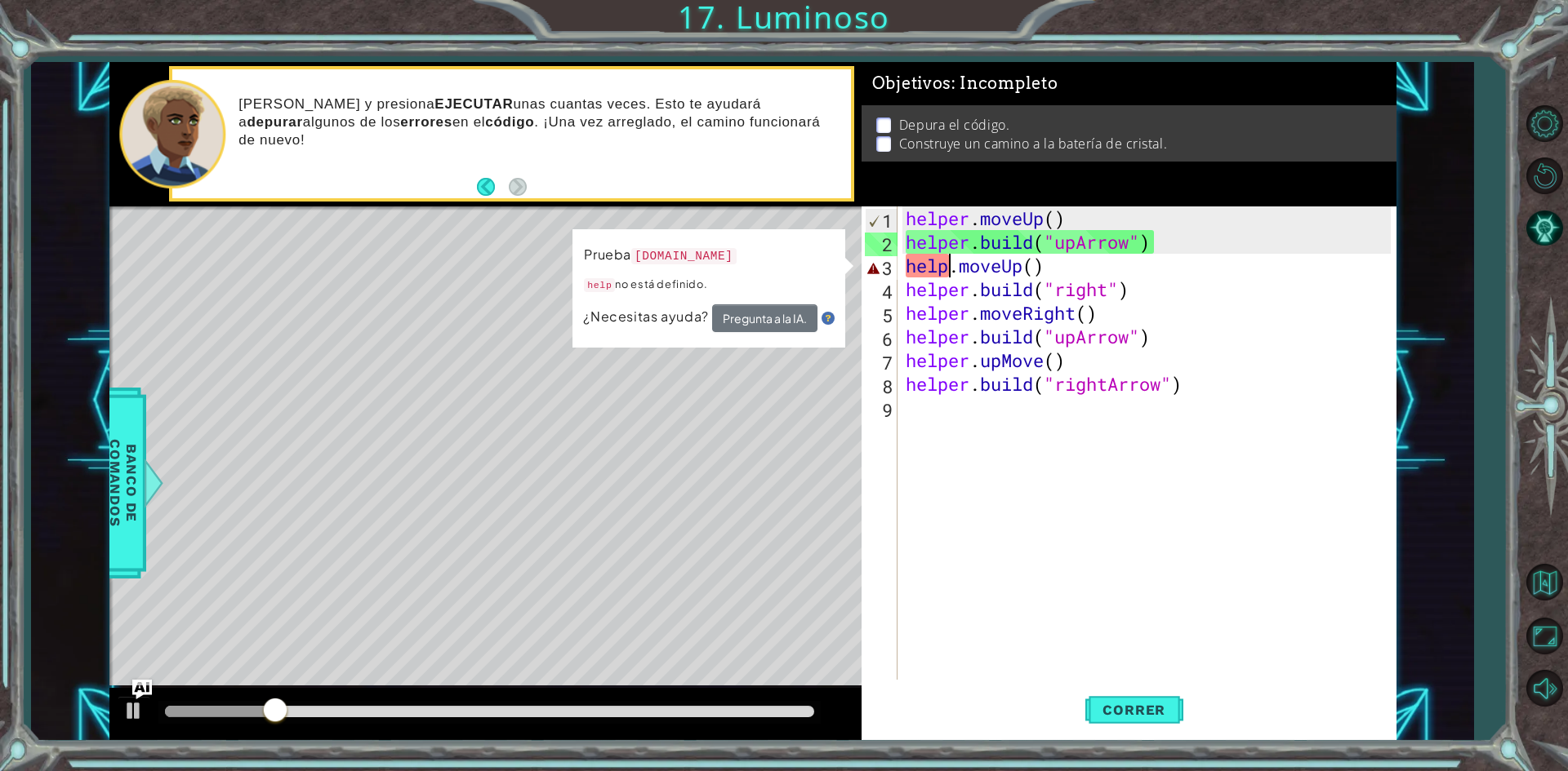
click at [953, 265] on div "helper . moveUp ( ) helper . build ( "upArrow" ) help . moveUp ( ) helper . bui…" at bounding box center [1151, 467] width 496 height 521
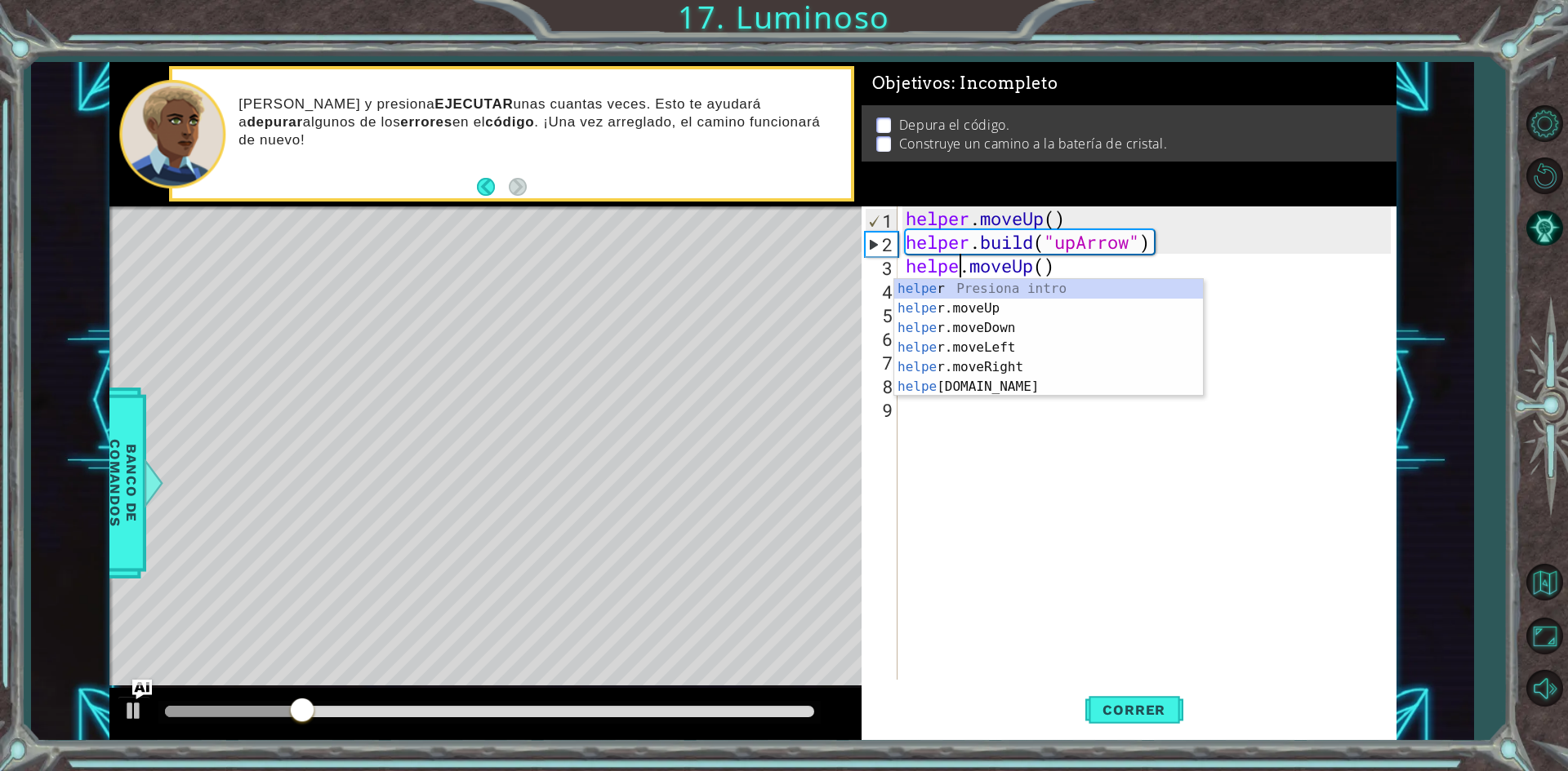
type textarea "helper.moveUp()"
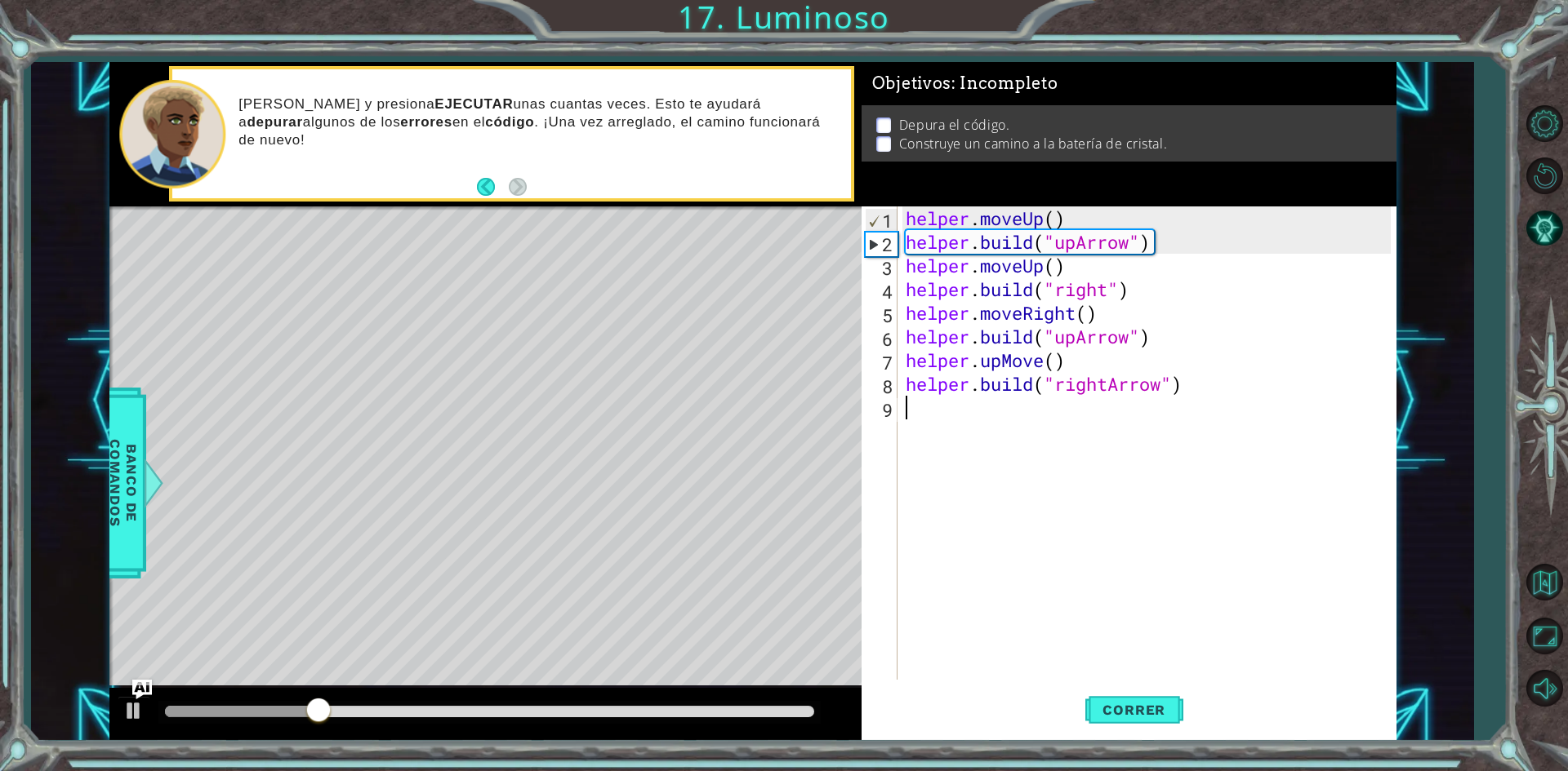
click at [1055, 522] on div "helper . moveUp ( ) helper . build ( "upArrow" ) helper . moveUp ( ) helper . b…" at bounding box center [1151, 467] width 496 height 521
click at [1111, 285] on div "helper . moveUp ( ) helper . build ( "upArrow" ) helper . moveUp ( ) helper . b…" at bounding box center [1151, 467] width 496 height 521
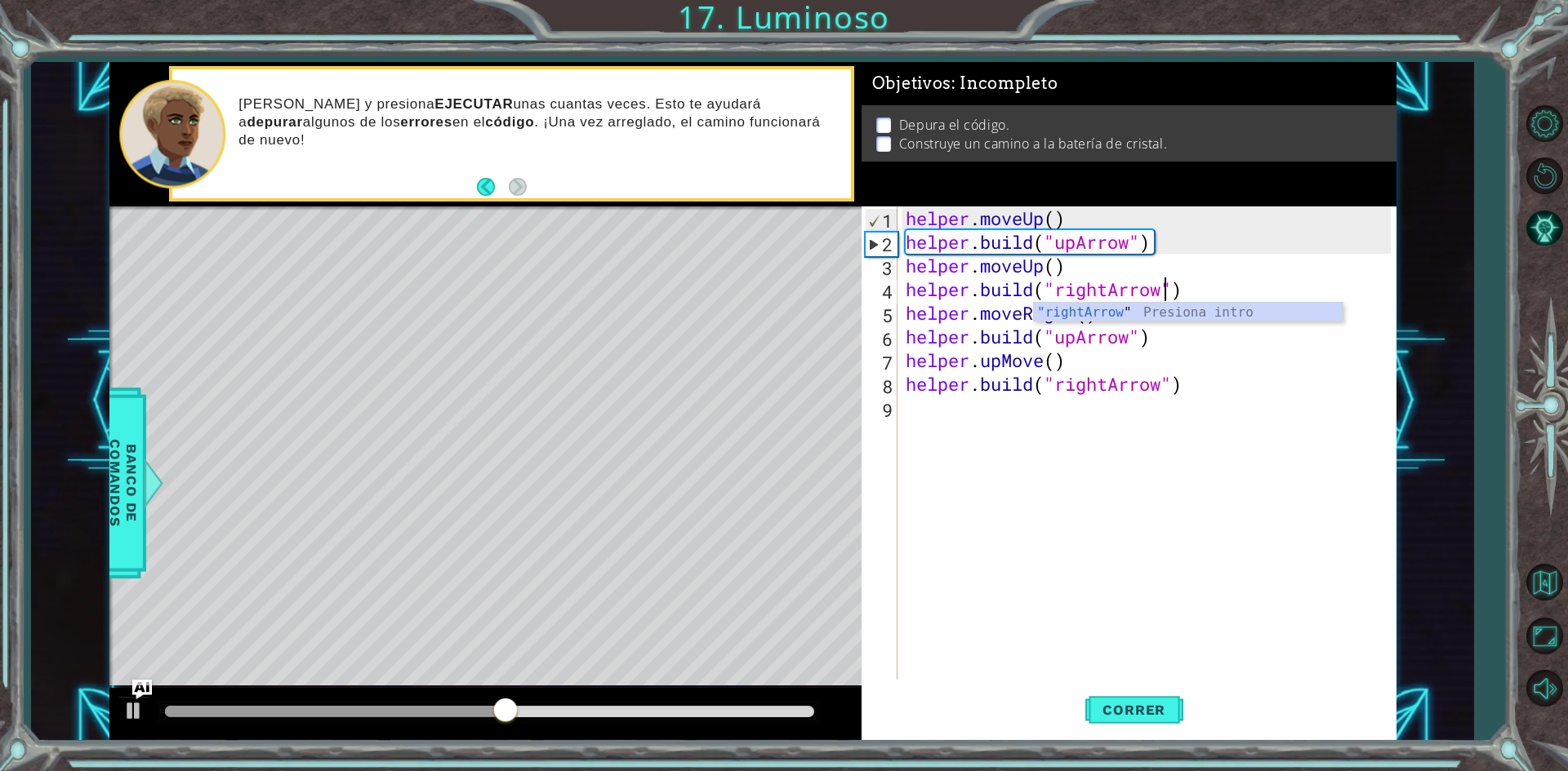
click at [1115, 361] on div "helper . moveUp ( ) helper . build ( "upArrow" ) helper . moveUp ( ) helper . b…" at bounding box center [1151, 467] width 496 height 521
click at [1017, 364] on div "helper . moveUp ( ) helper . build ( "upArrow" ) helper . moveUp ( ) helper . b…" at bounding box center [1151, 467] width 496 height 521
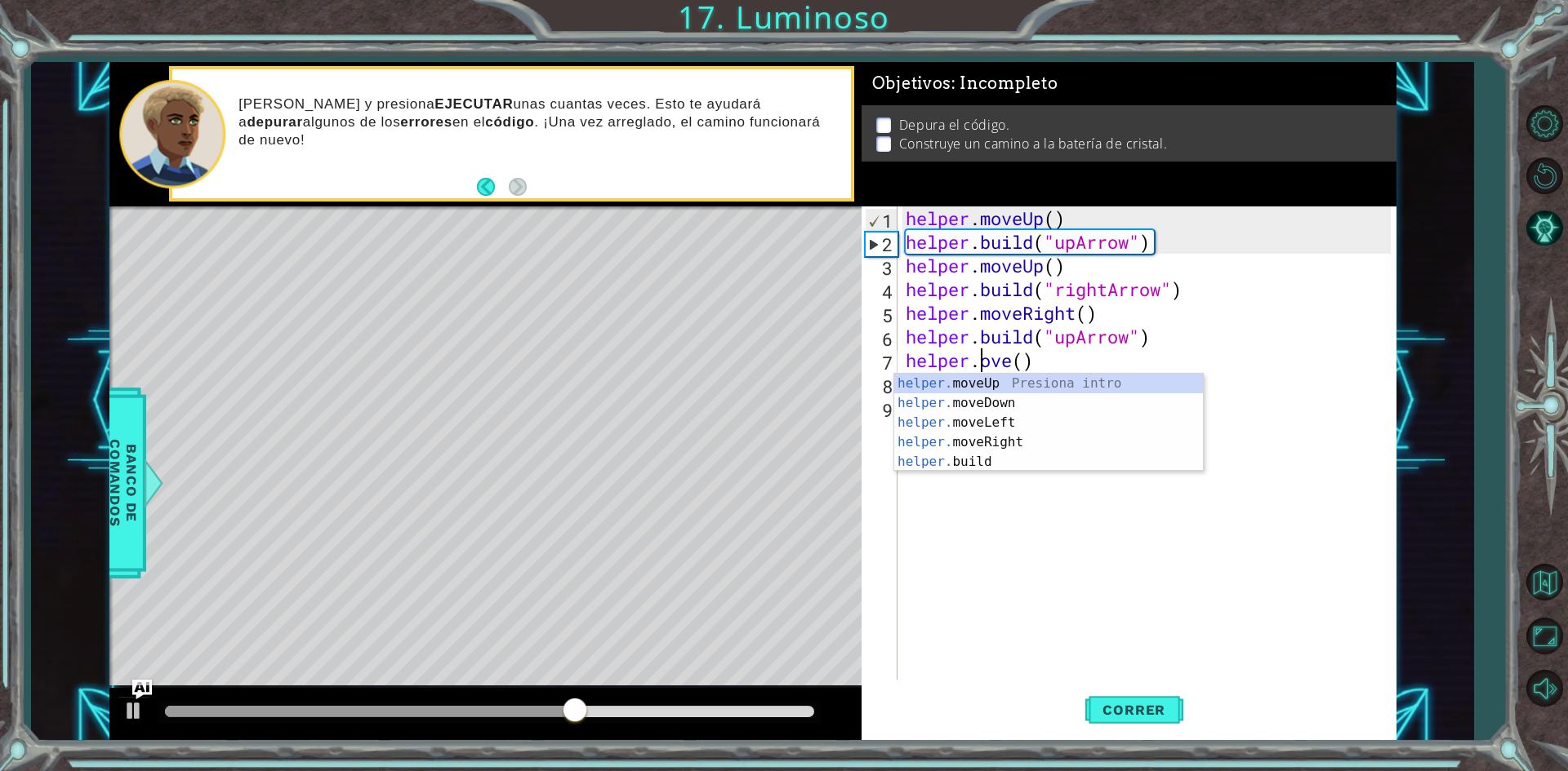
scroll to position [0, 4]
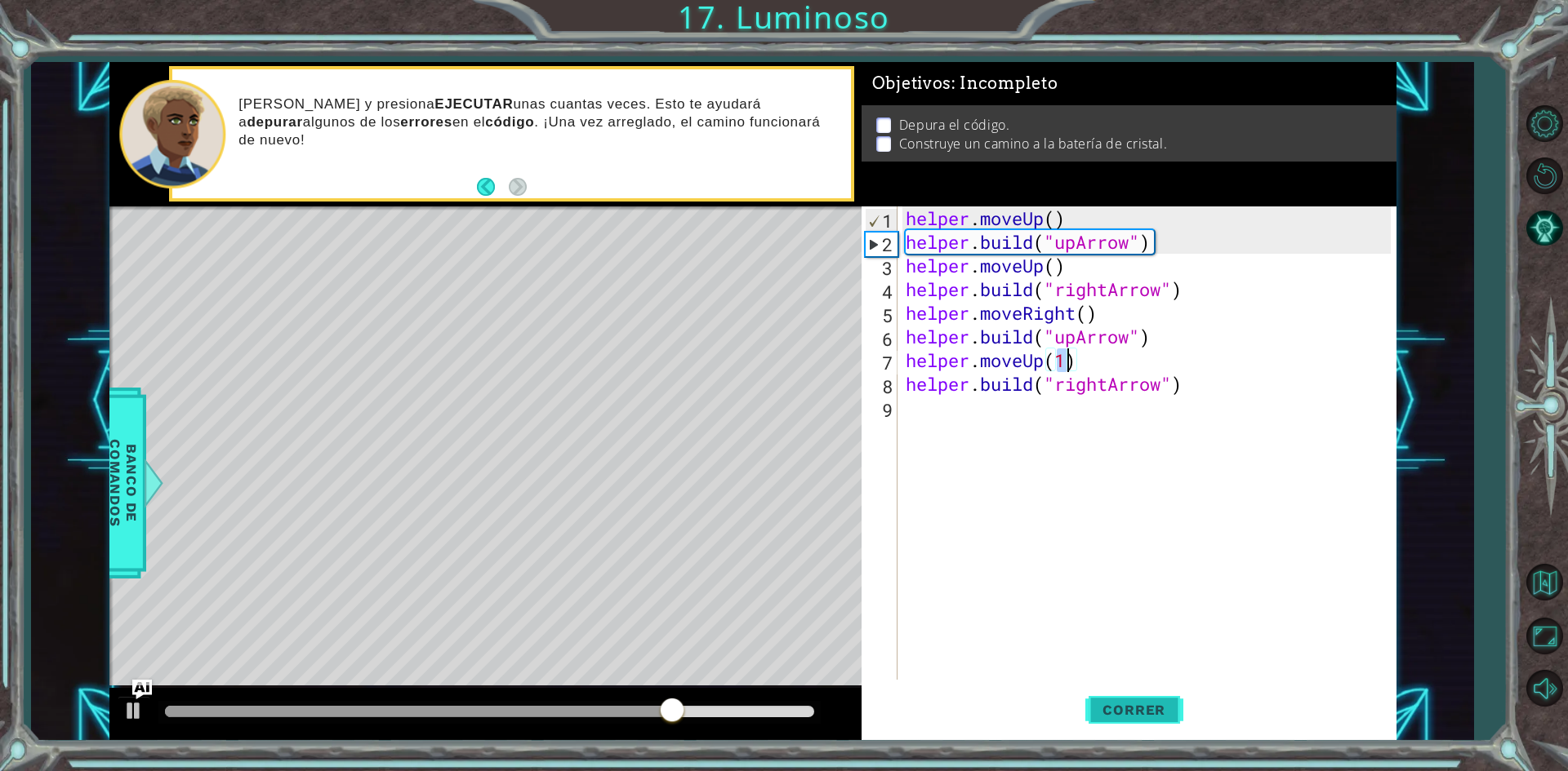
type textarea "helper.moveUp(1)"
click at [1150, 699] on button "Correr" at bounding box center [1135, 710] width 98 height 53
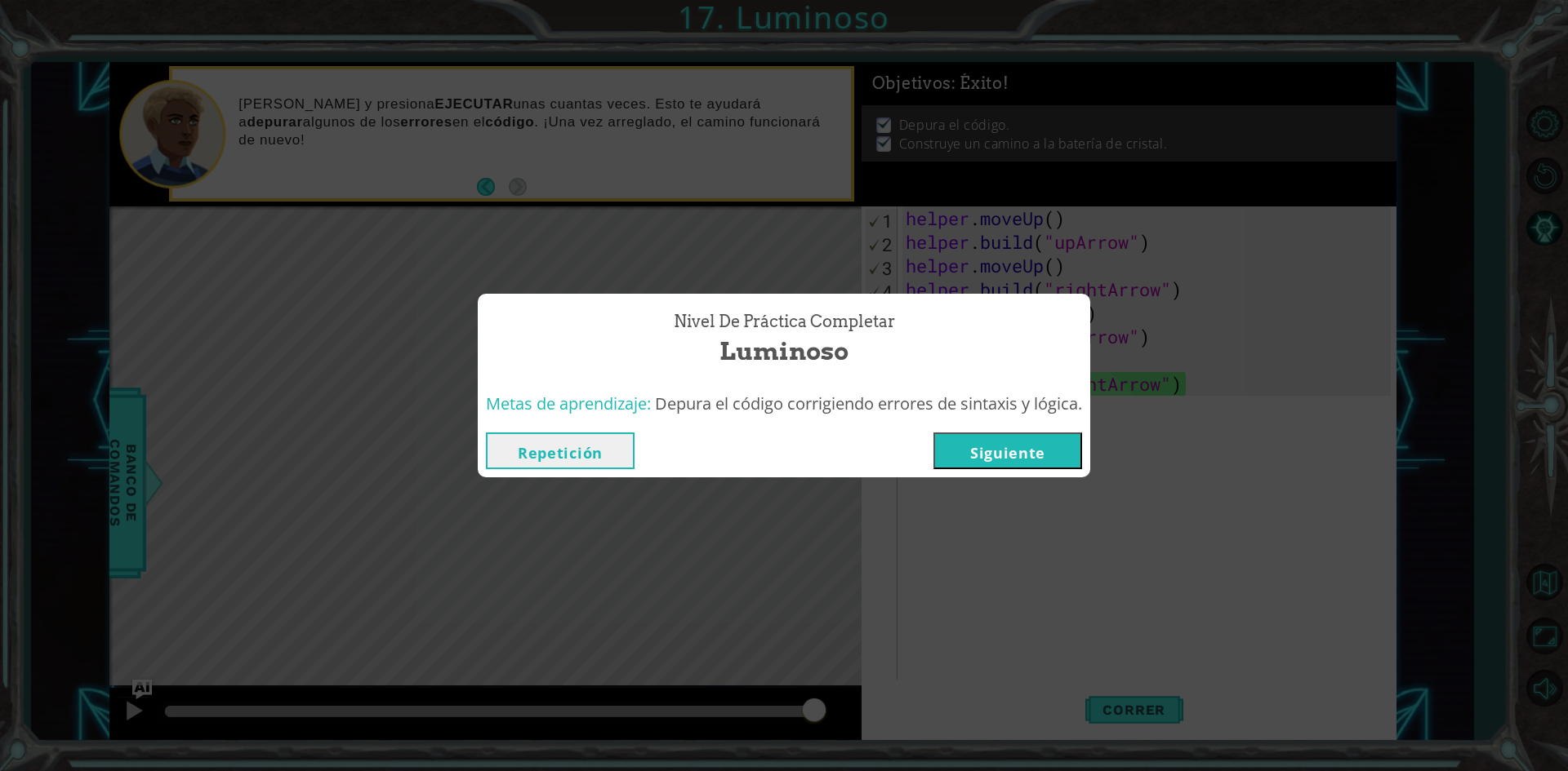
click at [969, 465] on button "Siguiente" at bounding box center [1007, 451] width 148 height 37
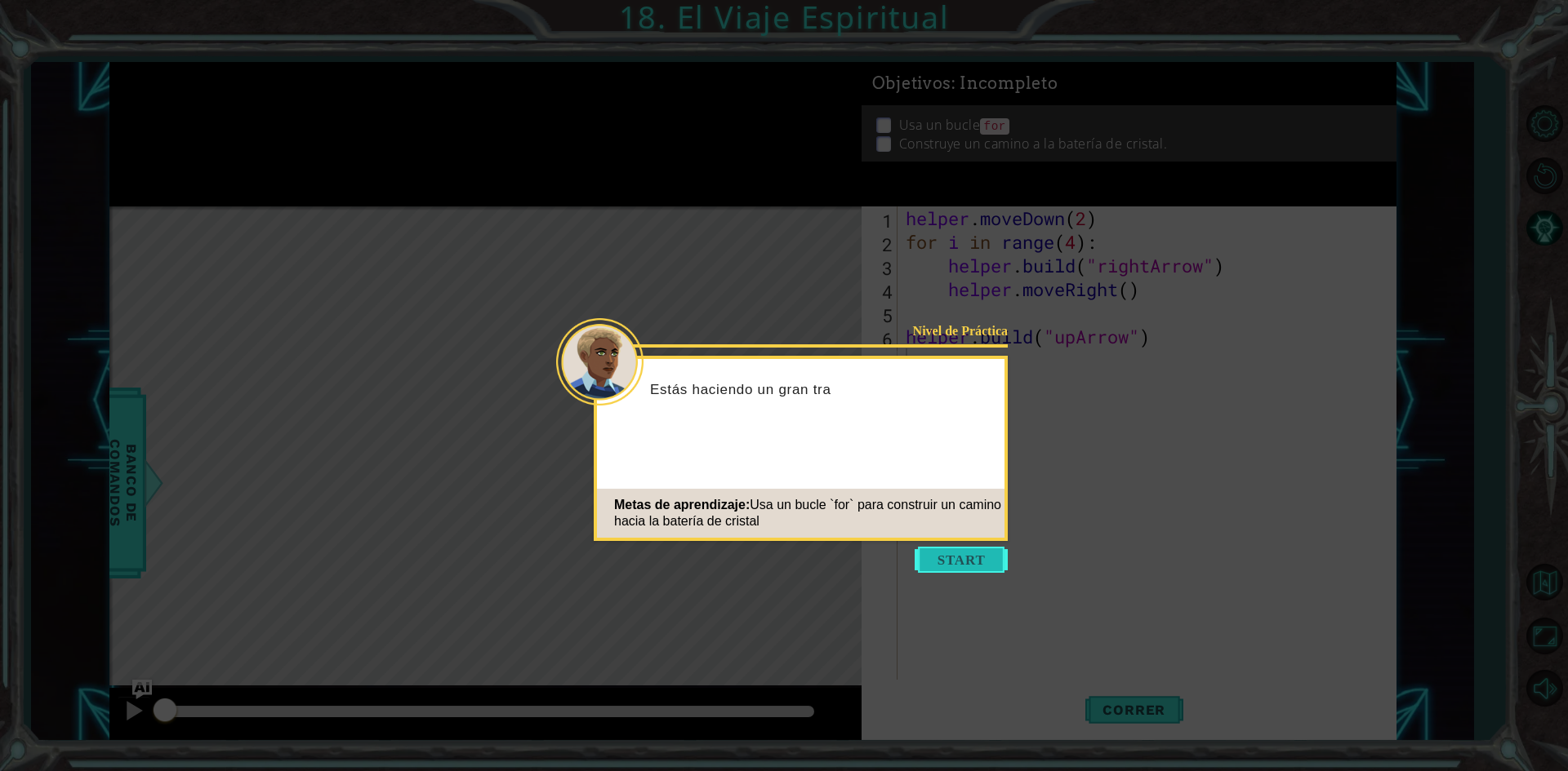
click at [985, 564] on button "Start" at bounding box center [961, 560] width 93 height 26
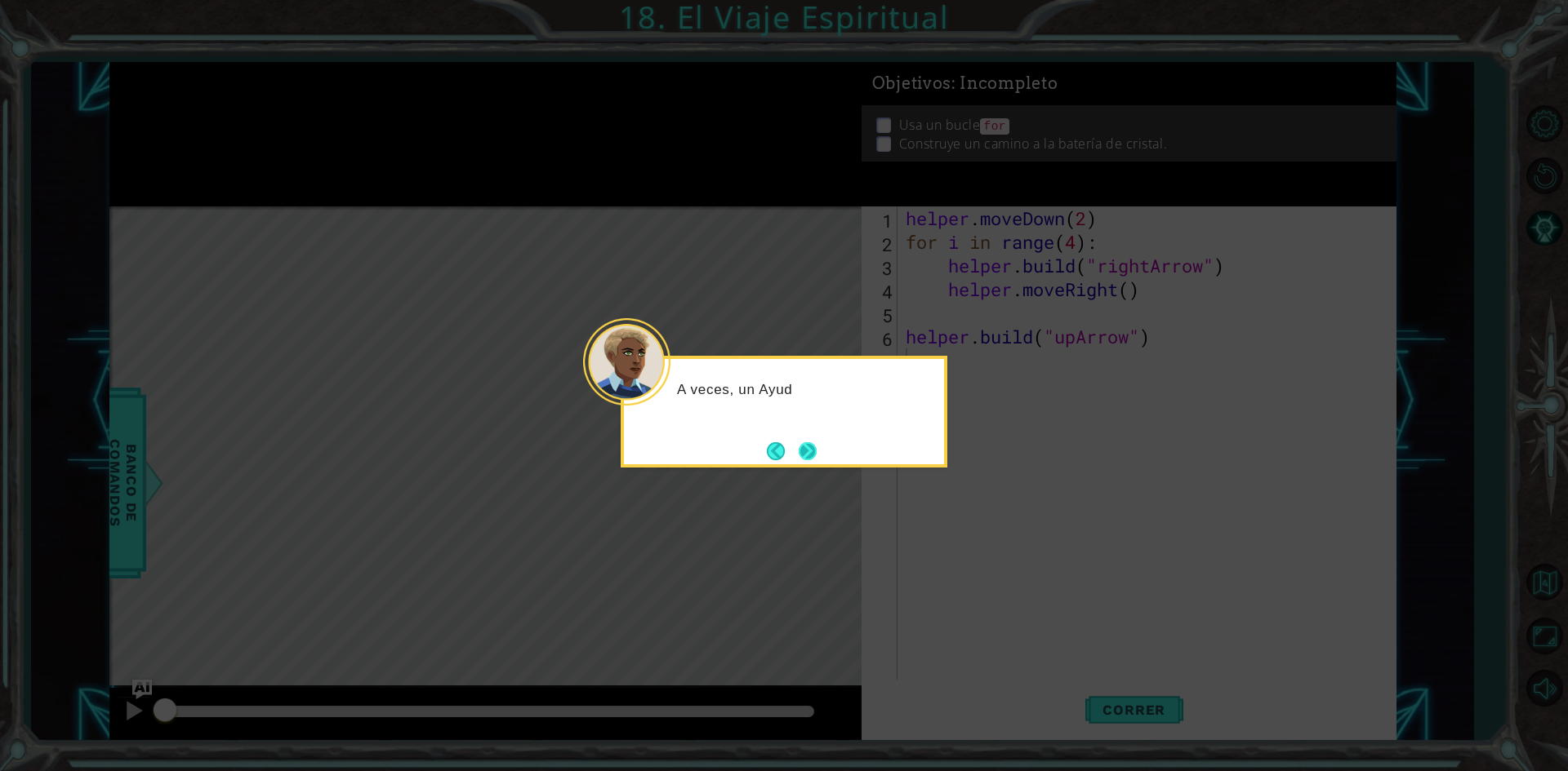
click at [810, 457] on button "Next" at bounding box center [808, 451] width 24 height 24
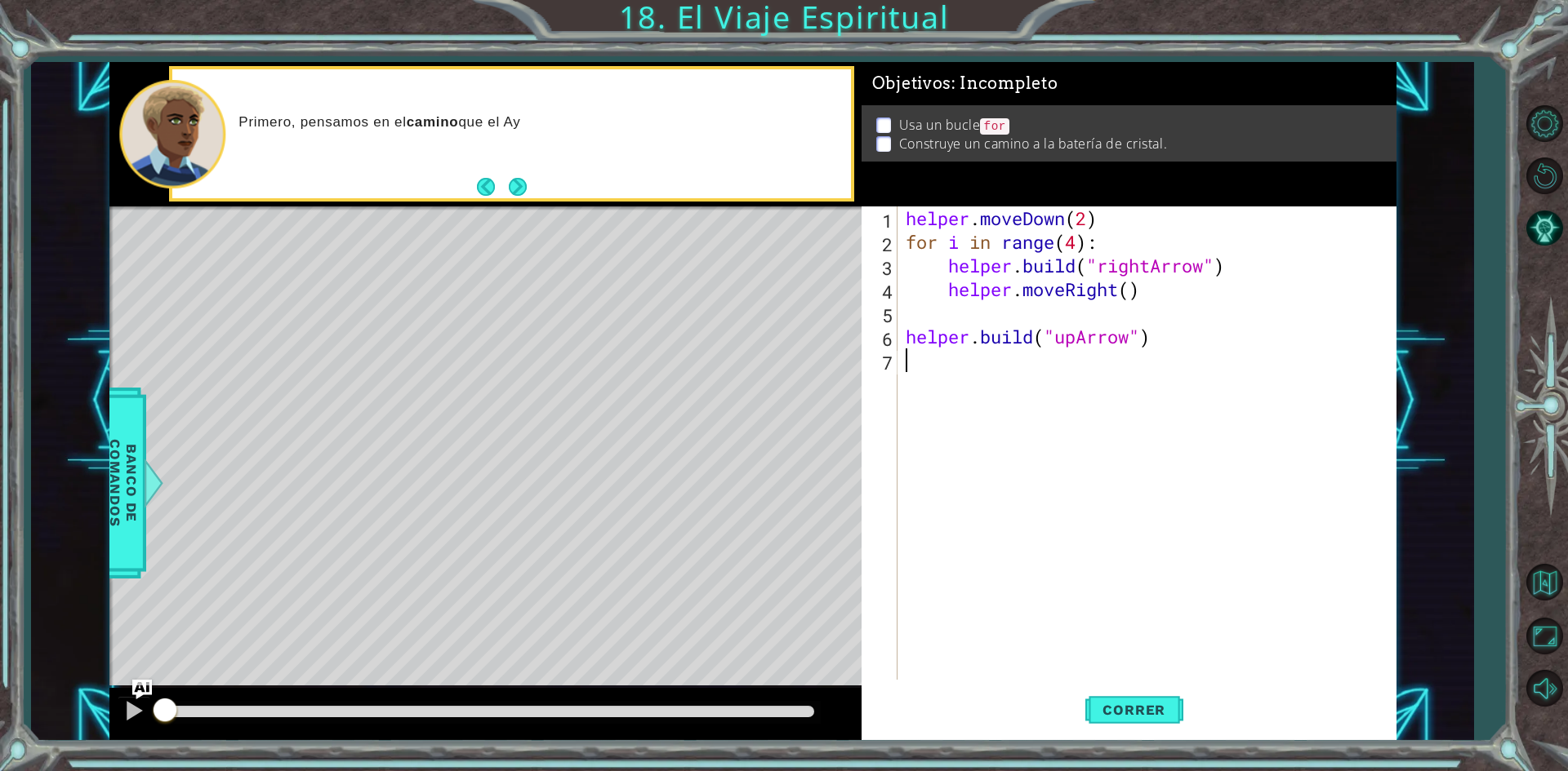
drag, startPoint x: 521, startPoint y: 182, endPoint x: 511, endPoint y: 198, distance: 18.9
click at [513, 196] on button "Next" at bounding box center [518, 187] width 18 height 18
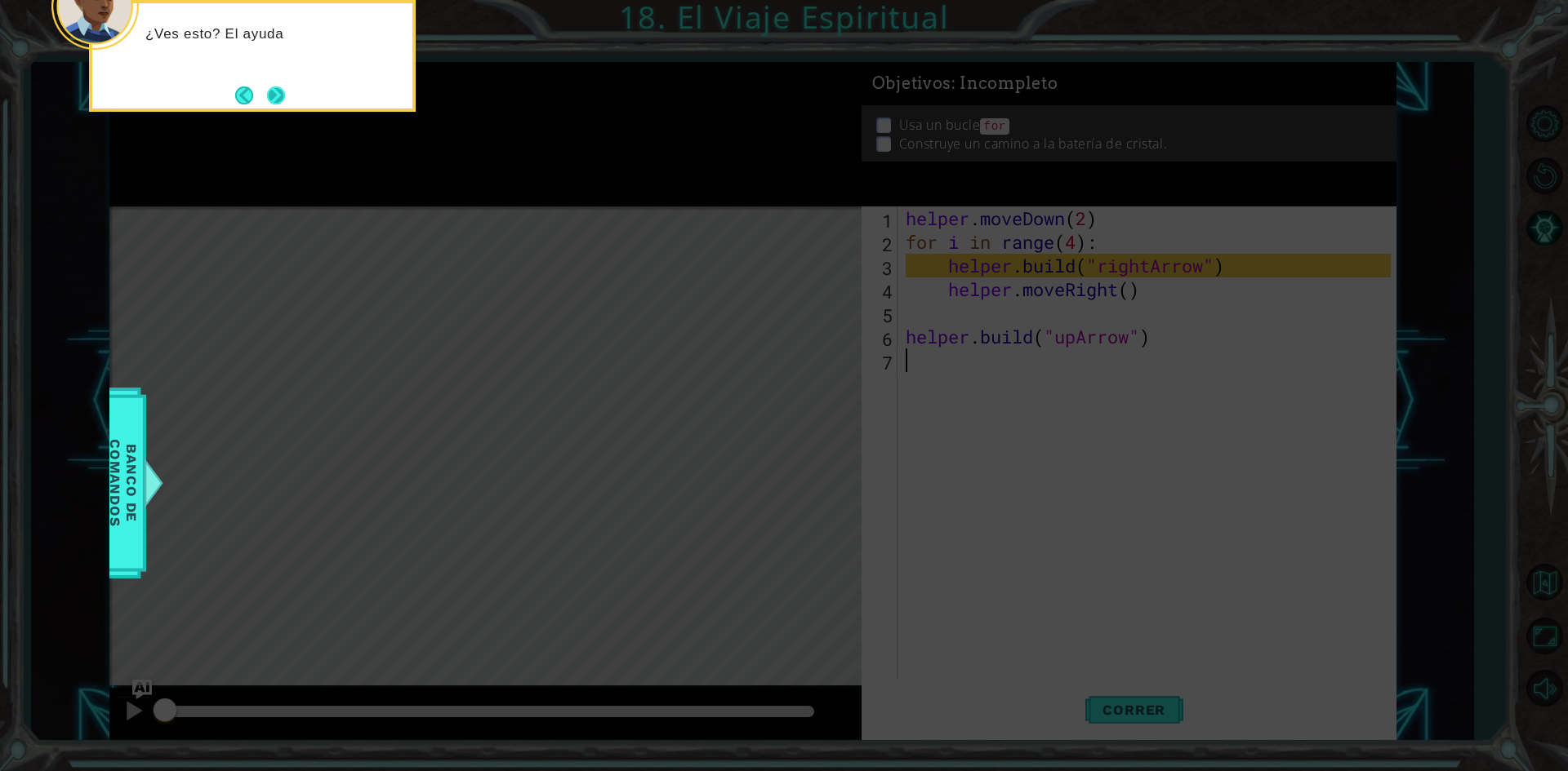
click at [272, 93] on button "Next" at bounding box center [276, 95] width 18 height 18
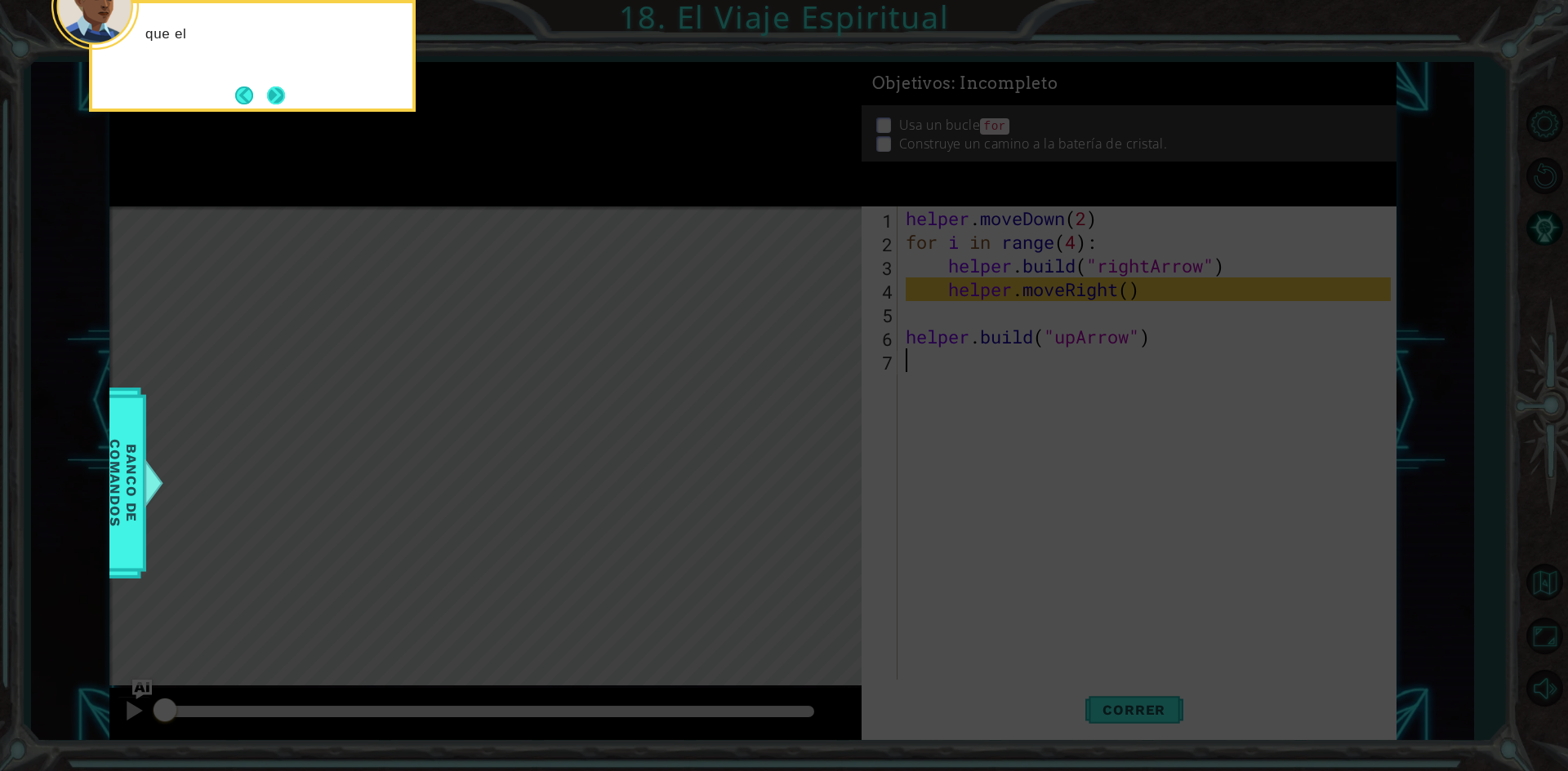
click at [273, 93] on button "Next" at bounding box center [276, 95] width 18 height 18
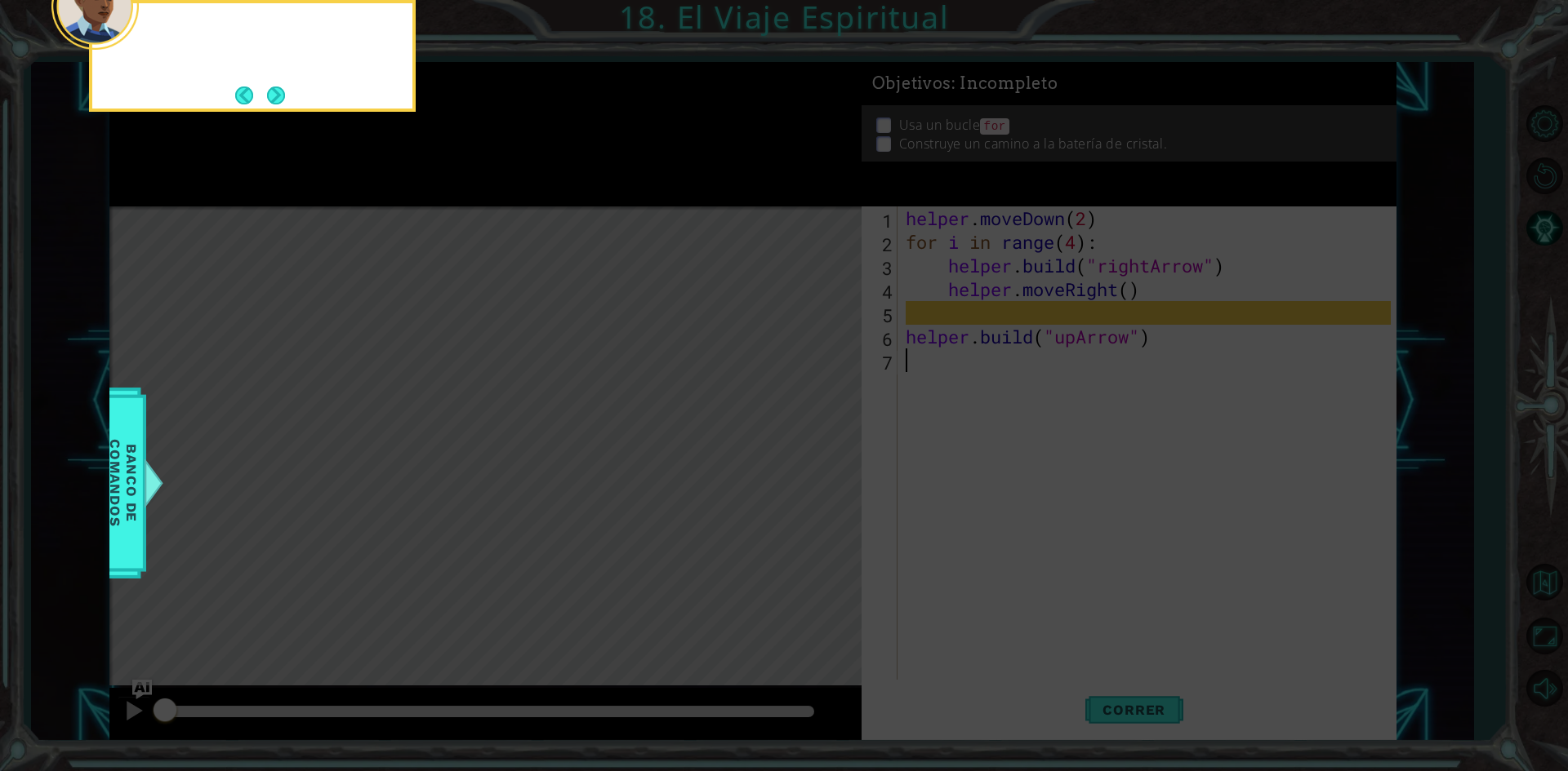
click at [273, 93] on button "Next" at bounding box center [276, 95] width 18 height 18
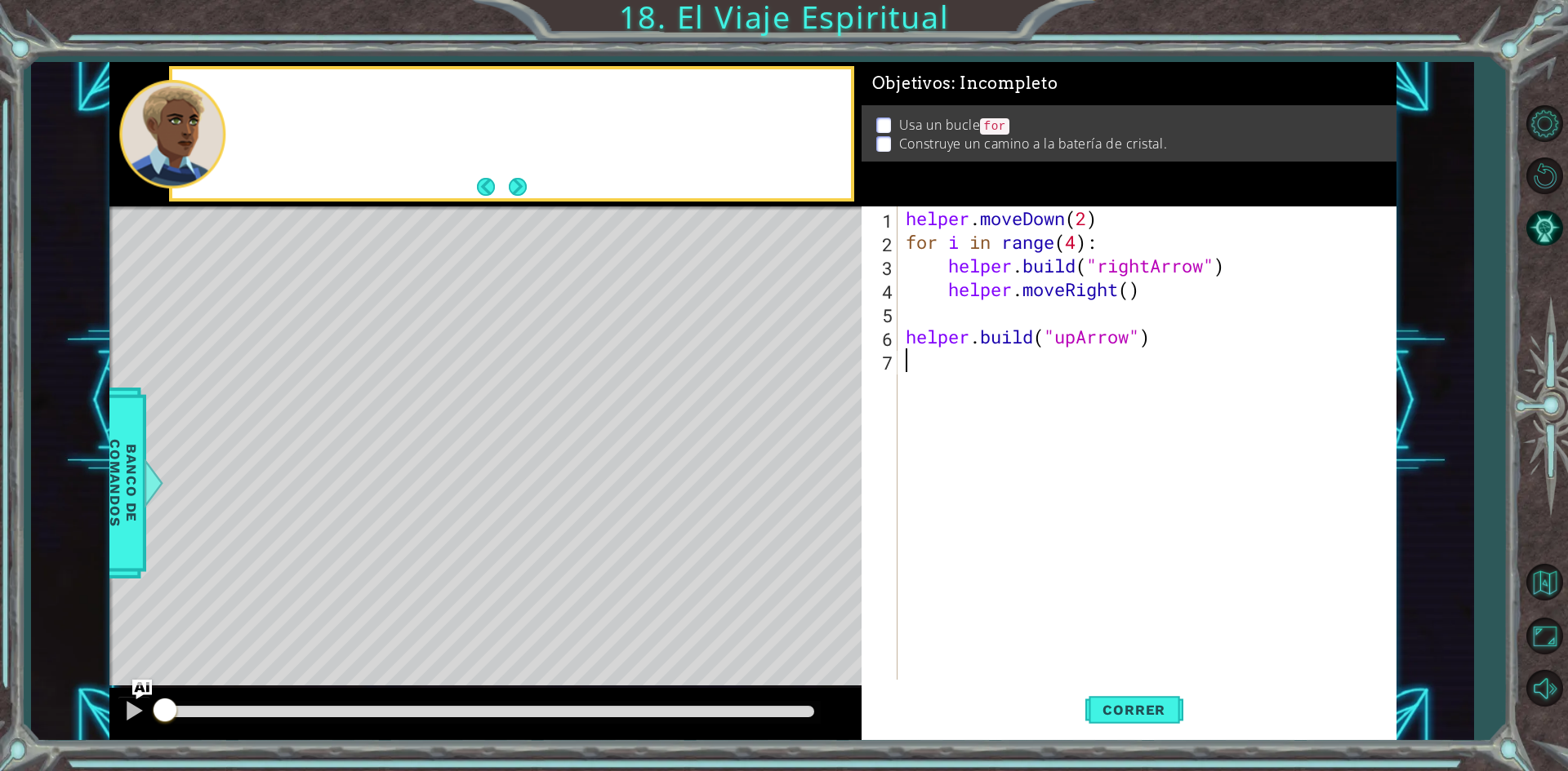
click at [273, 93] on div at bounding box center [511, 134] width 678 height 129
click at [520, 186] on button "Next" at bounding box center [518, 187] width 23 height 23
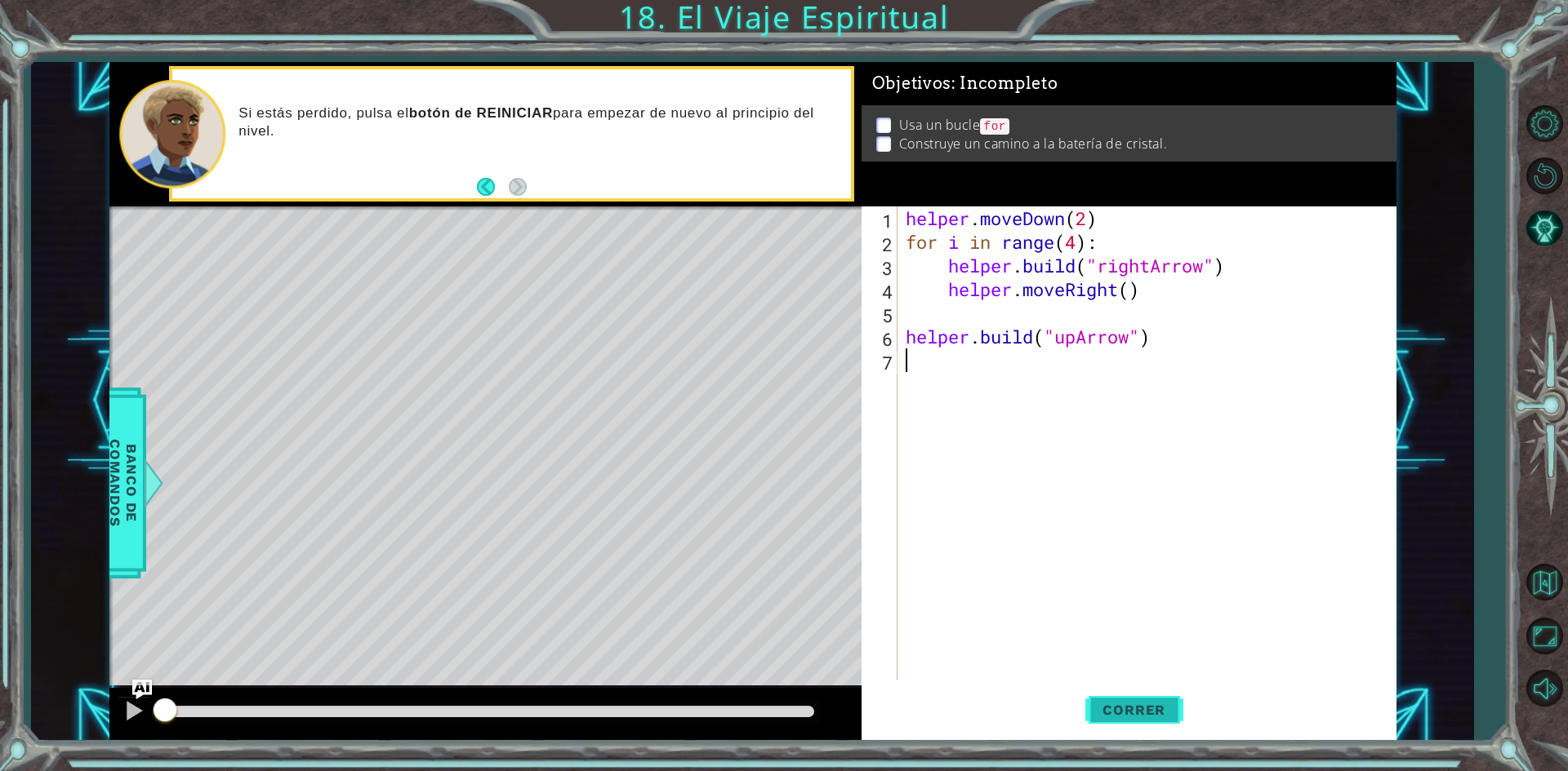
click at [1133, 713] on span "Correr" at bounding box center [1134, 710] width 96 height 16
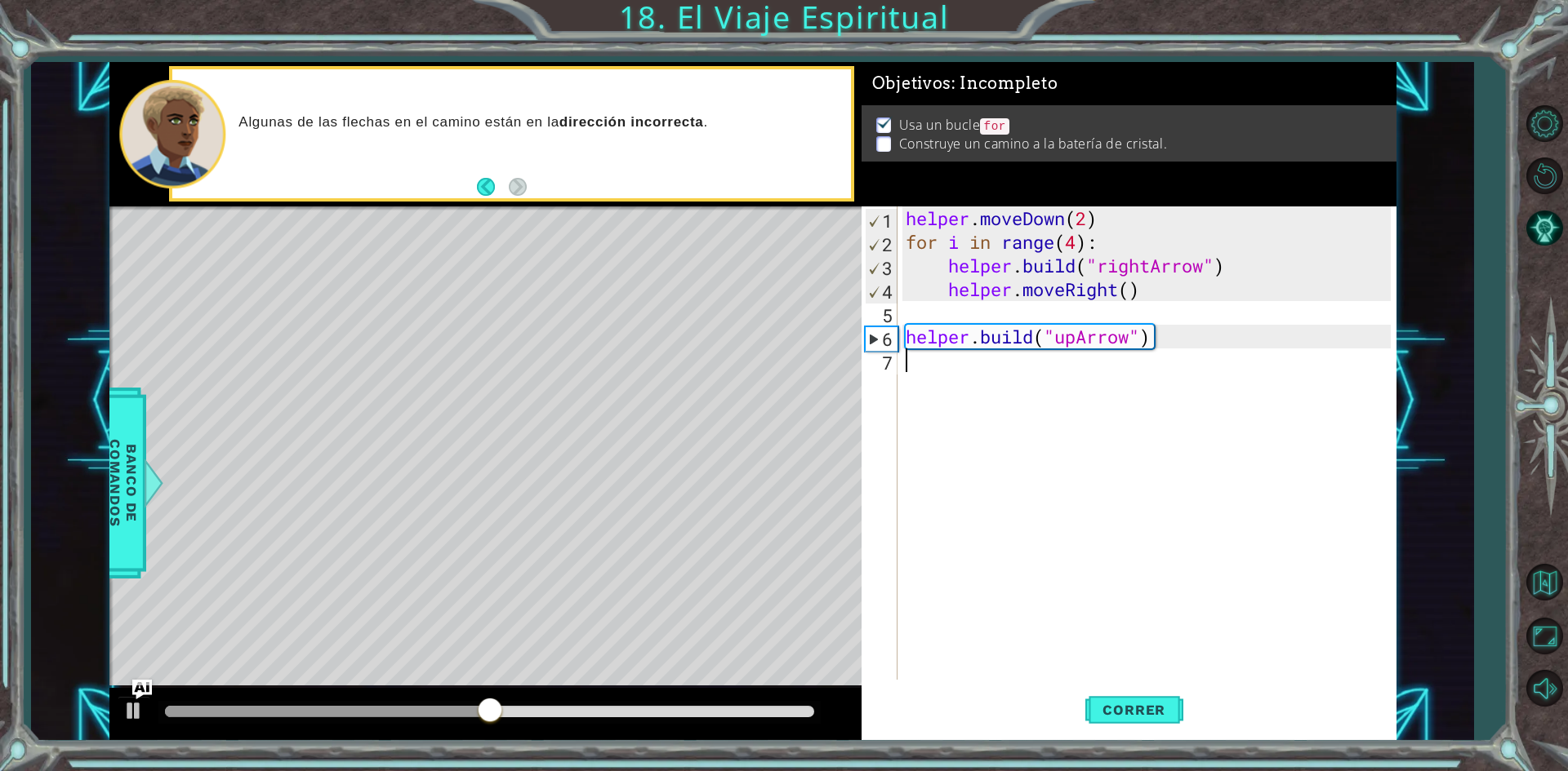
click at [1029, 367] on div "helper . moveDown ( 2 ) for i in range ( 4 ) : helper . build ( "rightArrow" ) …" at bounding box center [1151, 467] width 496 height 521
drag, startPoint x: 1120, startPoint y: 235, endPoint x: 889, endPoint y: 235, distance: 231.0
click at [889, 235] on div "1 2 3 4 5 6 7 helper . moveDown ( 2 ) for i in range ( 4 ) : helper . build ( "…" at bounding box center [1126, 443] width 530 height 474
click at [1153, 220] on div "helper . moveDown ( 2 ) for i in range ( 4 ) : helper . build ( "rightArrow" ) …" at bounding box center [1151, 467] width 496 height 521
drag, startPoint x: 1087, startPoint y: 238, endPoint x: 894, endPoint y: 244, distance: 193.1
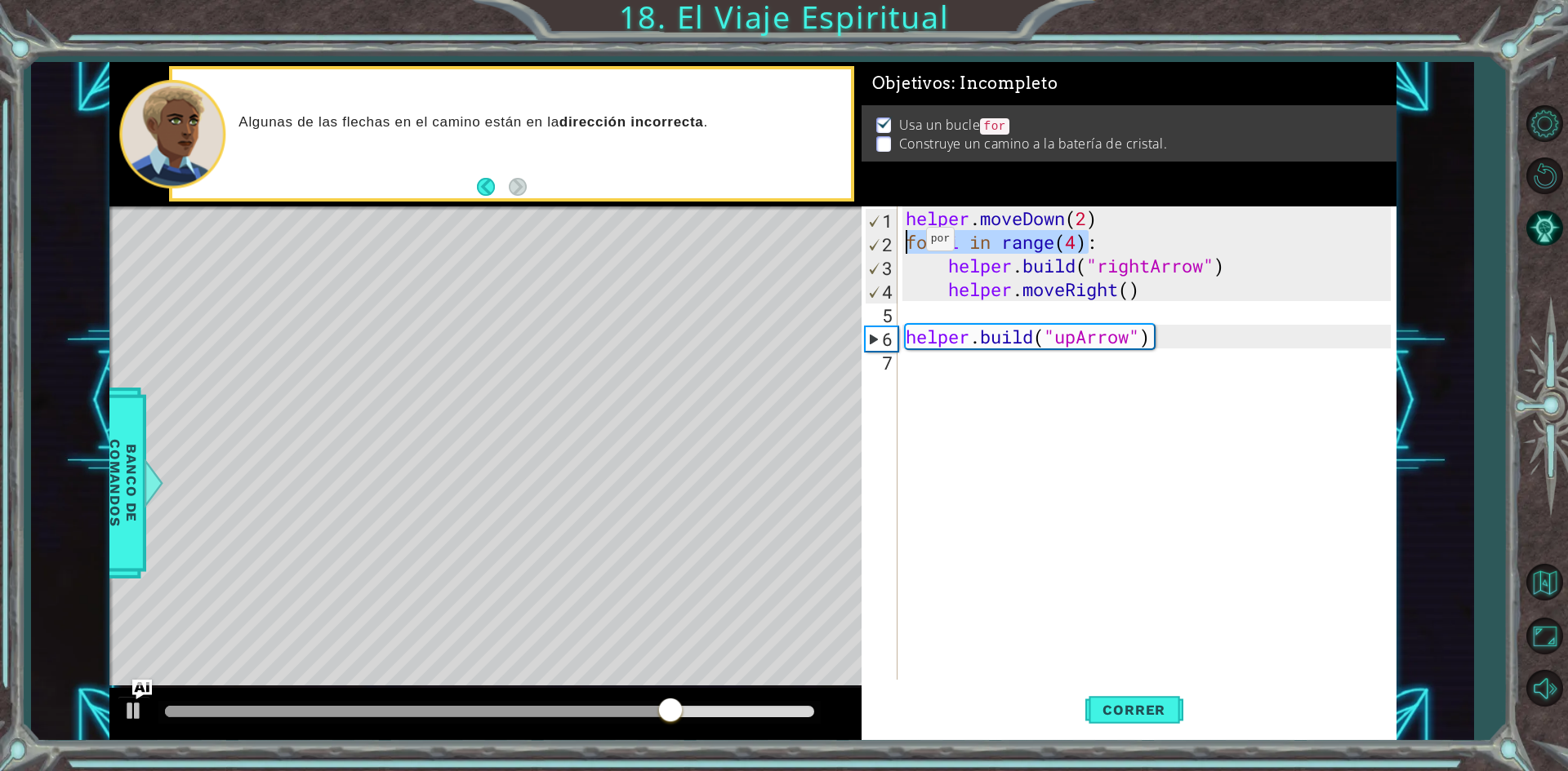
click at [894, 244] on div "helper.moveDown(2) 1 2 3 4 5 6 7 helper . moveDown ( 2 ) for i in range ( 4 ) :…" at bounding box center [1126, 443] width 530 height 474
type textarea "for i in range(4):"
click at [963, 377] on div "helper . moveDown ( 2 ) for i in range ( 4 ) : helper . build ( "rightArrow" ) …" at bounding box center [1151, 467] width 496 height 521
paste textarea "for i in range(4)"
click at [1081, 357] on div "helper . moveDown ( 2 ) for i in range ( 4 ) : helper . build ( "rightArrow" ) …" at bounding box center [1151, 467] width 496 height 521
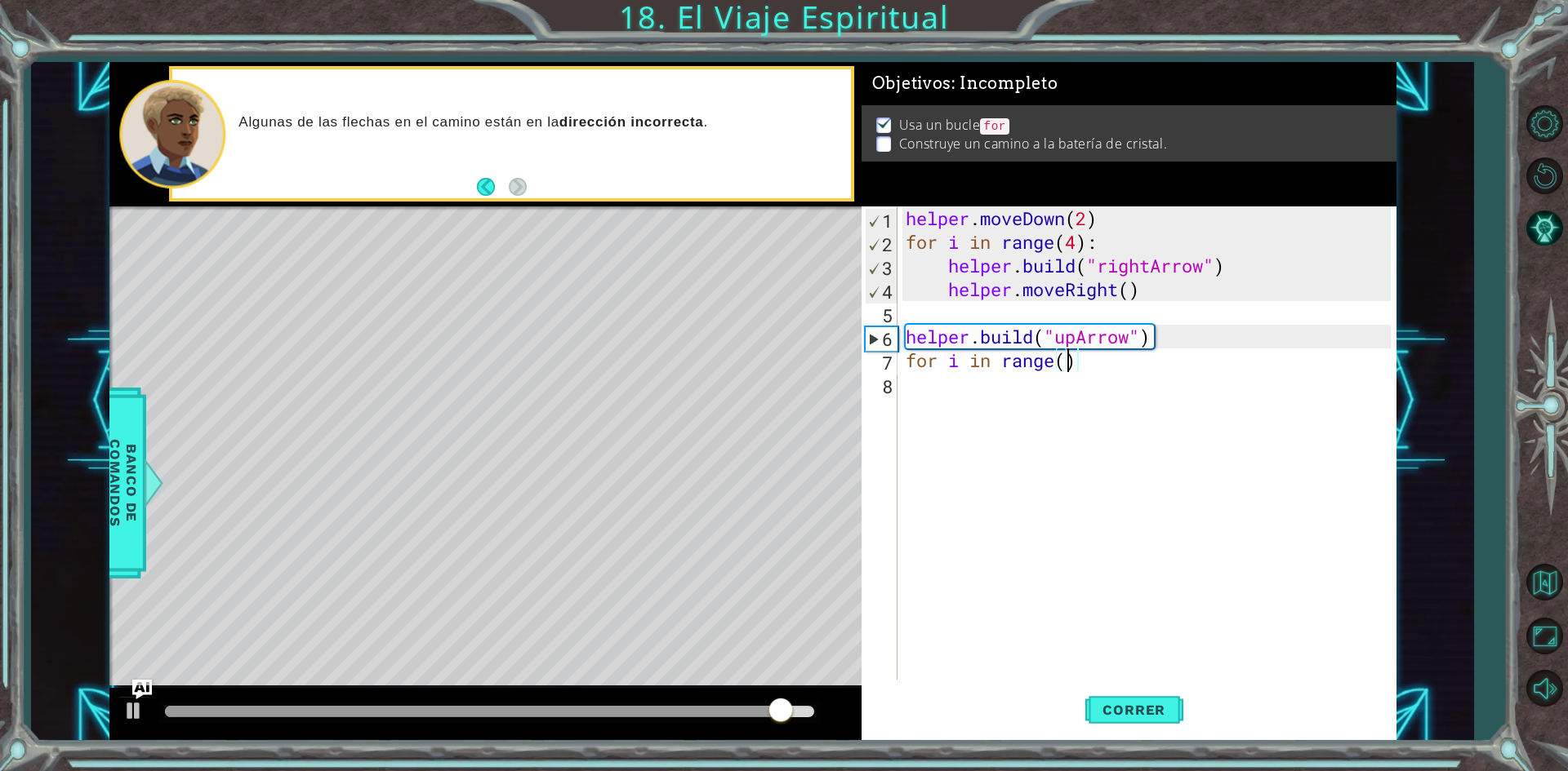
scroll to position [0, 7]
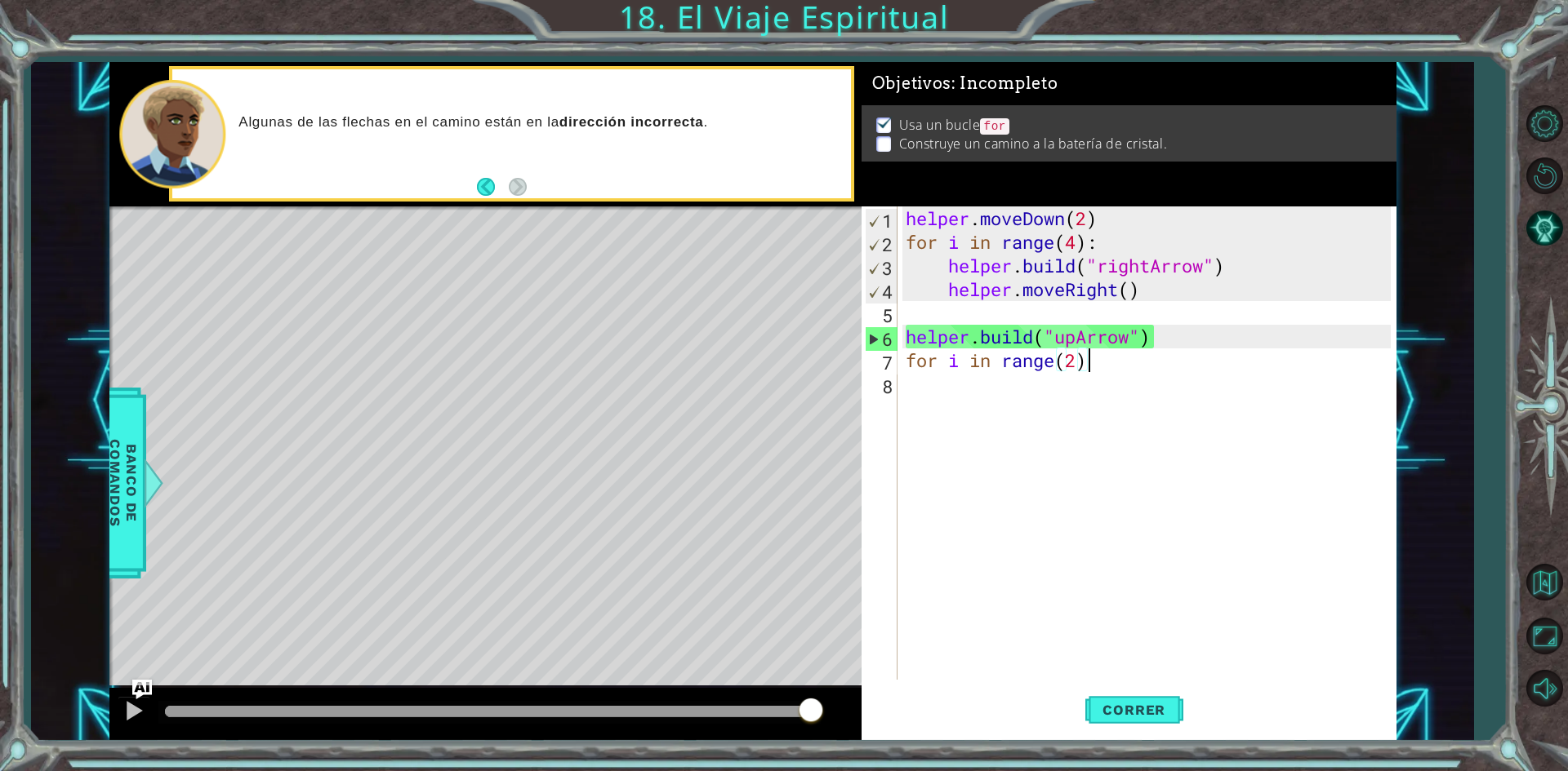
drag, startPoint x: 1125, startPoint y: 371, endPoint x: 1118, endPoint y: 361, distance: 12.2
click at [1125, 371] on div "helper . moveDown ( 2 ) for i in range ( 4 ) : helper . build ( "rightArrow" ) …" at bounding box center [1151, 467] width 496 height 521
drag, startPoint x: 1167, startPoint y: 297, endPoint x: 1114, endPoint y: 291, distance: 53.3
click at [1115, 292] on div "helper . moveDown ( 2 ) for i in range ( 4 ) : helper . build ( "rightArrow" ) …" at bounding box center [1151, 467] width 496 height 521
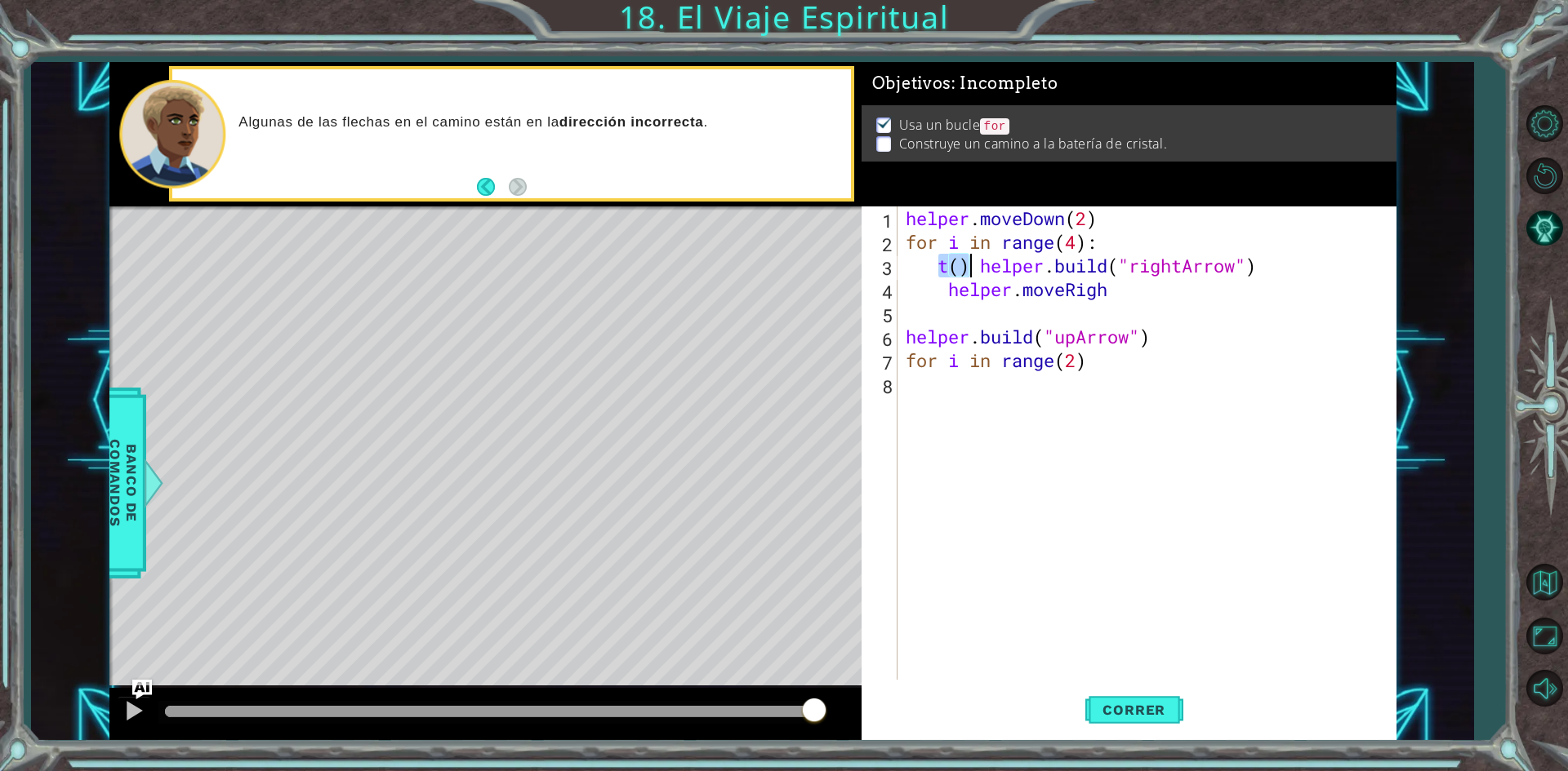
click at [937, 262] on div "helper . moveDown ( 2 ) for i in range ( 4 ) : t ( ) helper . build ( "rightArr…" at bounding box center [1147, 443] width 488 height 474
click at [1529, 168] on button "Reiniciar nivel\a" at bounding box center [1544, 176] width 47 height 47
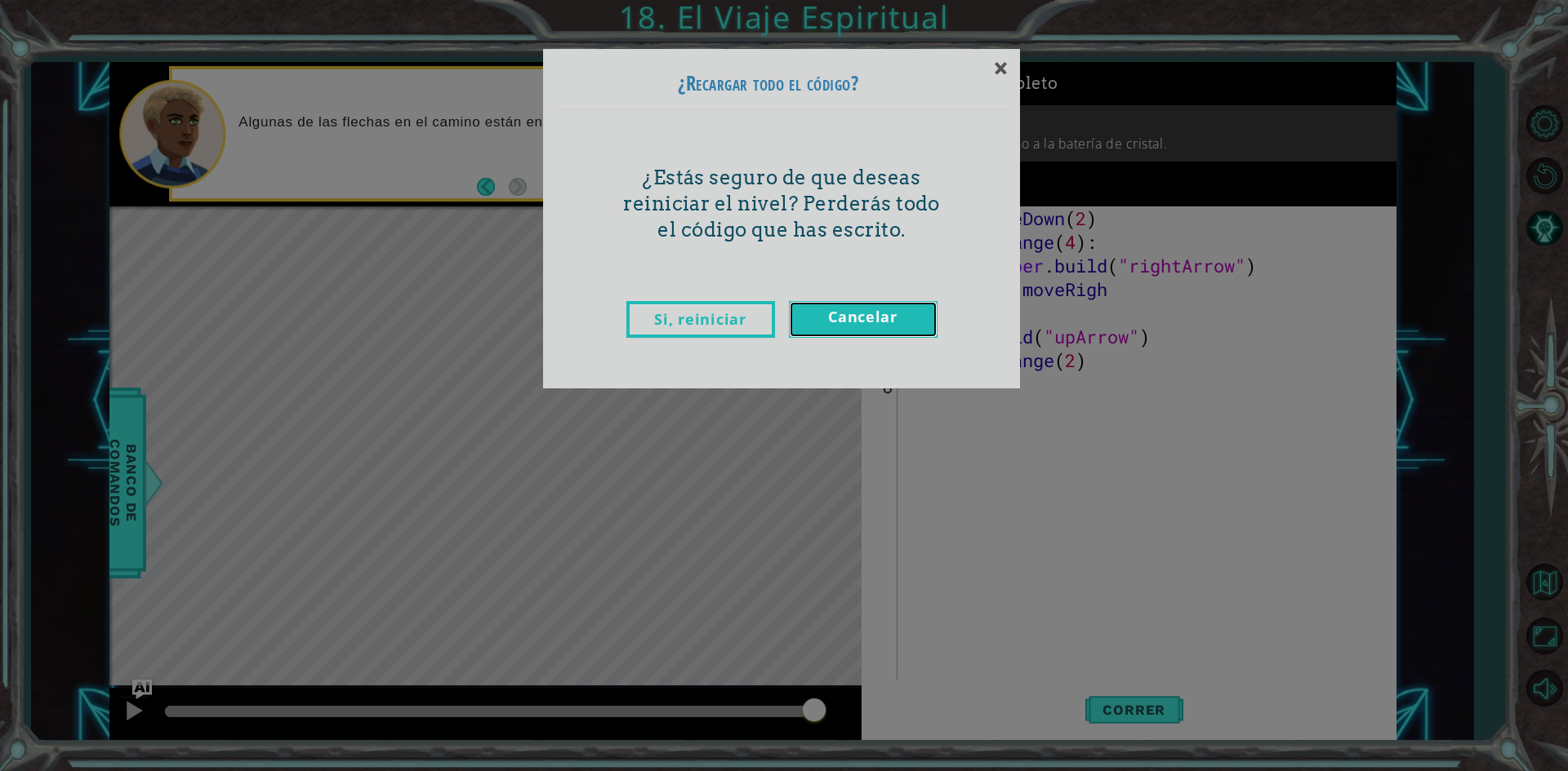
click at [890, 315] on link "Cancelar" at bounding box center [863, 319] width 148 height 37
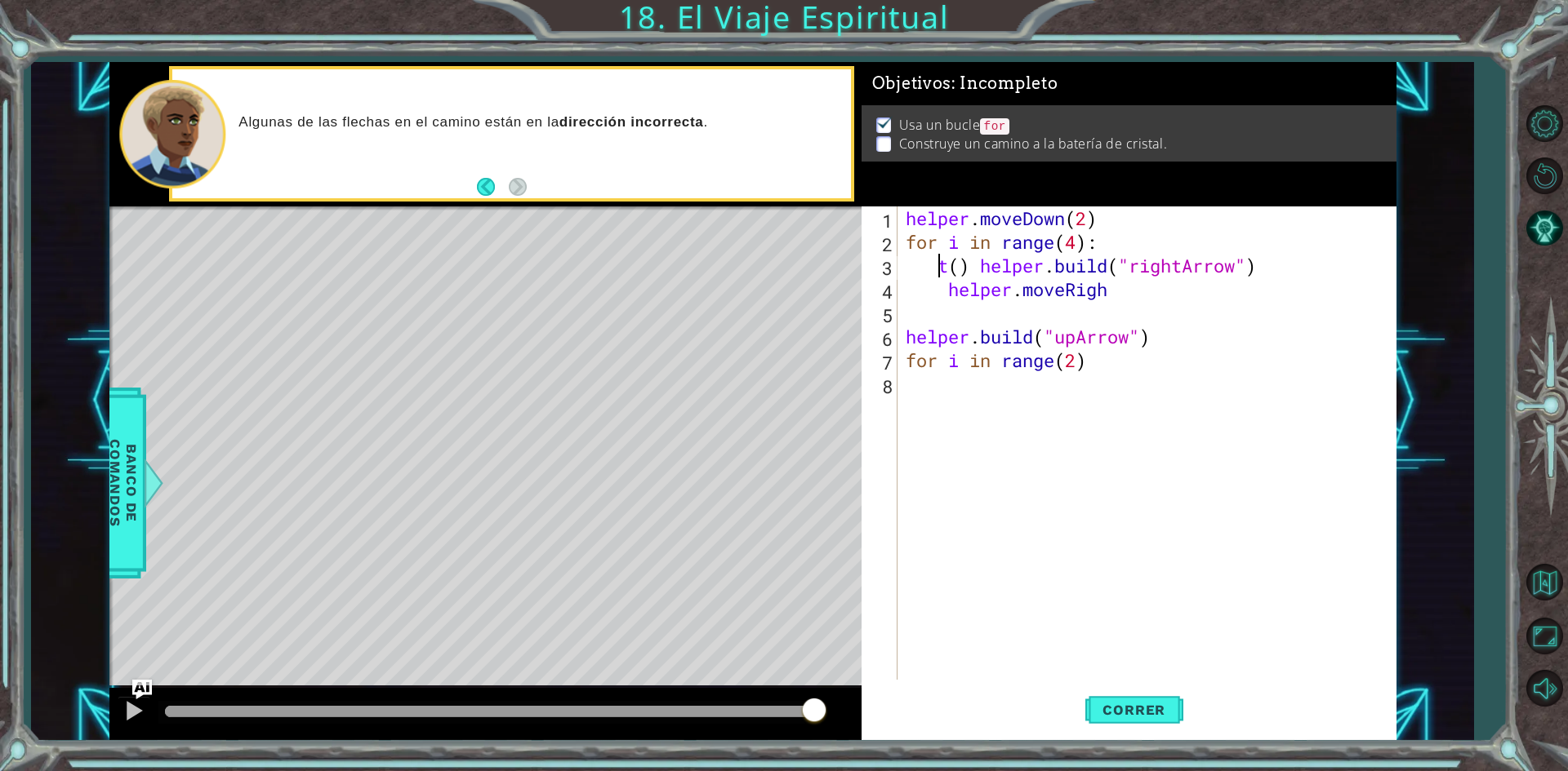
click at [976, 263] on div "helper . moveDown ( 2 ) for i in range ( 4 ) : t ( ) helper . build ( "rightArr…" at bounding box center [1151, 467] width 496 height 521
click at [932, 269] on div "helper . moveDown ( 2 ) for i in range ( 4 ) : t ( ) helper . build ( "rightArr…" at bounding box center [1151, 467] width 496 height 521
drag, startPoint x: 972, startPoint y: 260, endPoint x: 937, endPoint y: 256, distance: 35.2
click at [937, 256] on div "helper . moveDown ( 2 ) for i in range ( 4 ) : t ( ) helper . build ( "rightArr…" at bounding box center [1151, 467] width 496 height 521
type textarea "helper.moveRight()"
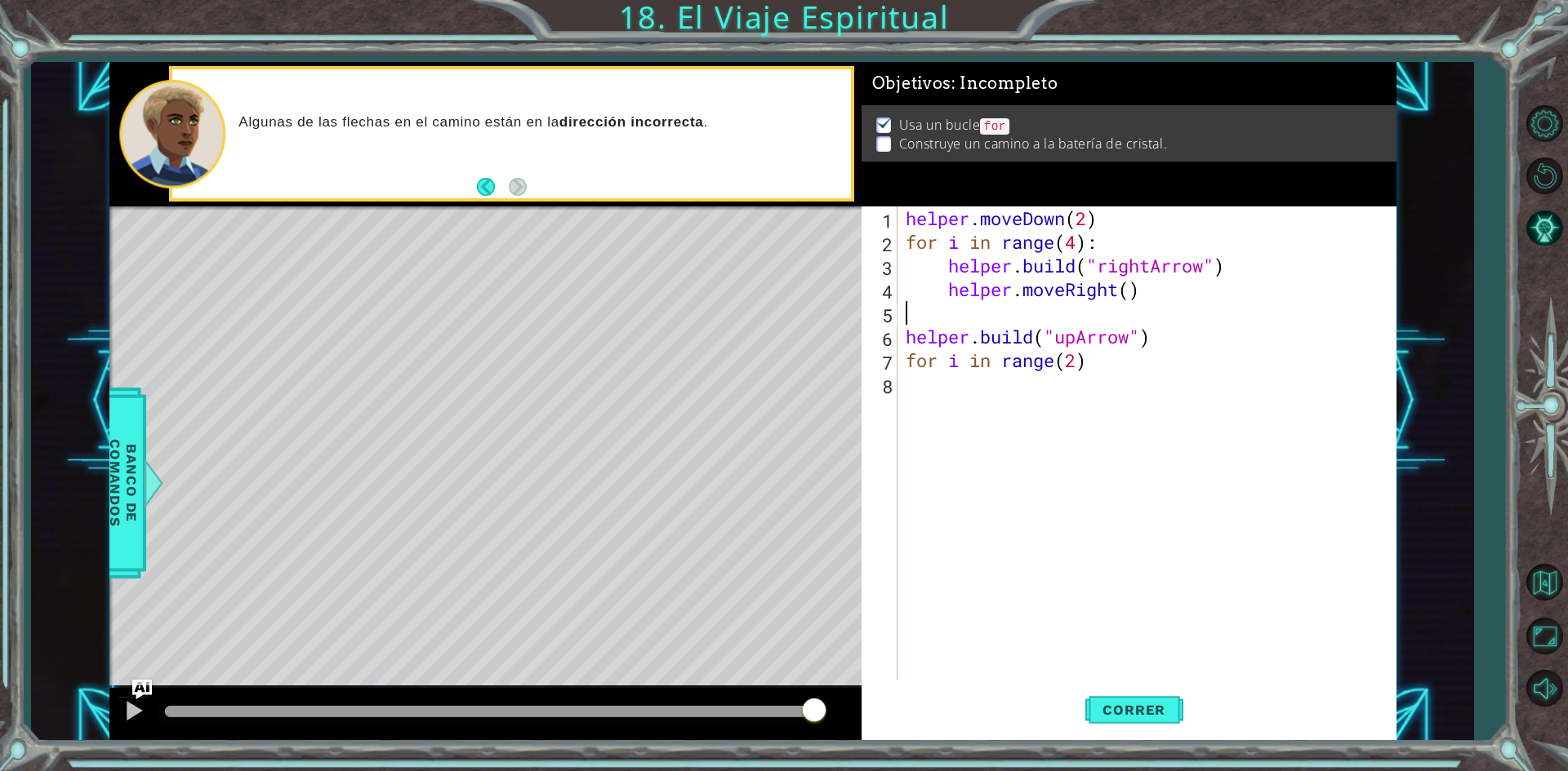
click at [1172, 306] on div "helper . moveDown ( 2 ) for i in range ( 4 ) : helper . build ( "rightArrow" ) …" at bounding box center [1151, 467] width 496 height 521
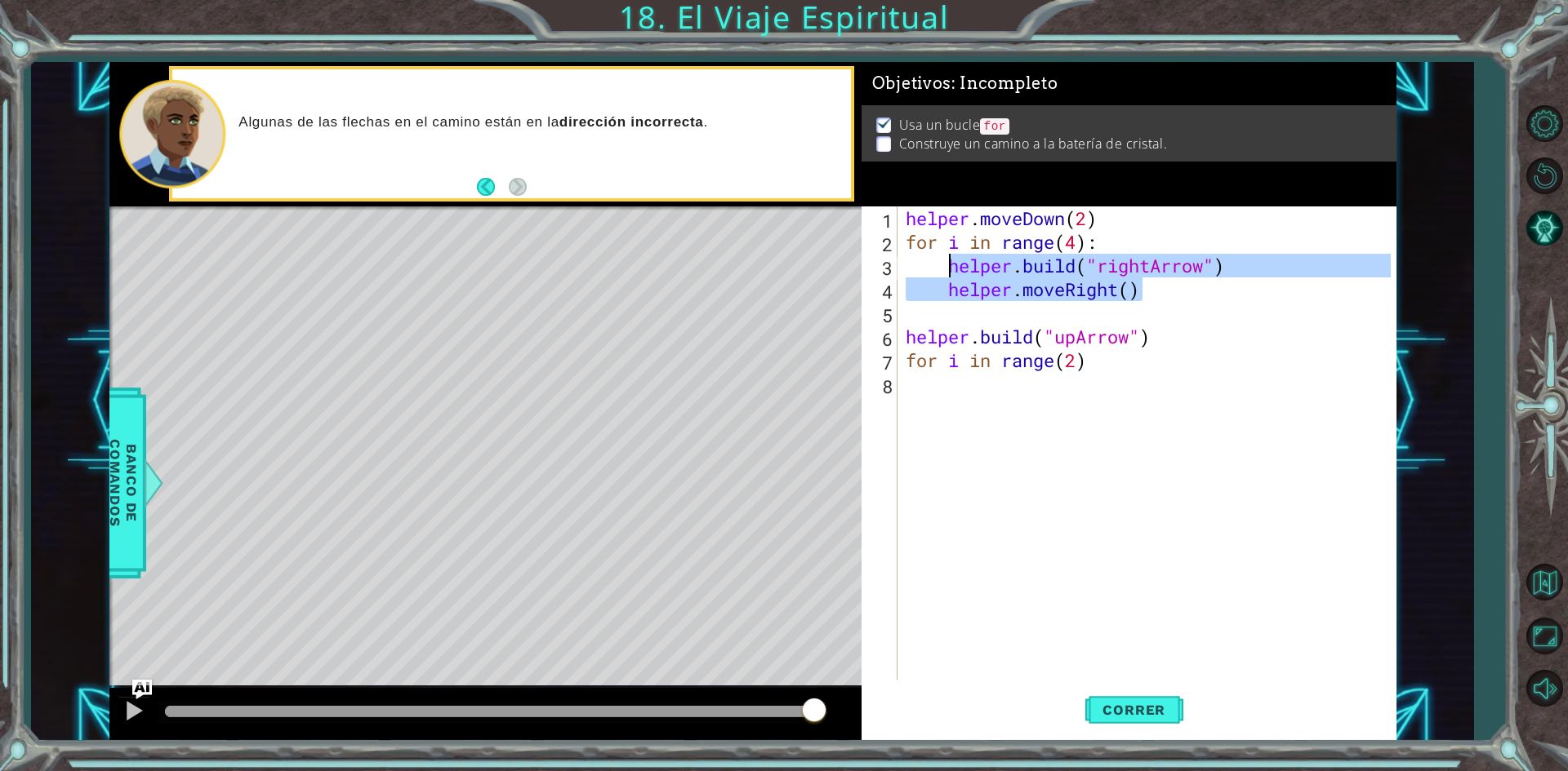
drag, startPoint x: 1160, startPoint y: 288, endPoint x: 949, endPoint y: 262, distance: 212.6
click at [949, 262] on div "helper . moveDown ( 2 ) for i in range ( 4 ) : helper . build ( "rightArrow" ) …" at bounding box center [1151, 467] width 496 height 521
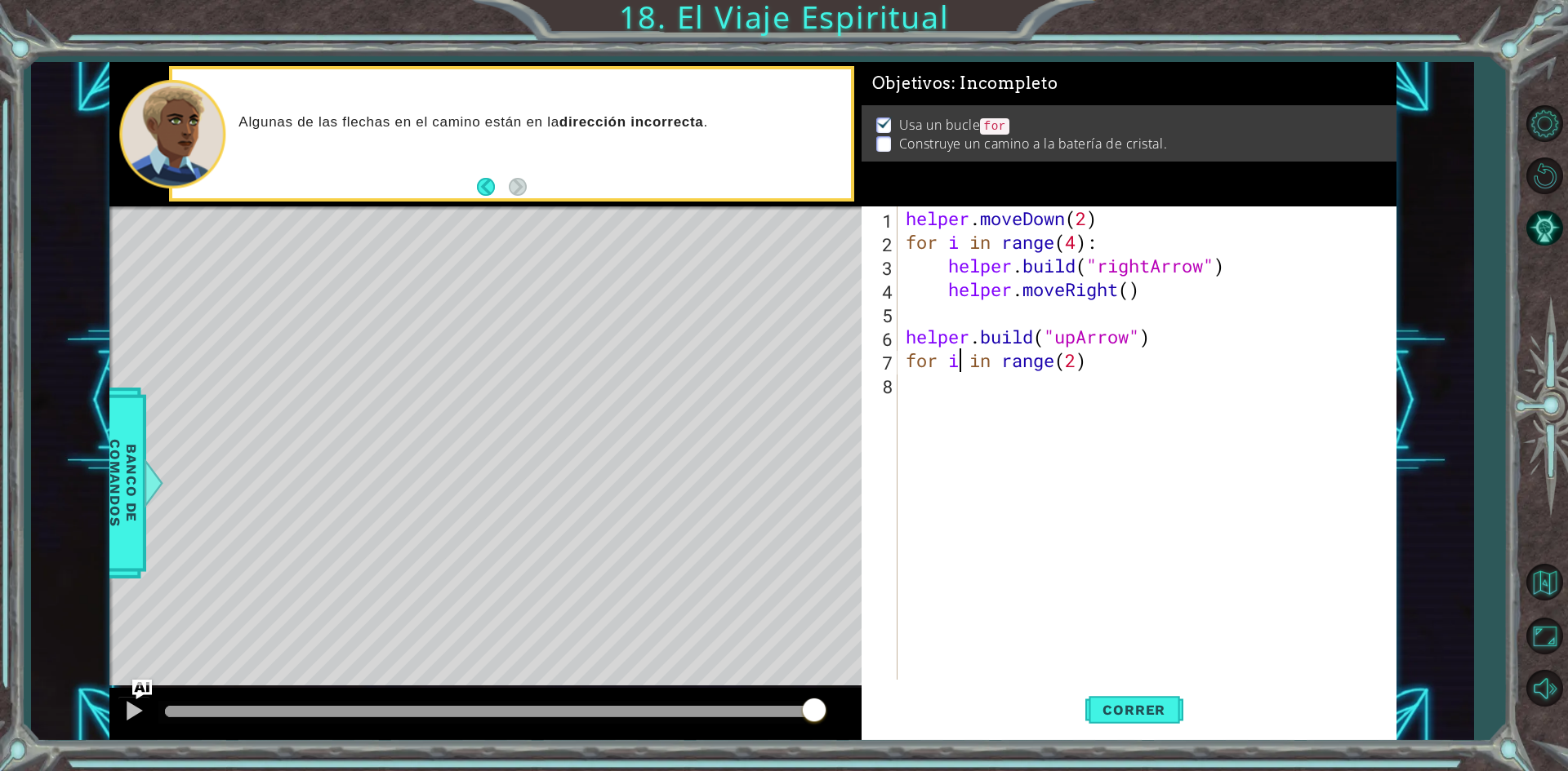
click at [955, 368] on div "helper . moveDown ( 2 ) for i in range ( 4 ) : helper . build ( "rightArrow" ) …" at bounding box center [1151, 467] width 496 height 521
type textarea "for i in range(2)"
click at [939, 386] on div "helper . moveDown ( 2 ) for i in range ( 4 ) : helper . build ( "rightArrow" ) …" at bounding box center [1151, 467] width 496 height 521
paste textarea "helper.moveRight()"
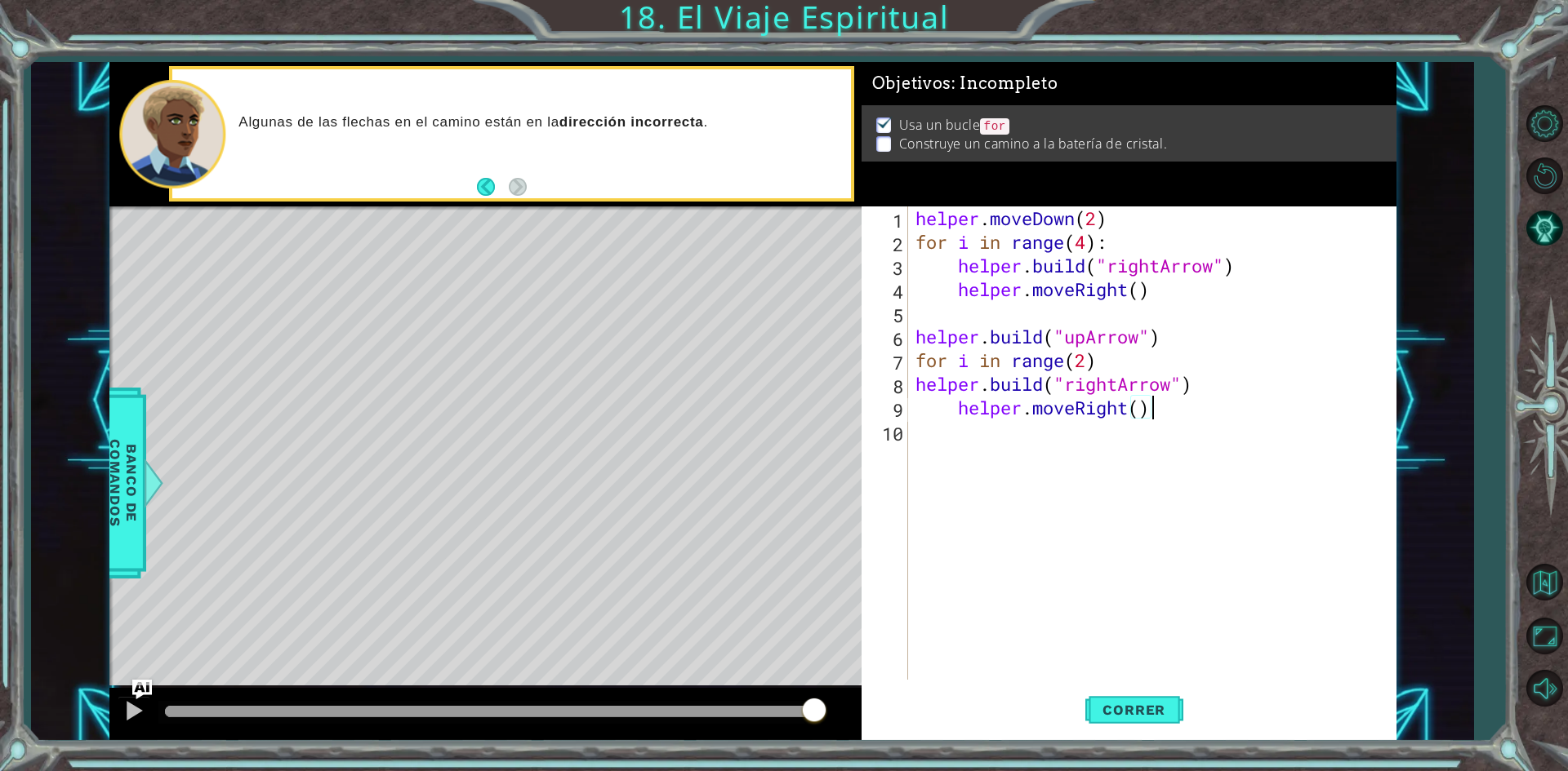
click at [1122, 386] on div "helper . moveDown ( 2 ) for i in range ( 4 ) : helper . build ( "rightArrow" ) …" at bounding box center [1155, 467] width 487 height 521
click at [1122, 384] on div "helper . moveDown ( 2 ) for i in range ( 4 ) : helper . build ( "rightArrow" ) …" at bounding box center [1155, 467] width 487 height 521
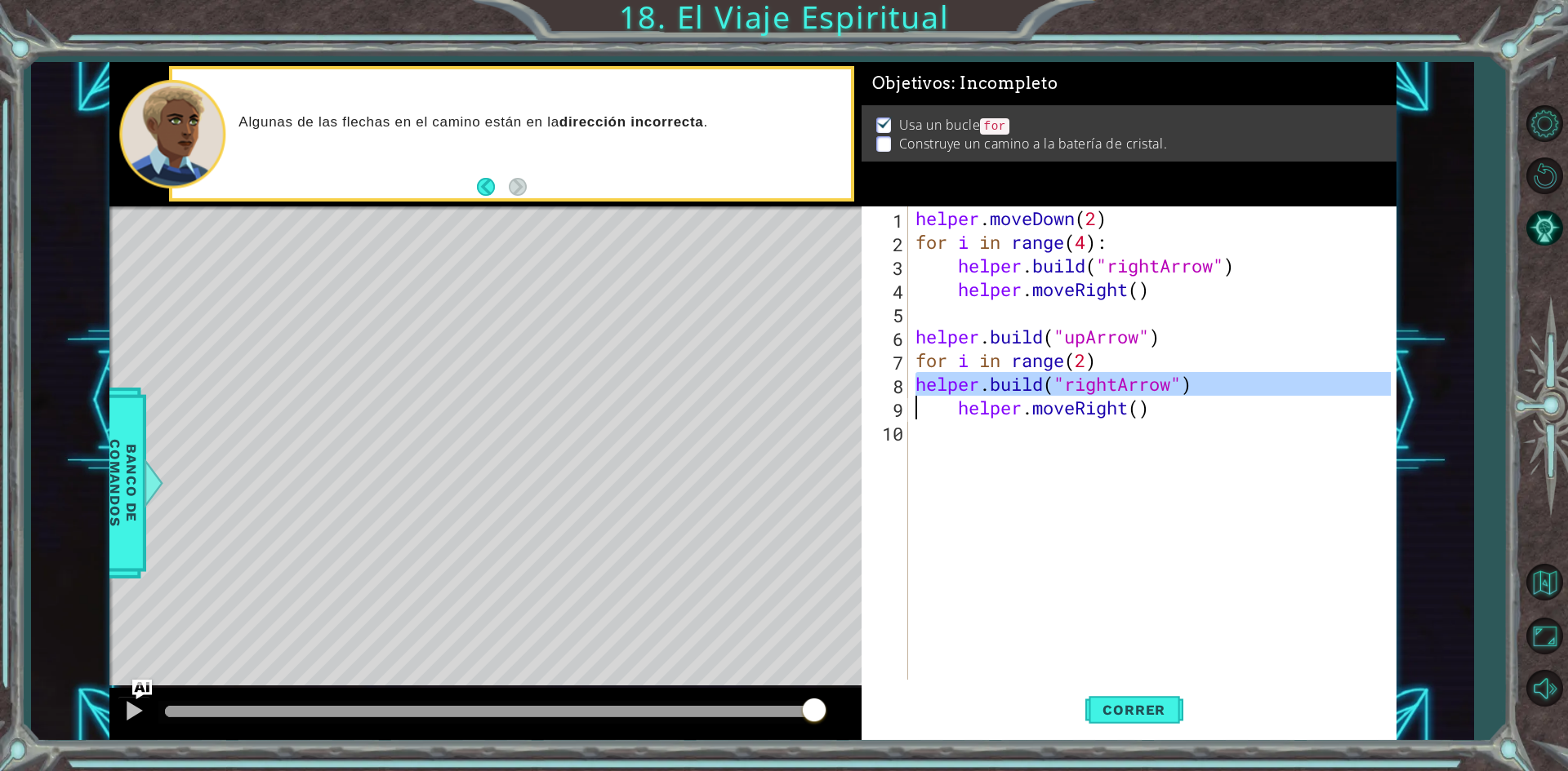
click at [1122, 384] on div "helper . moveDown ( 2 ) for i in range ( 4 ) : helper . build ( "rightArrow" ) …" at bounding box center [1155, 467] width 487 height 521
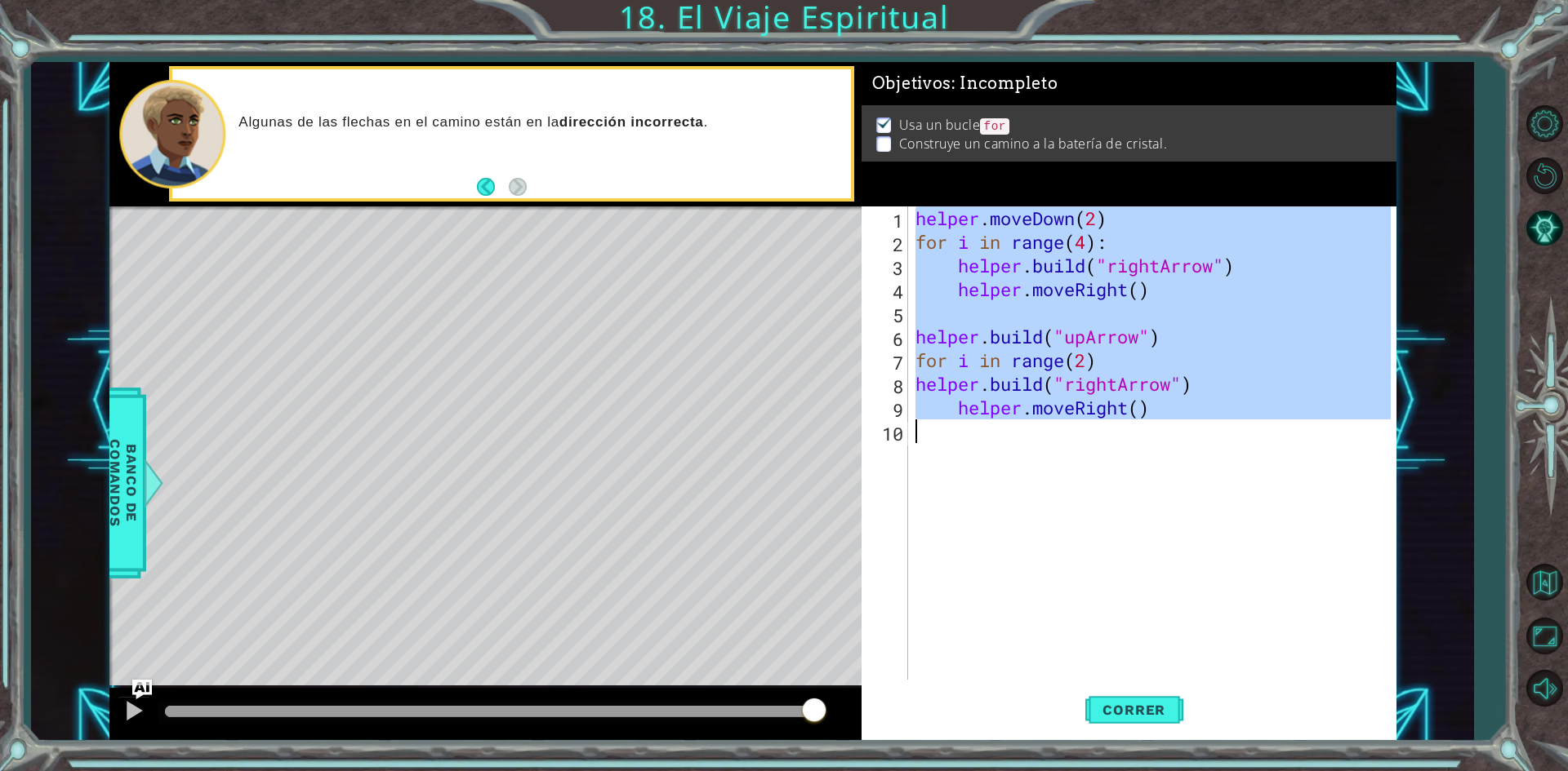
click at [1115, 376] on div "helper . moveDown ( 2 ) for i in range ( 4 ) : helper . build ( "rightArrow" ) …" at bounding box center [1152, 443] width 479 height 474
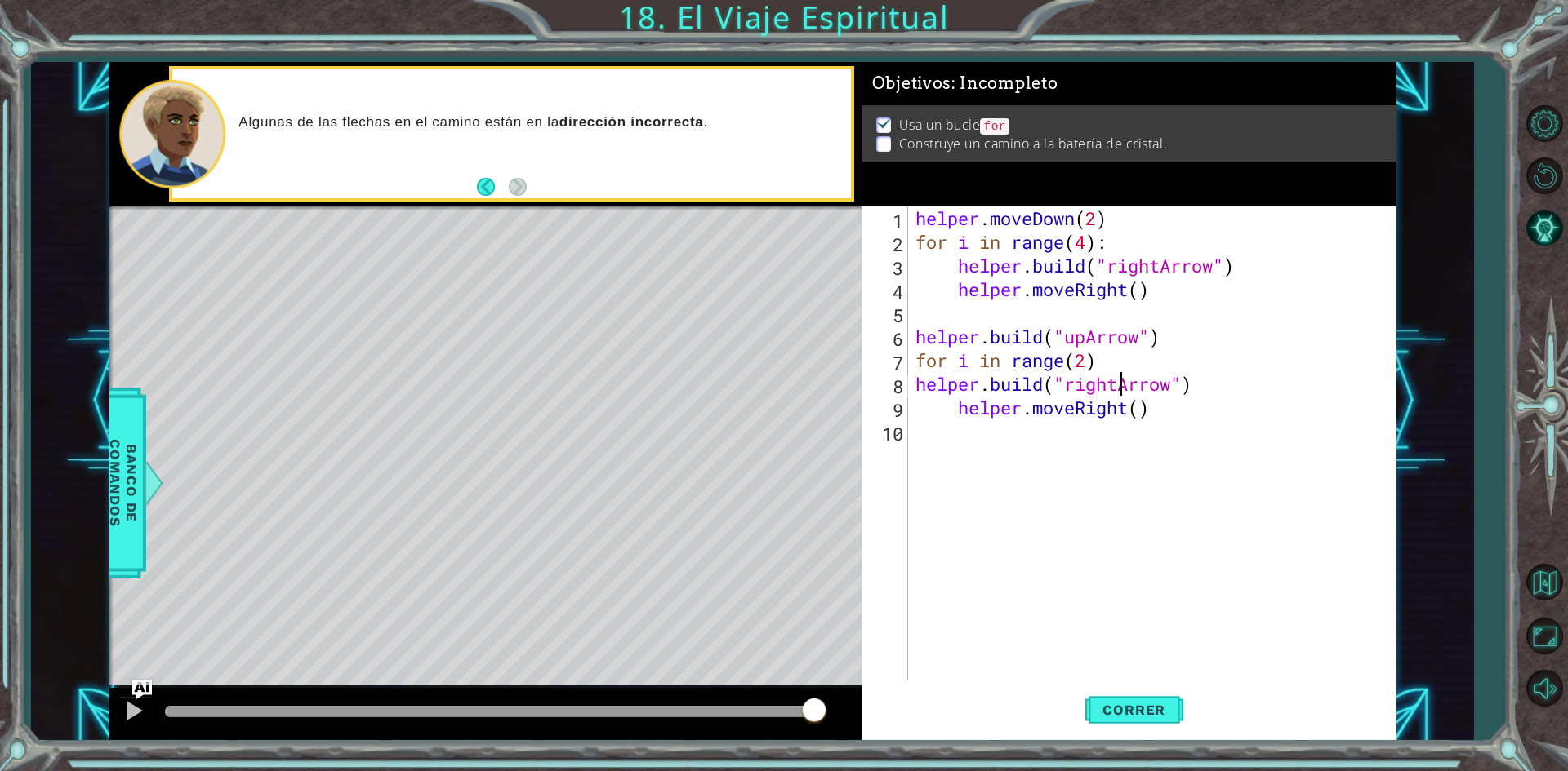
click at [1121, 376] on div "helper . moveDown ( 2 ) for i in range ( 4 ) : helper . build ( "rightArrow" ) …" at bounding box center [1155, 467] width 487 height 521
type textarea "[DOMAIN_NAME]("upArrow")"
click at [1102, 427] on div "helper . moveDown ( 2 ) for i in range ( 4 ) : helper . build ( "rightArrow" ) …" at bounding box center [1155, 467] width 487 height 521
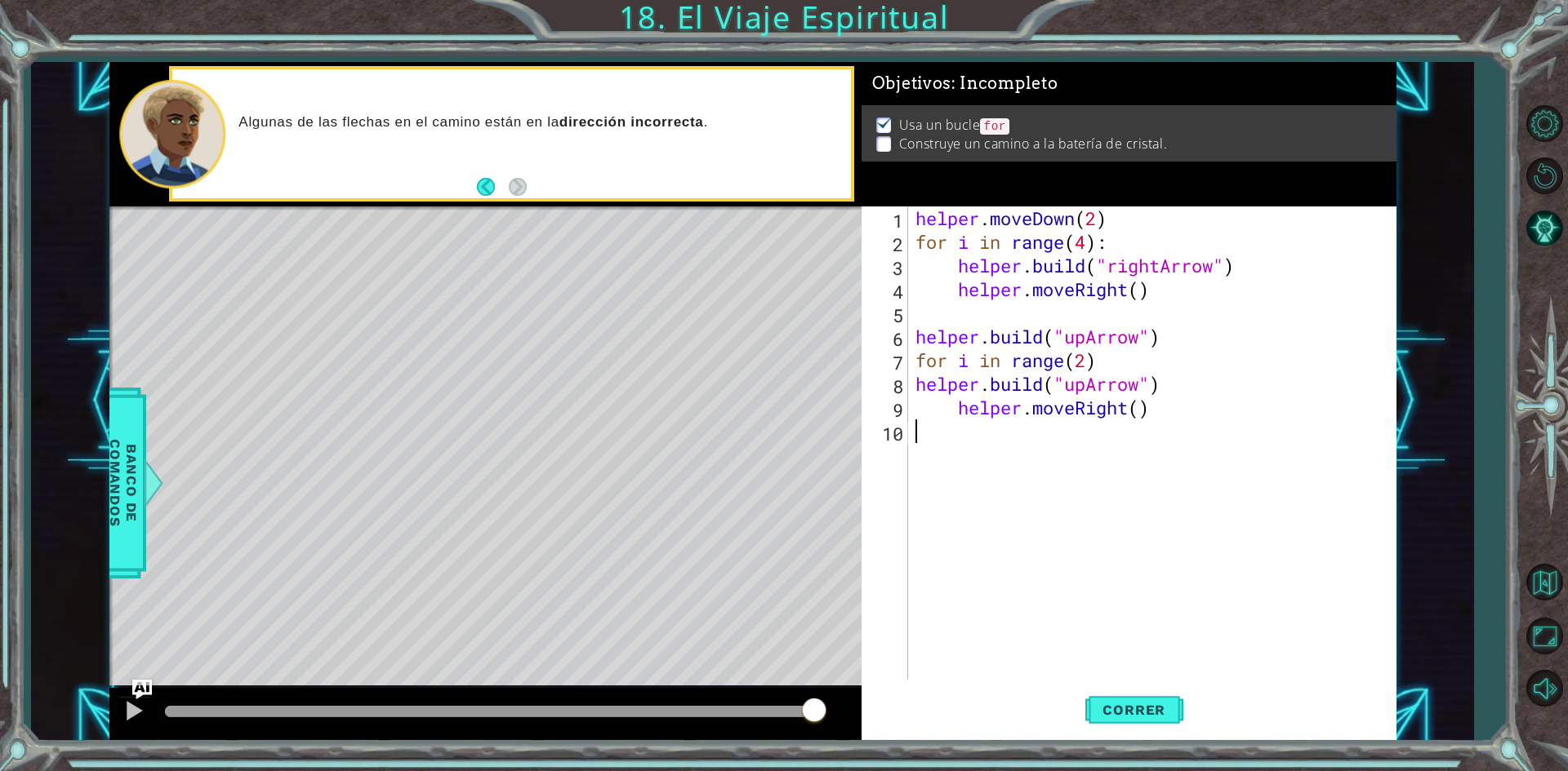
click at [1130, 405] on div "helper . moveDown ( 2 ) for i in range ( 4 ) : helper . build ( "rightArrow" ) …" at bounding box center [1155, 467] width 487 height 521
click at [1160, 716] on span "Correr" at bounding box center [1134, 710] width 96 height 16
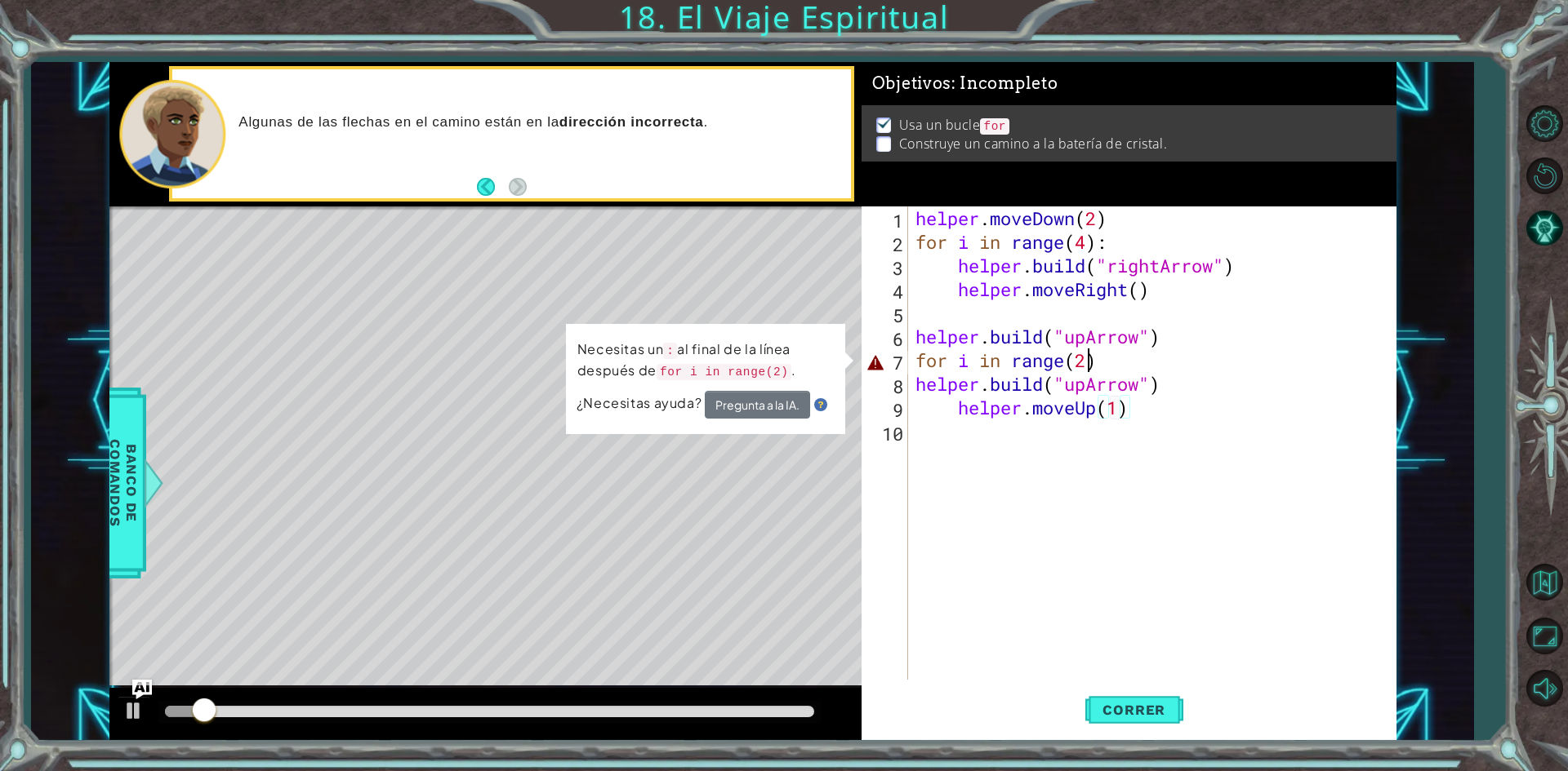
click at [1092, 368] on div "helper . moveDown ( 2 ) for i in range ( 4 ) : helper . build ( "rightArrow" ) …" at bounding box center [1155, 467] width 487 height 521
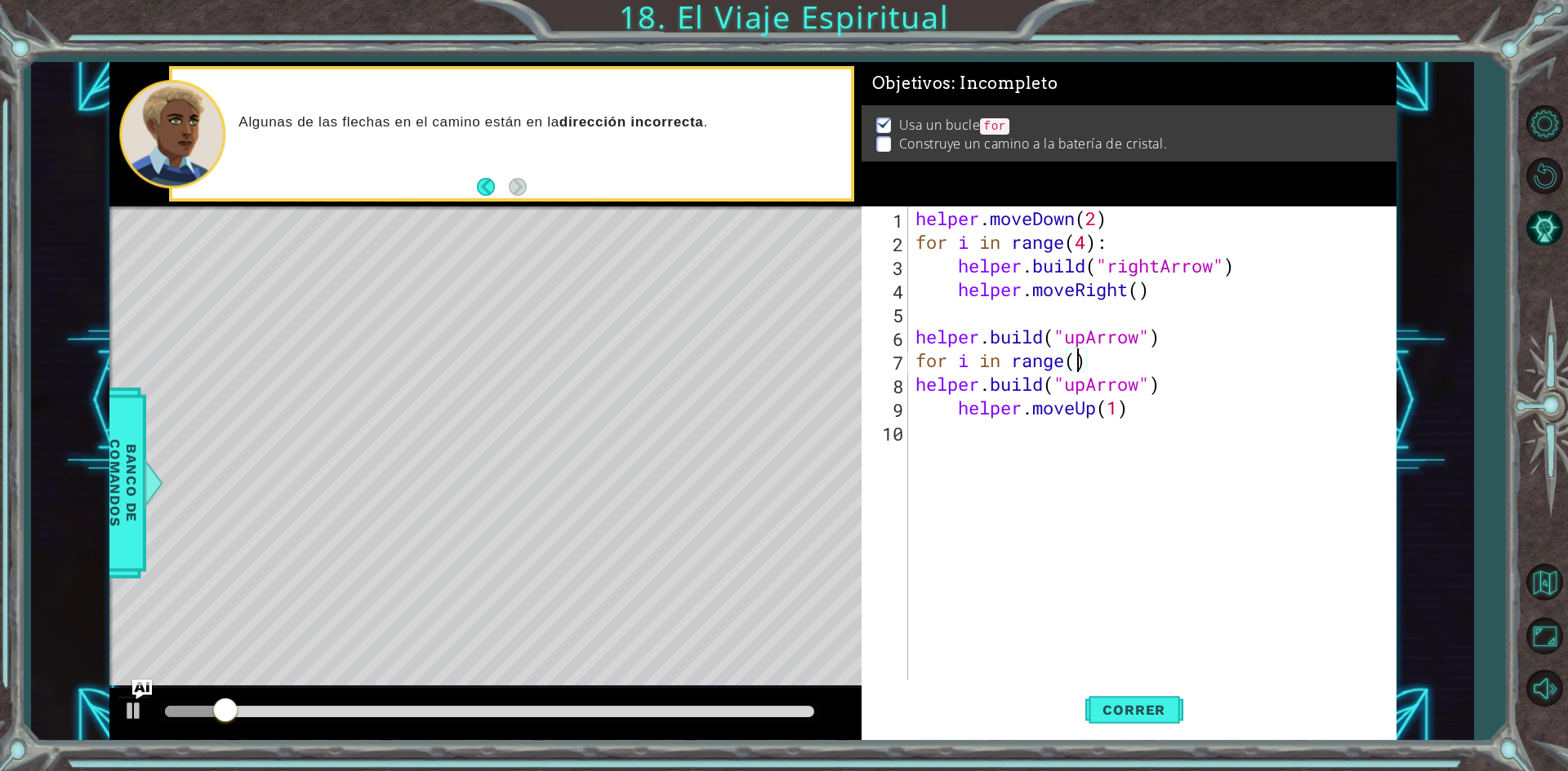
type textarea "for i in range(1)"
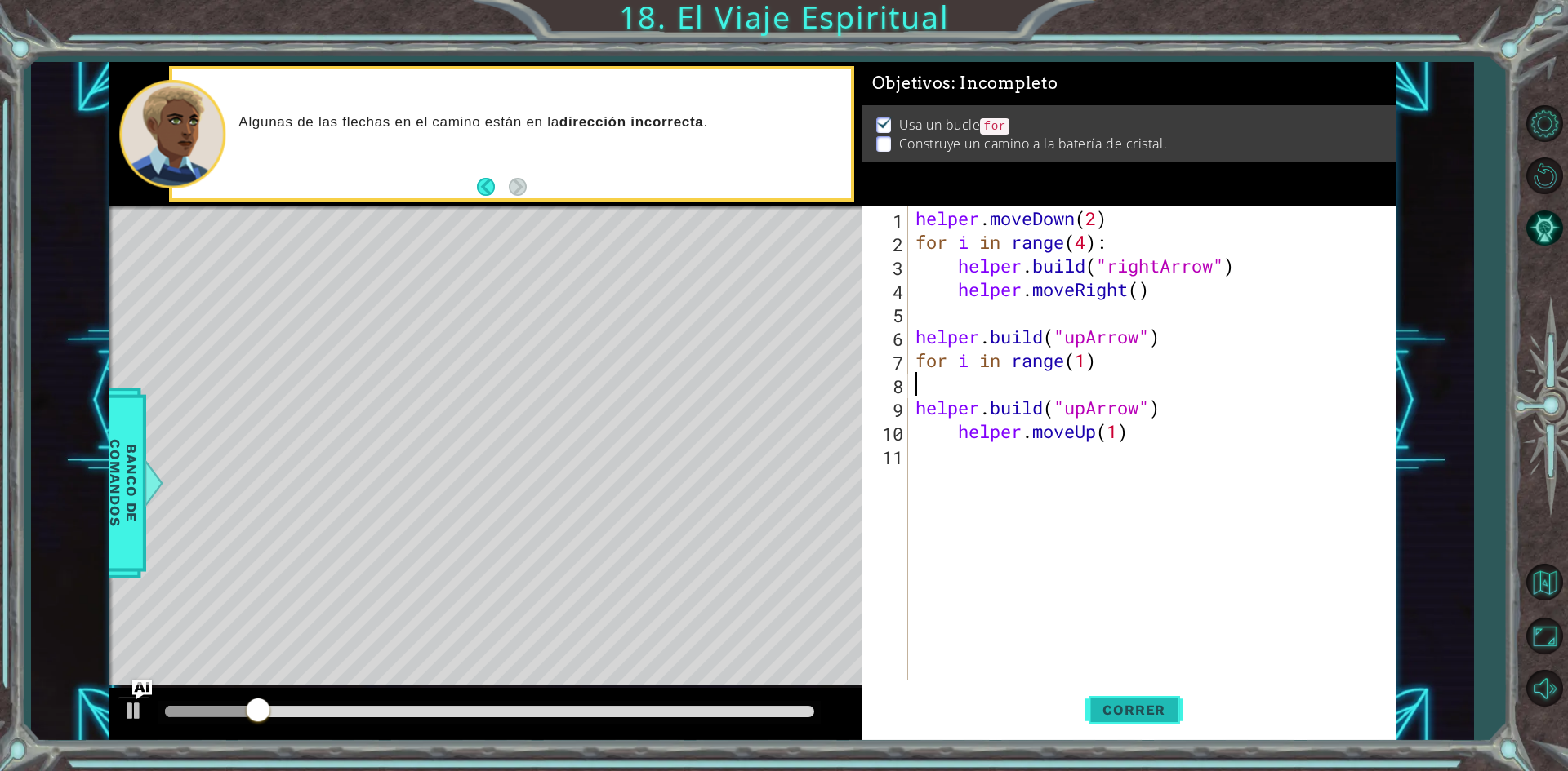
click at [1172, 689] on button "Correr" at bounding box center [1135, 710] width 98 height 53
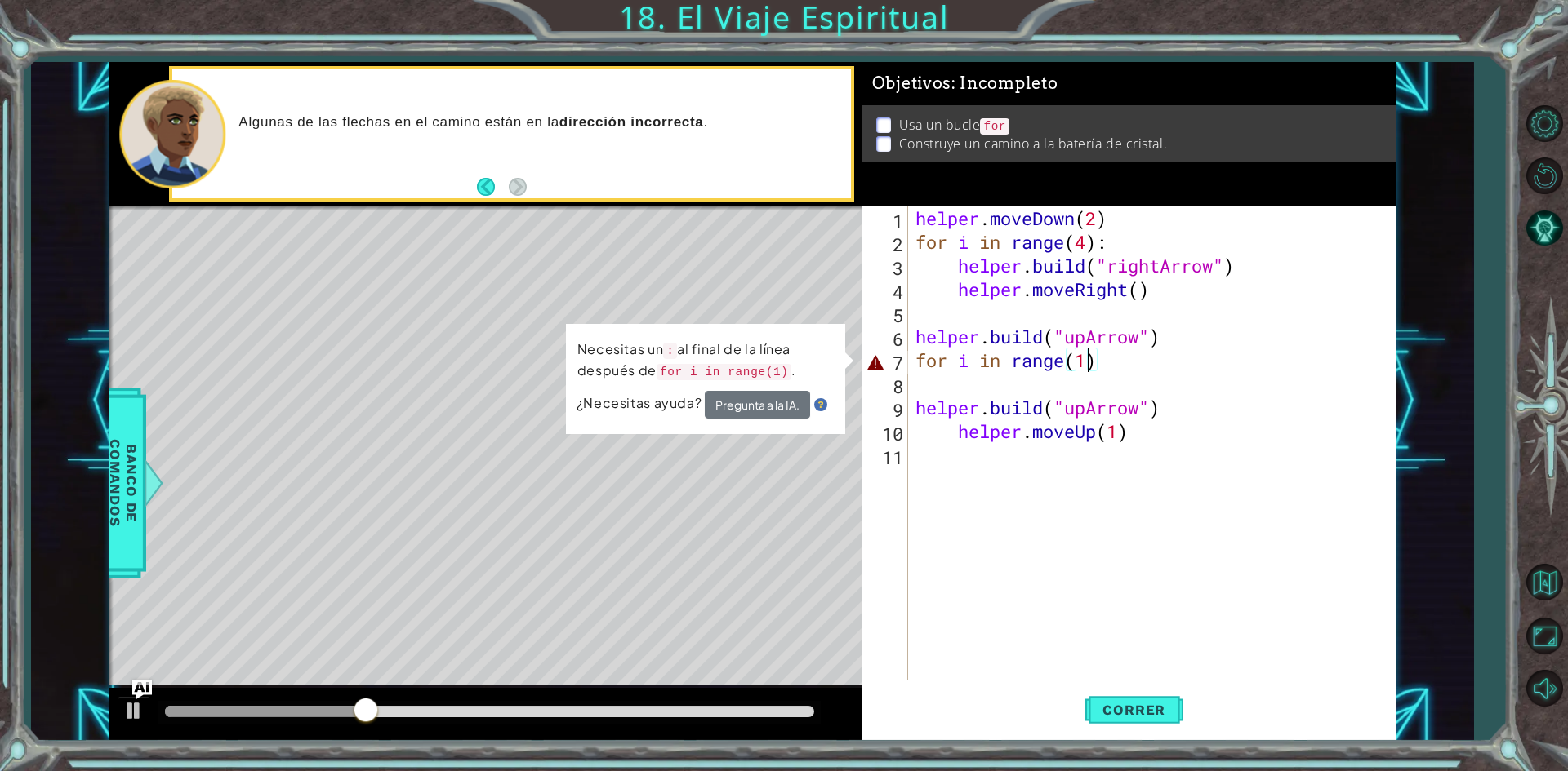
click at [1090, 361] on div "helper . moveDown ( 2 ) for i in range ( 4 ) : helper . build ( "rightArrow" ) …" at bounding box center [1155, 467] width 487 height 521
click at [1141, 359] on div "helper . moveDown ( 2 ) for i in range ( 4 ) : helper . build ( "rightArrow" ) …" at bounding box center [1155, 467] width 487 height 521
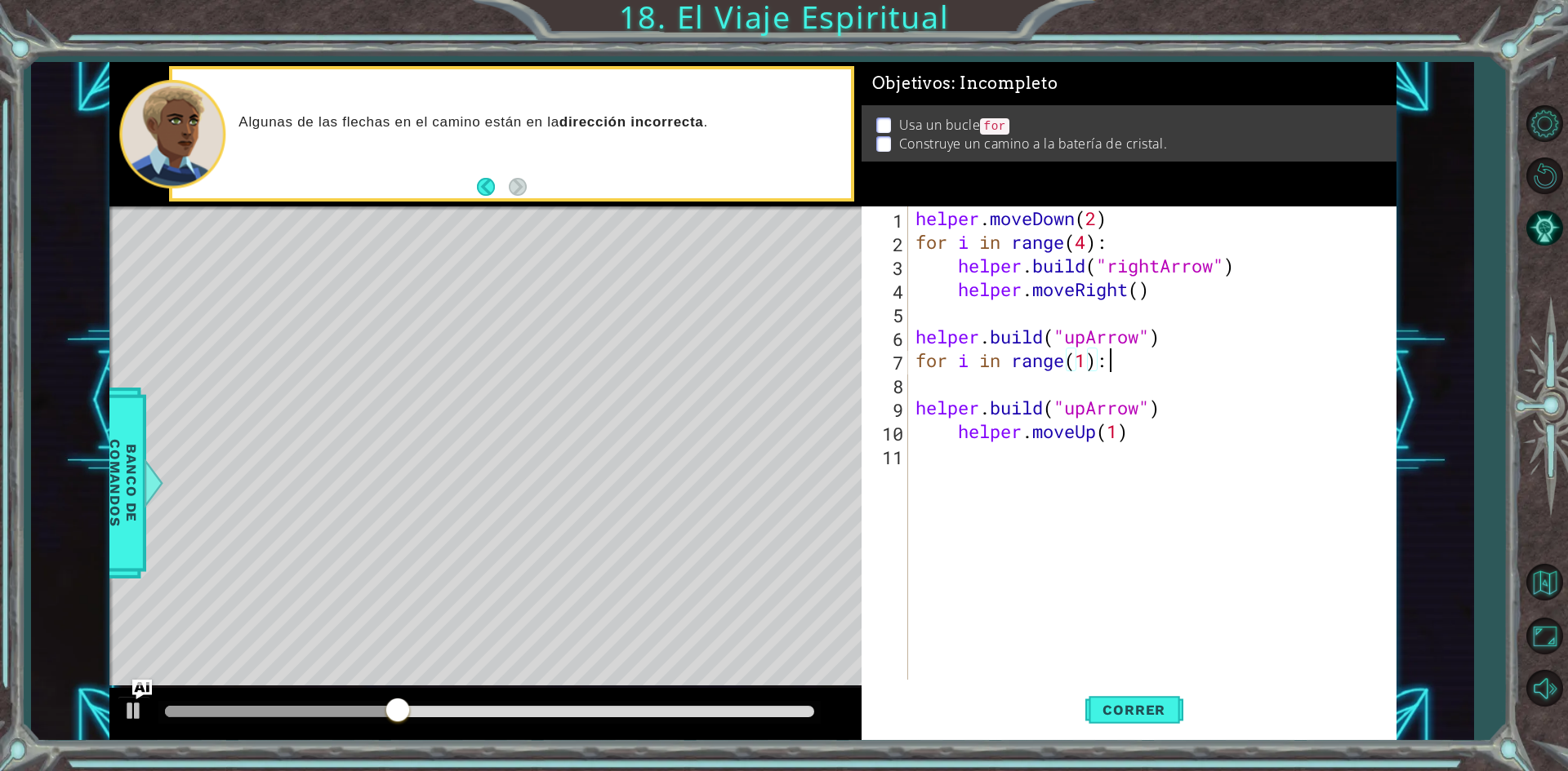
scroll to position [0, 7]
click at [1083, 358] on div "helper . moveDown ( 2 ) for i in range ( 4 ) : helper . build ( "rightArrow" ) …" at bounding box center [1155, 467] width 487 height 521
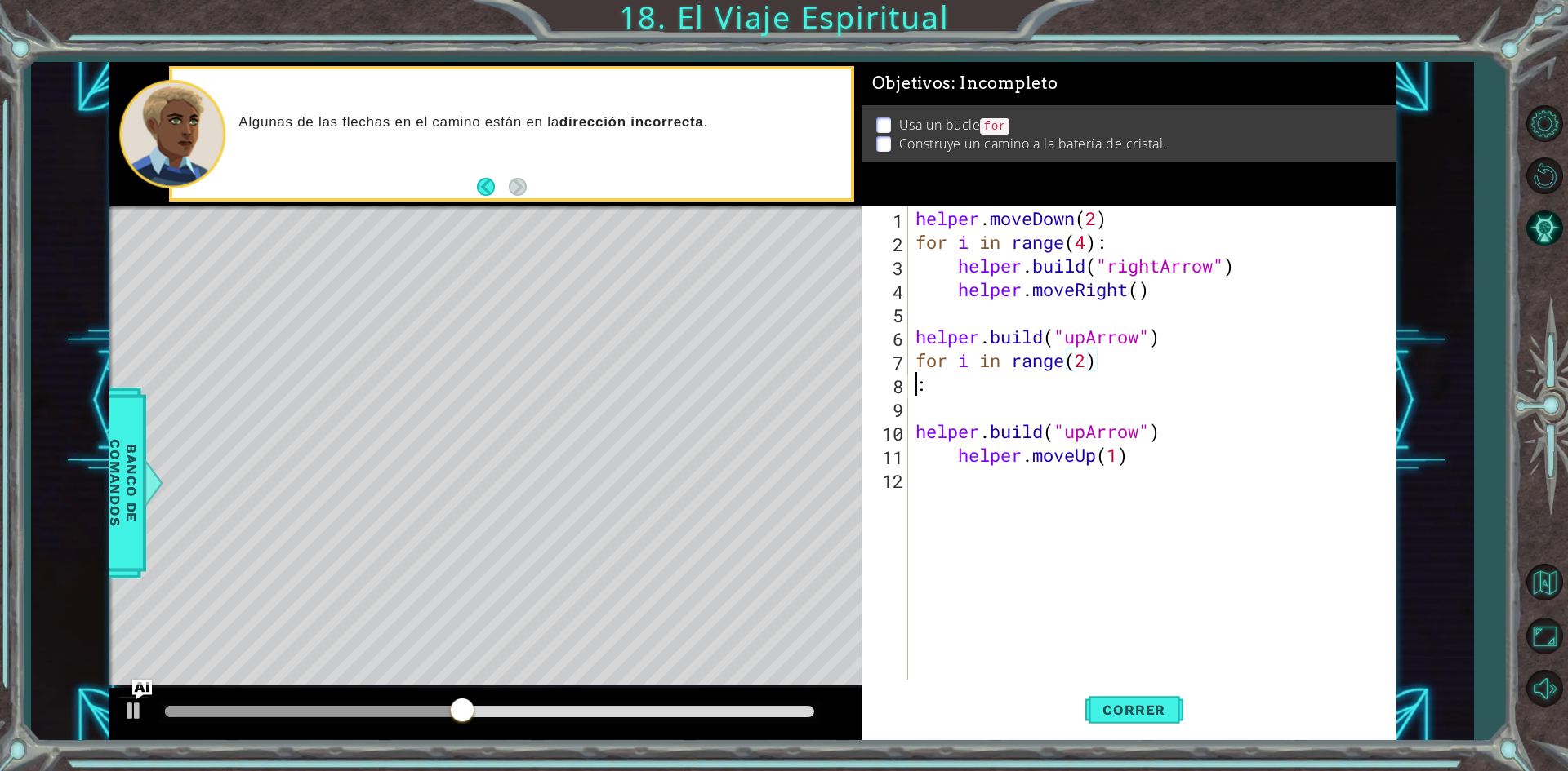
scroll to position [0, 0]
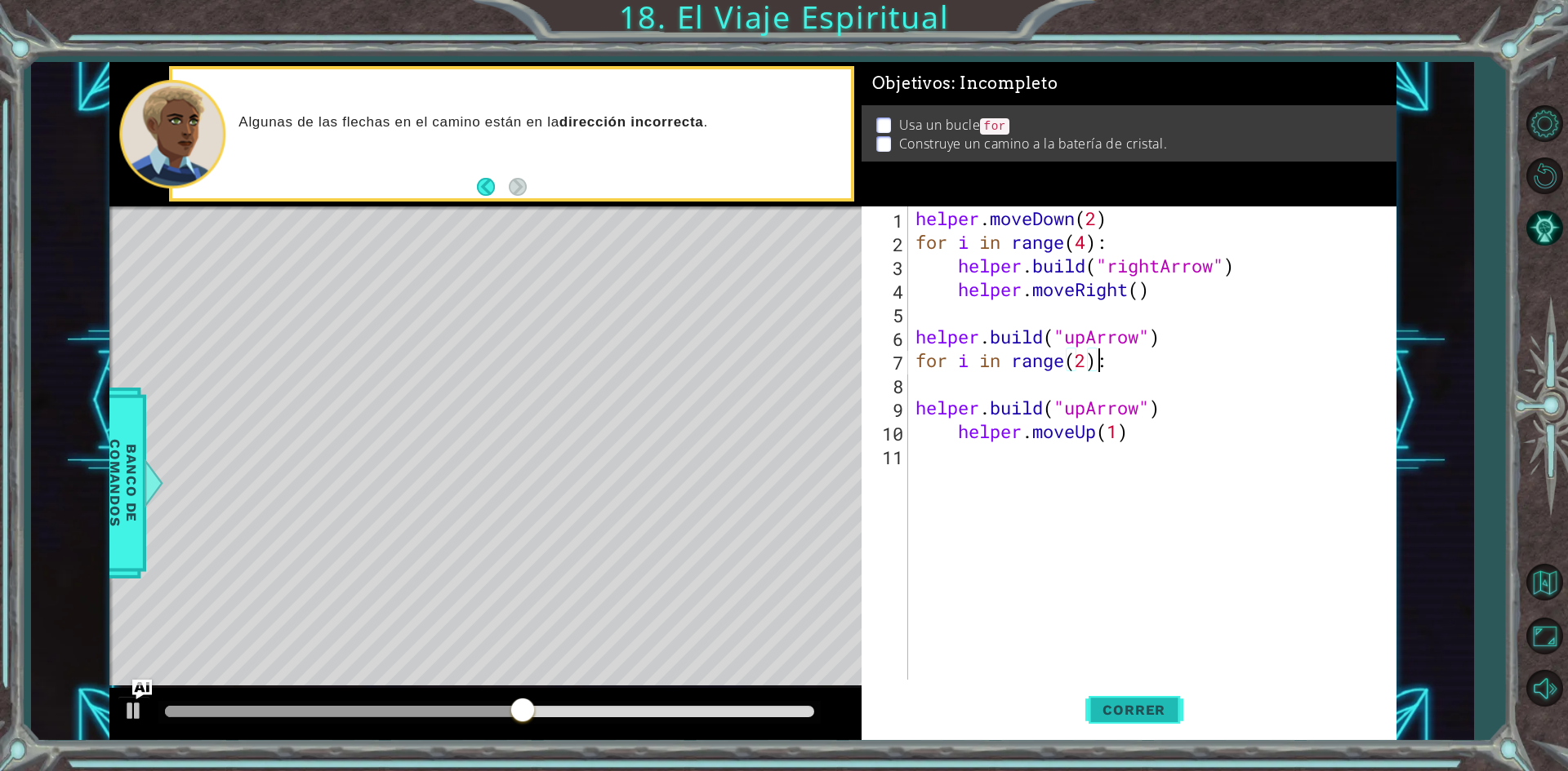
click at [1144, 697] on button "Correr" at bounding box center [1135, 710] width 98 height 53
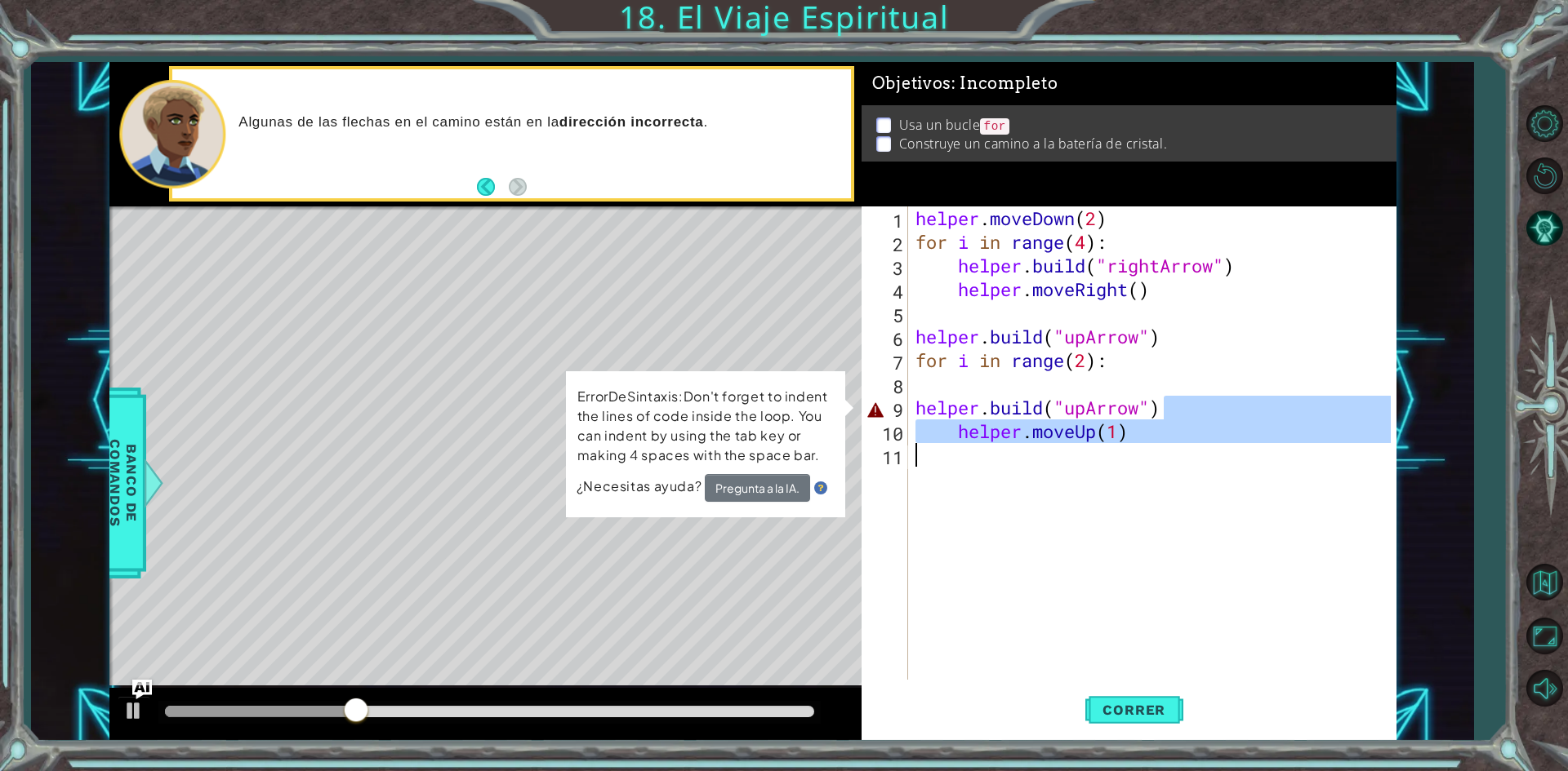
drag, startPoint x: 1229, startPoint y: 406, endPoint x: 1199, endPoint y: 468, distance: 68.9
click at [1199, 468] on div "helper . moveDown ( 2 ) for i in range ( 4 ) : helper . build ( "rightArrow" ) …" at bounding box center [1155, 467] width 487 height 521
type textarea "helper.moveUp(1)"
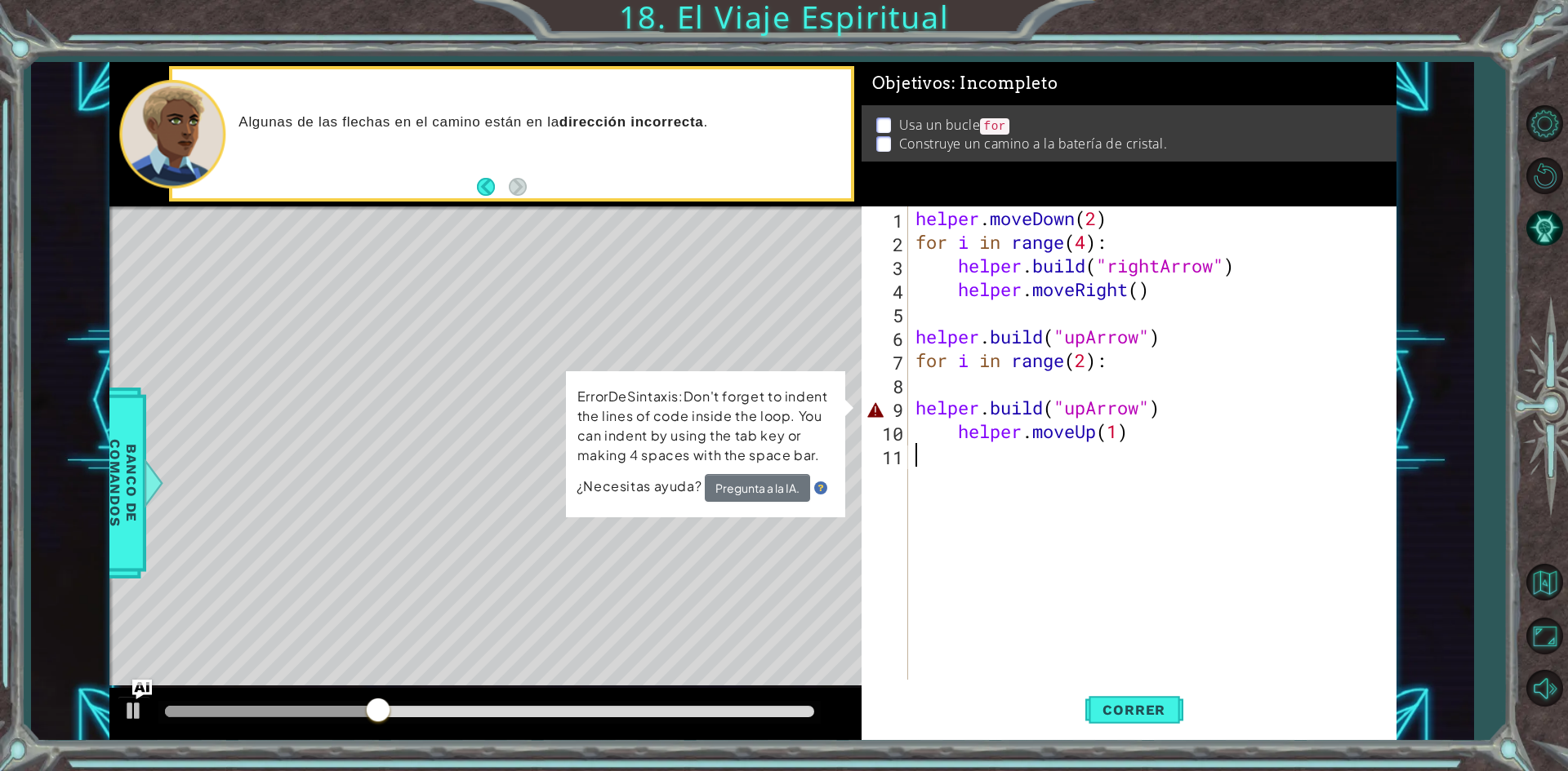
click at [1162, 458] on div "helper . moveDown ( 2 ) for i in range ( 4 ) : helper . build ( "rightArrow" ) …" at bounding box center [1155, 467] width 487 height 521
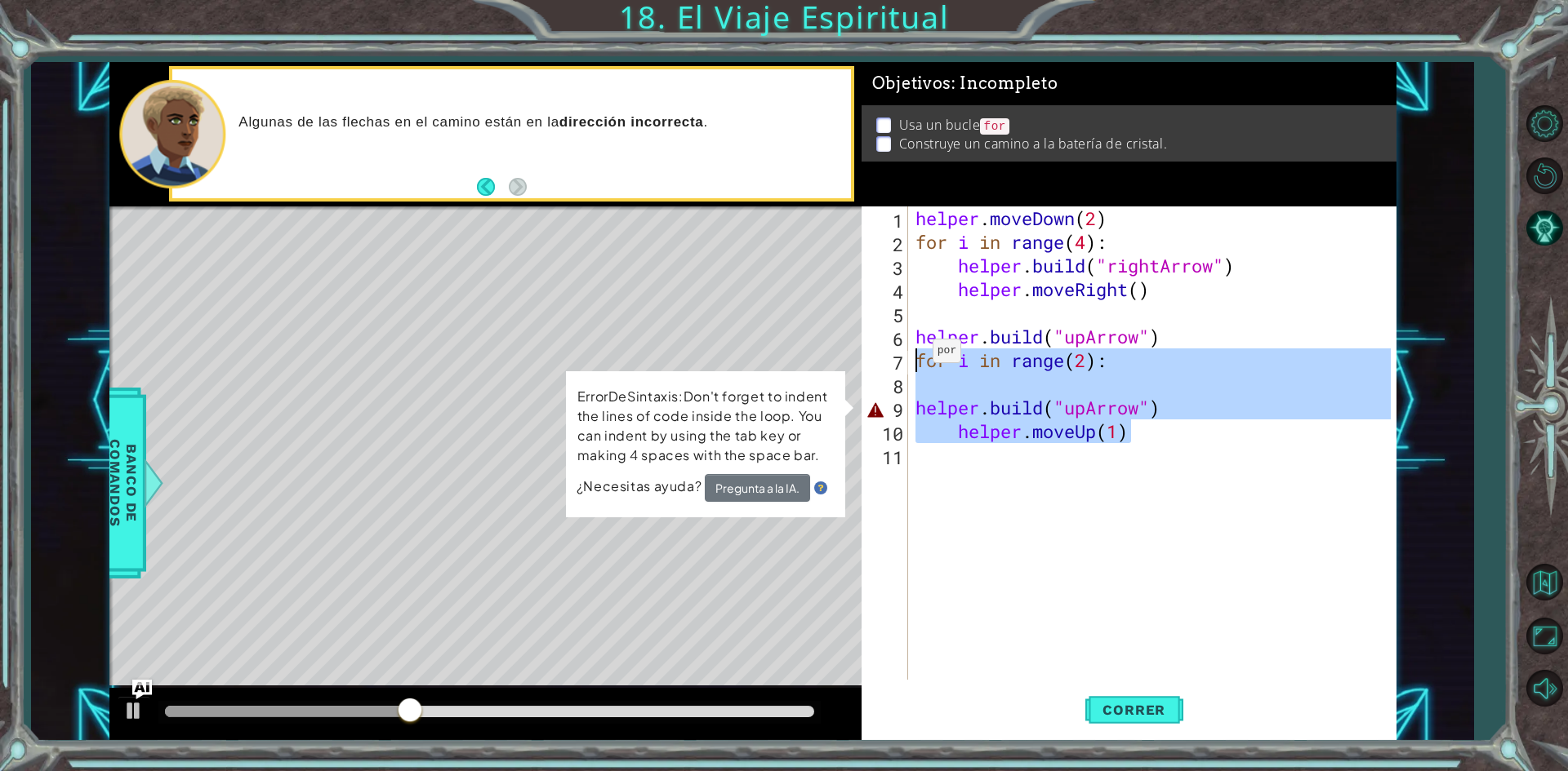
drag, startPoint x: 1180, startPoint y: 435, endPoint x: 918, endPoint y: 355, distance: 273.9
click at [918, 355] on div "helper . moveDown ( 2 ) for i in range ( 4 ) : helper . build ( "rightArrow" ) …" at bounding box center [1155, 467] width 487 height 521
type textarea "for i in range(2):"
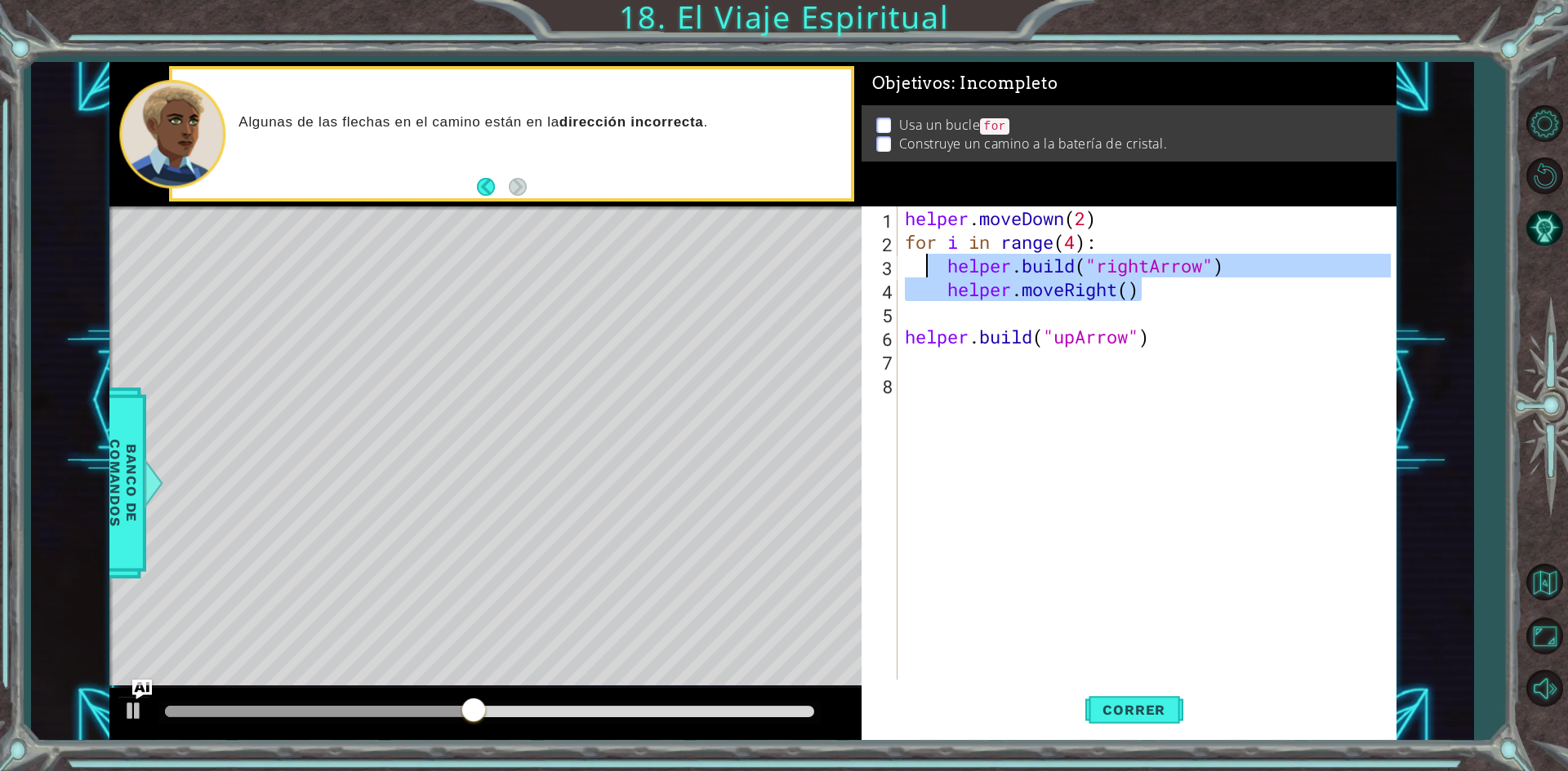
drag, startPoint x: 1170, startPoint y: 290, endPoint x: 930, endPoint y: 265, distance: 241.3
click at [930, 265] on div "helper . moveDown ( 2 ) for i in range ( 4 ) : helper . build ( "rightArrow" ) …" at bounding box center [1150, 467] width 497 height 521
type textarea "[DOMAIN_NAME]("rightArrow") helper.moveRight()"
click at [1043, 362] on div "helper . moveDown ( 2 ) for i in range ( 4 ) : helper . build ( "rightArrow" ) …" at bounding box center [1150, 467] width 497 height 521
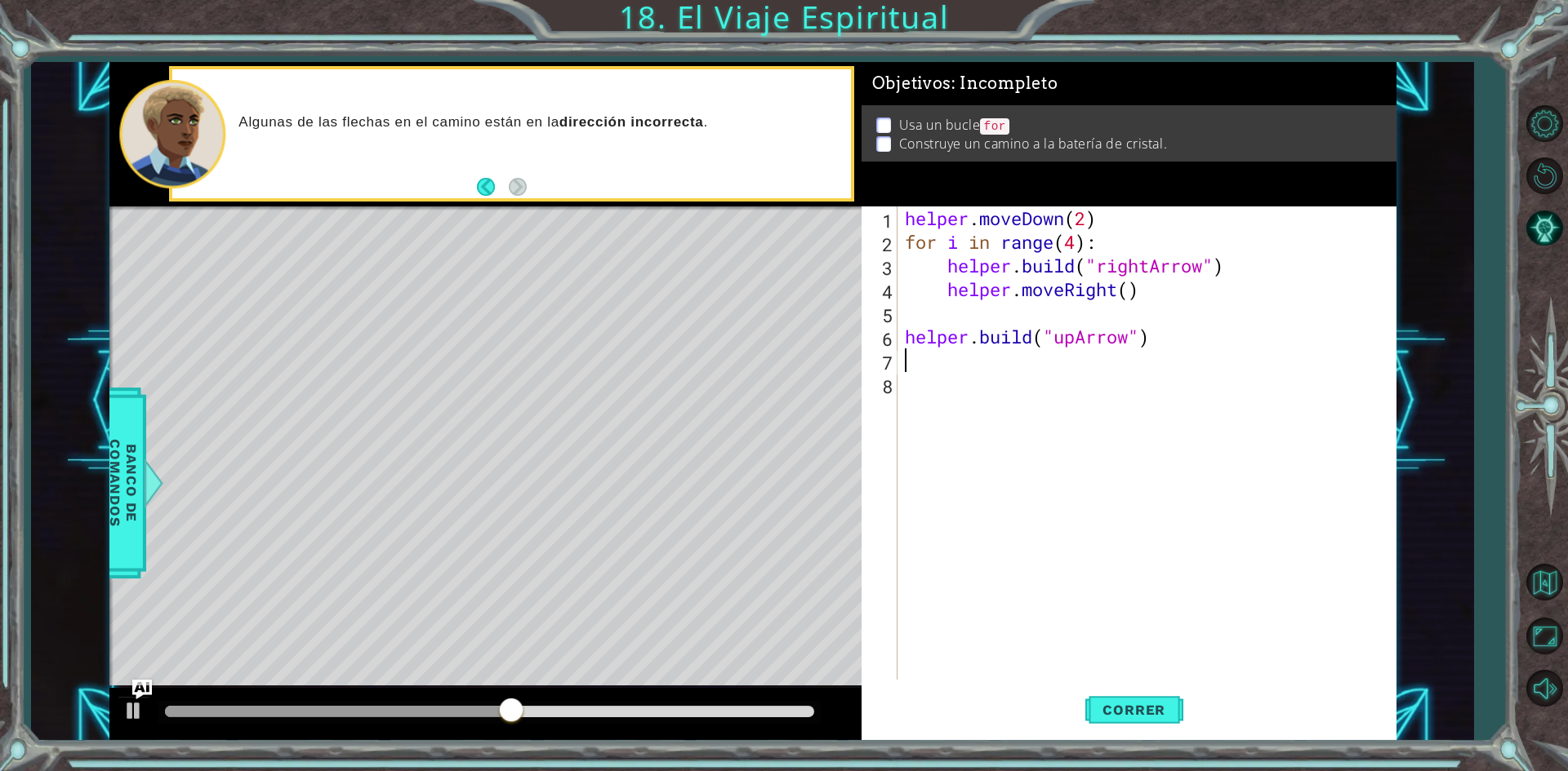
paste textarea "helper.moveRight()"
click at [1130, 362] on div "helper . moveDown ( 2 ) for i in range ( 4 ) : helper . build ( "rightArrow" ) …" at bounding box center [1150, 467] width 497 height 521
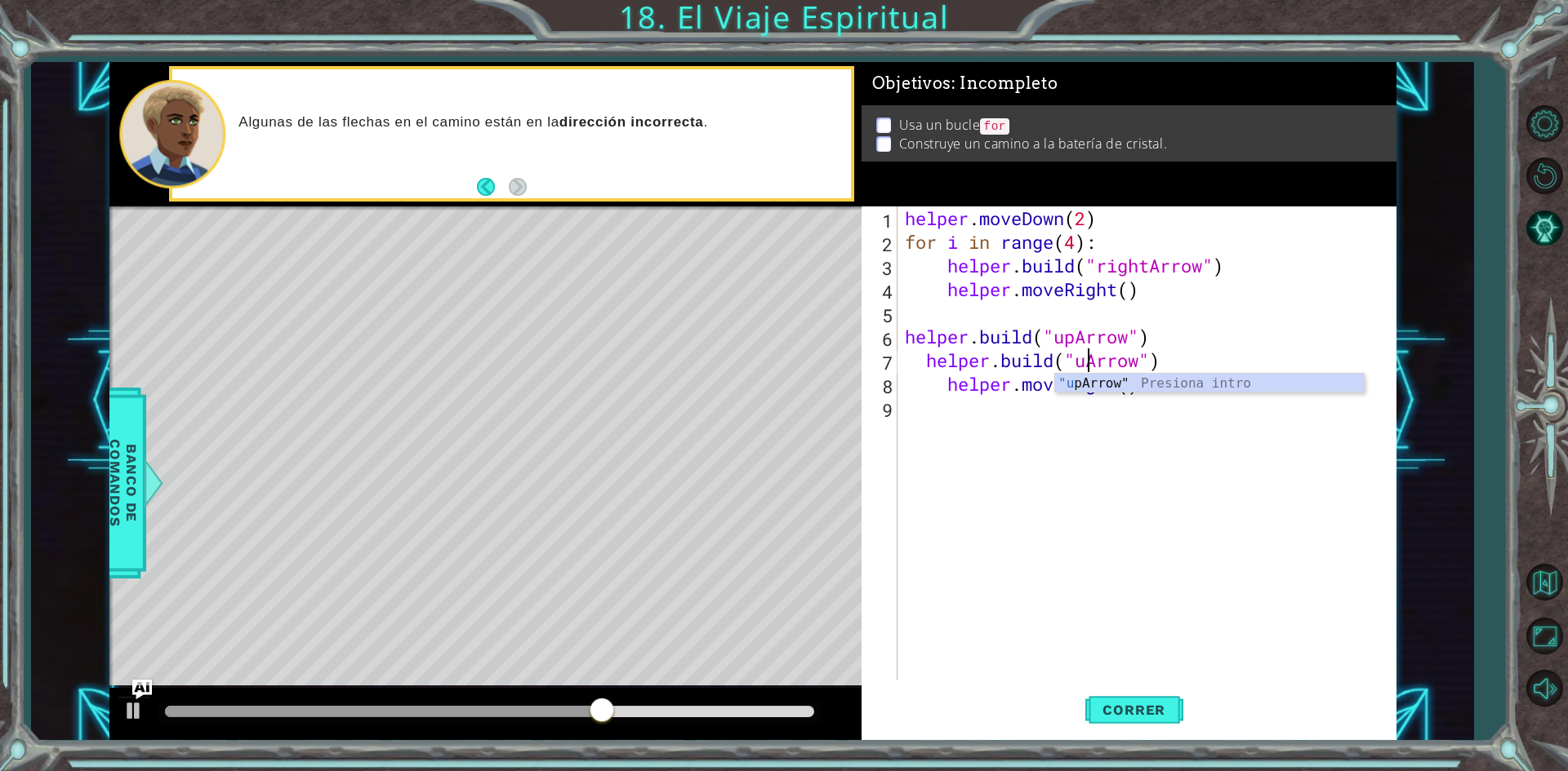
scroll to position [0, 8]
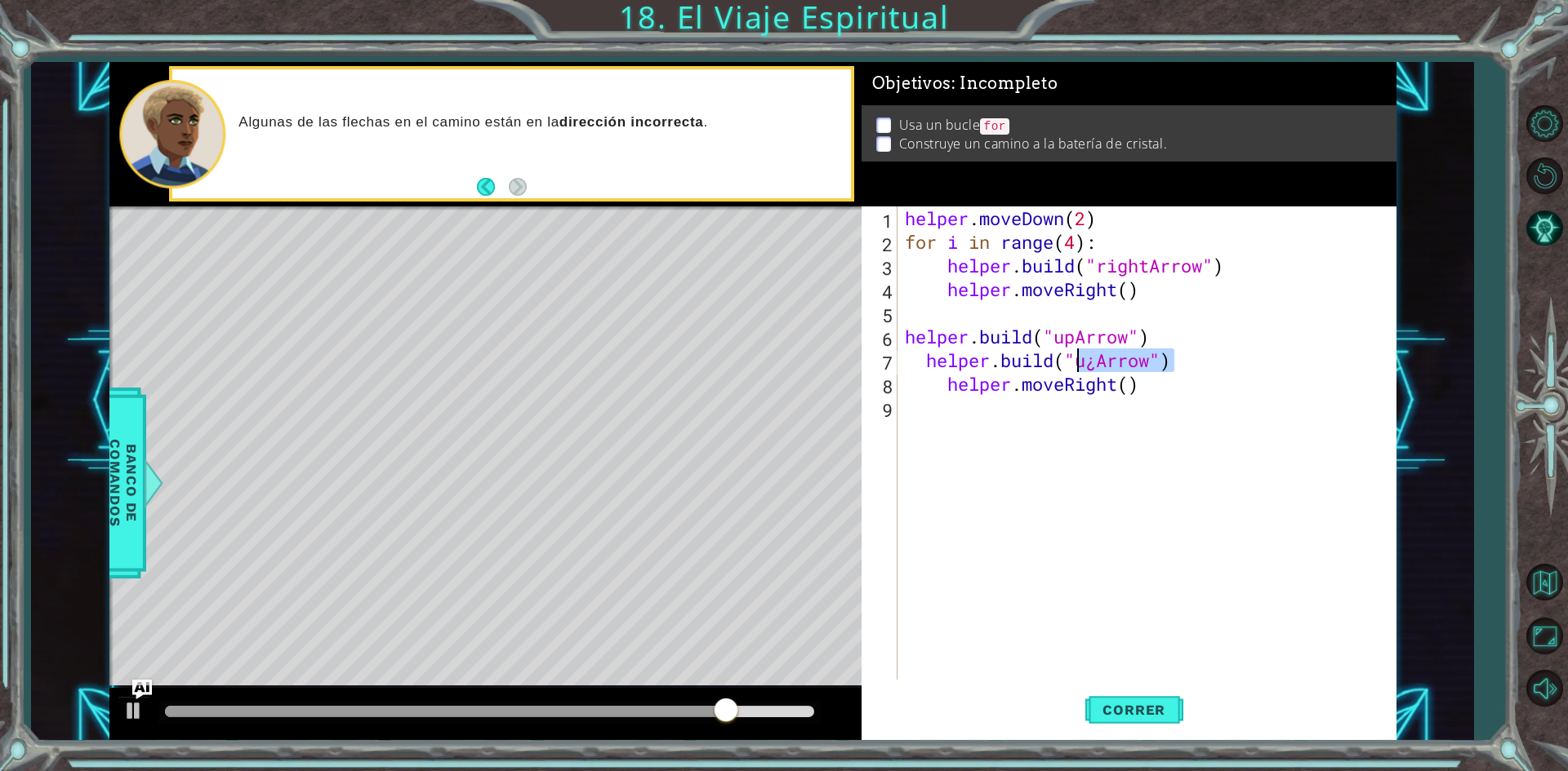
drag, startPoint x: 1201, startPoint y: 356, endPoint x: 1078, endPoint y: 358, distance: 123.0
click at [1078, 358] on div "helper . moveDown ( 2 ) for i in range ( 4 ) : helper . build ( "rightArrow" ) …" at bounding box center [1150, 467] width 497 height 521
click at [1087, 358] on div "helper . moveDown ( 2 ) for i in range ( 4 ) : helper . build ( "rightArrow" ) …" at bounding box center [1147, 443] width 489 height 474
click at [1095, 360] on div "helper . moveDown ( 2 ) for i in range ( 4 ) : helper . build ( "rightArrow" ) …" at bounding box center [1150, 467] width 497 height 521
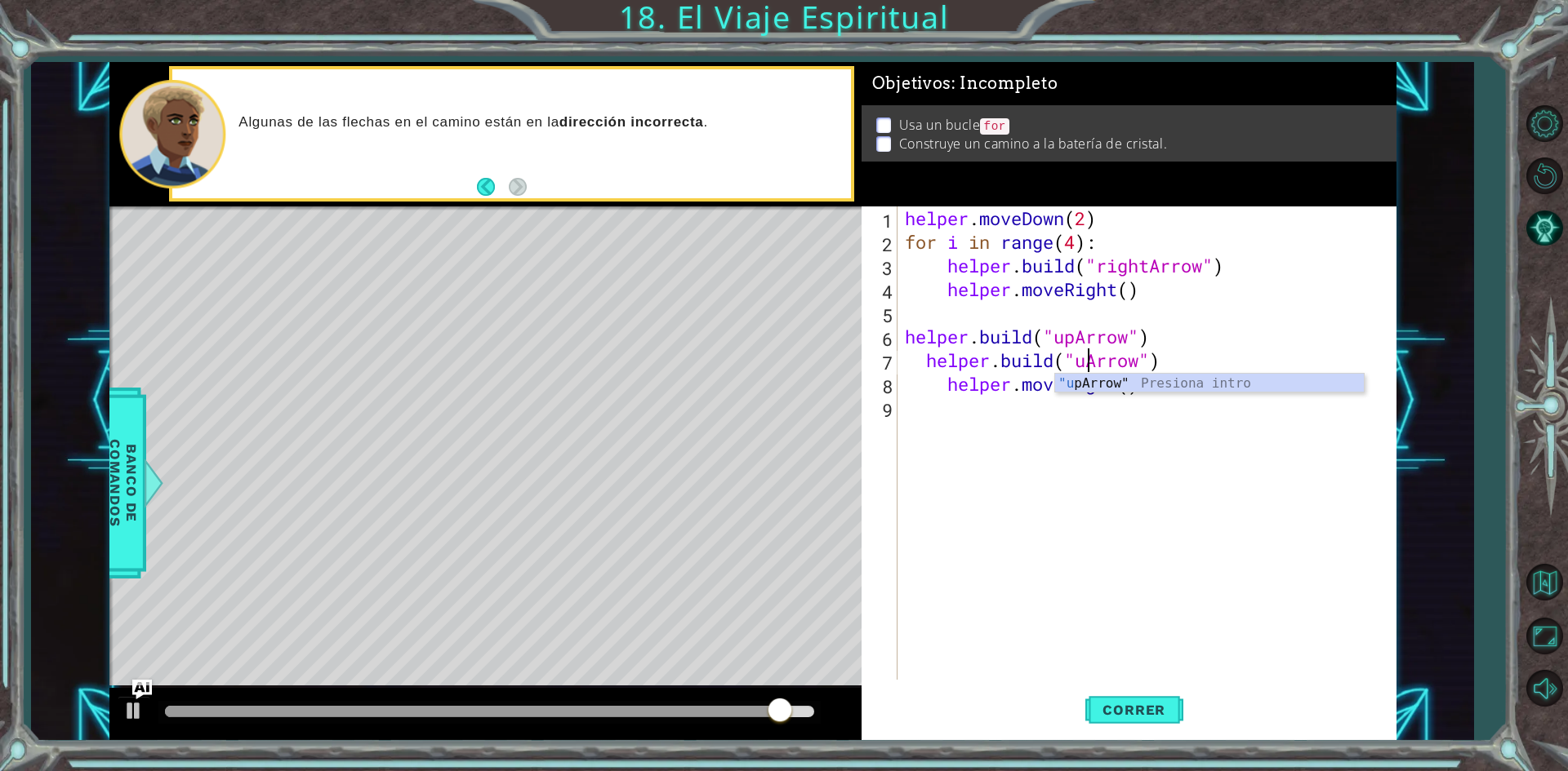
type textarea "[DOMAIN_NAME]("upArrow")"
click at [1153, 502] on div "helper . moveDown ( 2 ) for i in range ( 4 ) : helper . build ( "rightArrow" ) …" at bounding box center [1150, 467] width 497 height 521
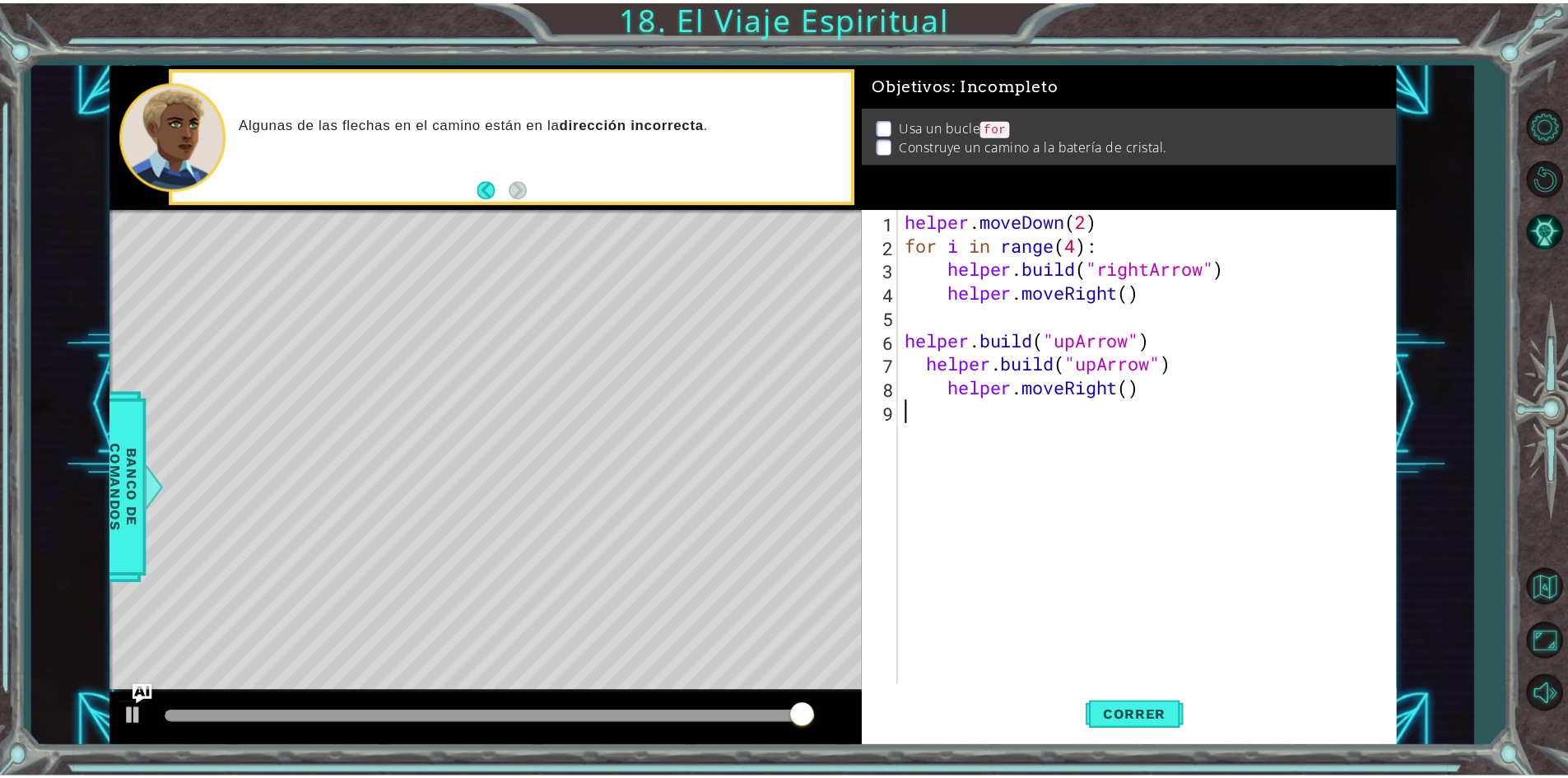
scroll to position [0, 0]
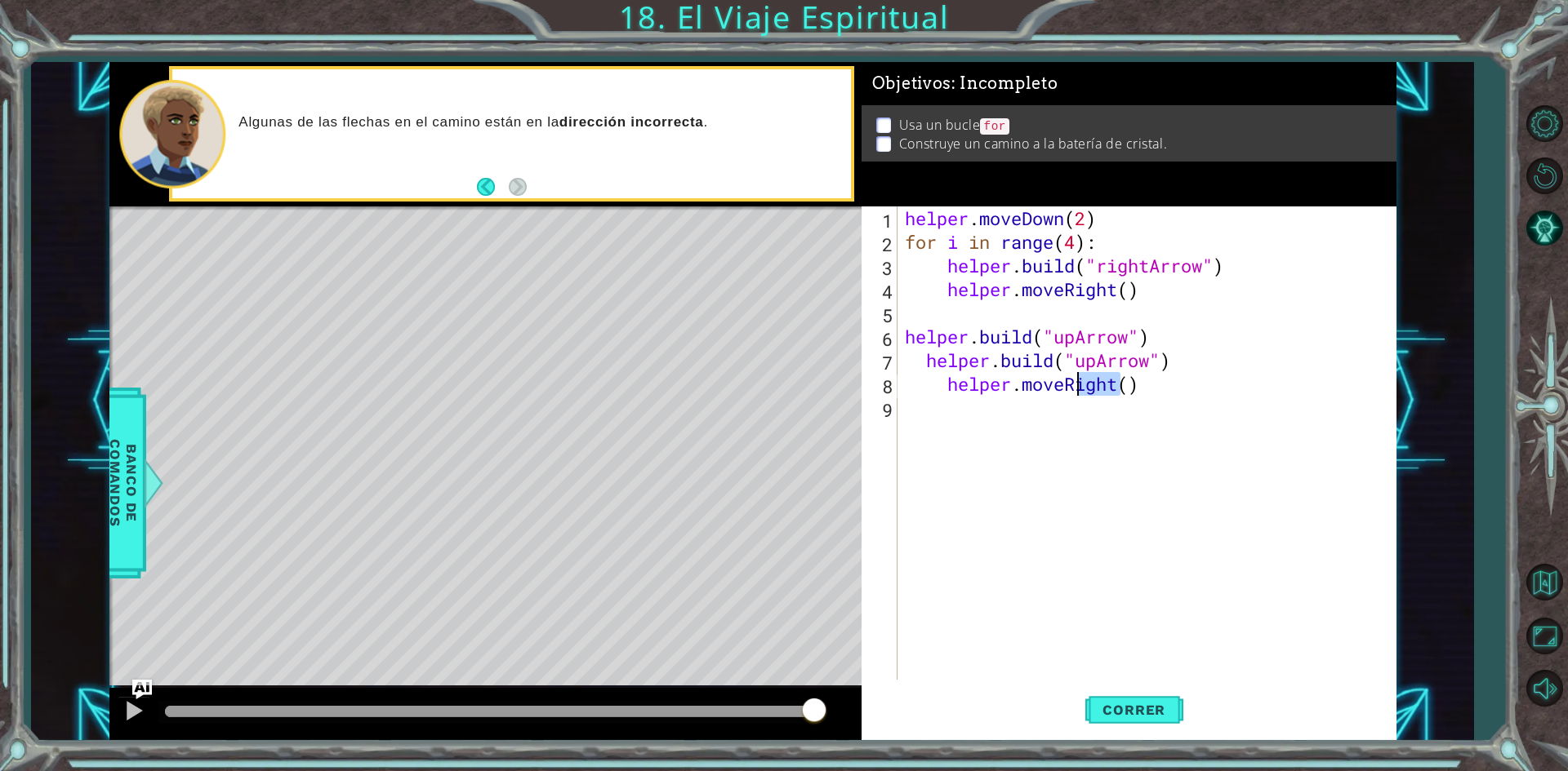
drag, startPoint x: 1122, startPoint y: 377, endPoint x: 1068, endPoint y: 383, distance: 54.3
click at [1070, 383] on div "helper . moveDown ( 2 ) for i in range ( 4 ) : helper . build ( "rightArrow" ) …" at bounding box center [1150, 467] width 497 height 521
drag, startPoint x: 1150, startPoint y: 705, endPoint x: 1162, endPoint y: 703, distance: 12.2
click at [1151, 704] on span "Correr" at bounding box center [1134, 710] width 96 height 16
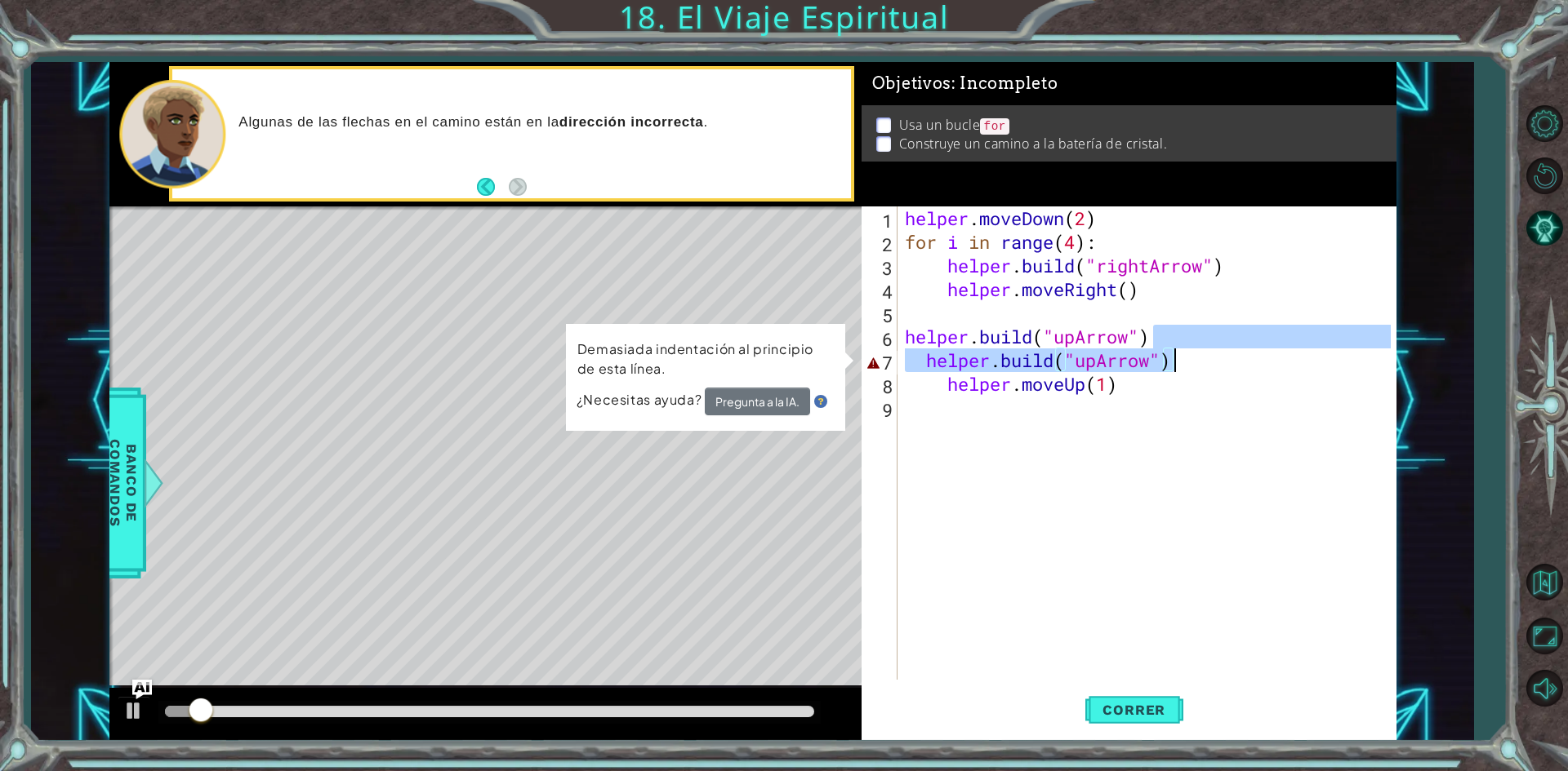
drag, startPoint x: 1221, startPoint y: 347, endPoint x: 1205, endPoint y: 352, distance: 16.8
click at [1205, 352] on div "helper . moveDown ( 2 ) for i in range ( 4 ) : helper . build ( "rightArrow" ) …" at bounding box center [1150, 467] width 497 height 521
click at [1211, 362] on div "helper . moveDown ( 2 ) for i in range ( 4 ) : helper . build ( "rightArrow" ) …" at bounding box center [1147, 443] width 489 height 474
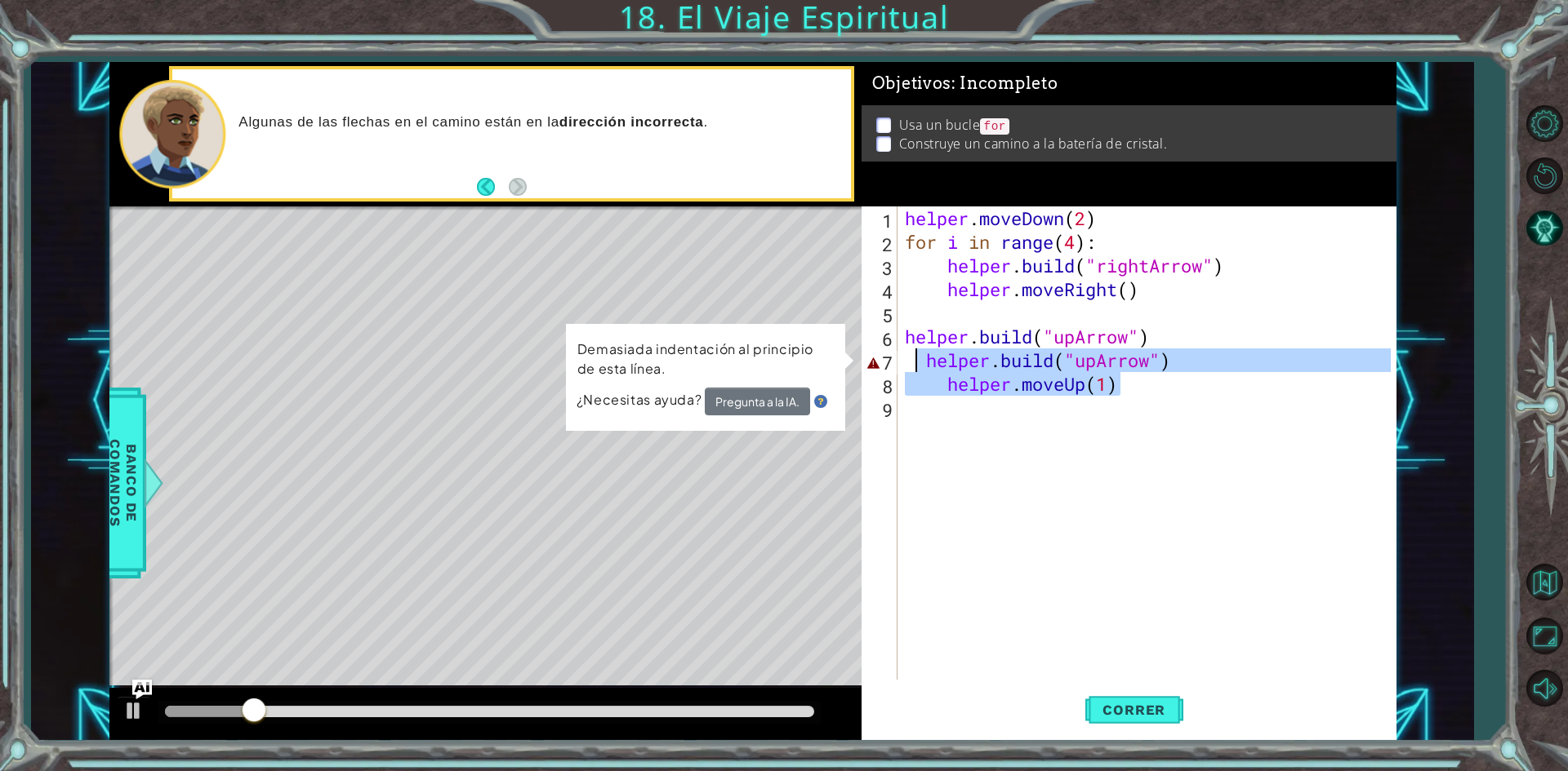
drag, startPoint x: 1155, startPoint y: 391, endPoint x: 914, endPoint y: 371, distance: 241.8
click at [914, 371] on div "helper . moveDown ( 2 ) for i in range ( 4 ) : helper . build ( "rightArrow" ) …" at bounding box center [1150, 467] width 497 height 521
click at [954, 386] on div "helper . moveDown ( 2 ) for i in range ( 4 ) : helper . build ( "rightArrow" ) …" at bounding box center [1147, 443] width 489 height 474
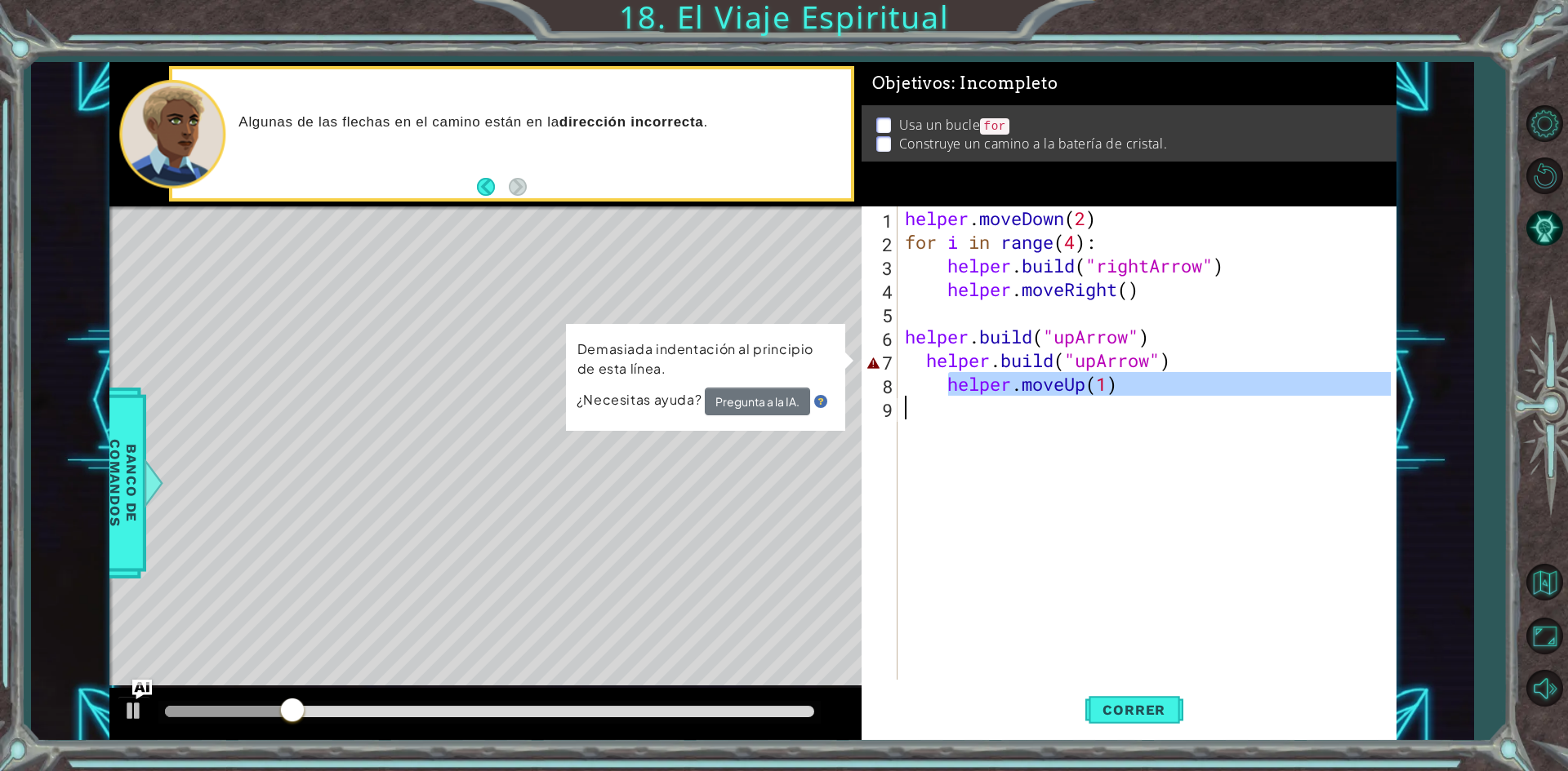
drag, startPoint x: 945, startPoint y: 386, endPoint x: 1202, endPoint y: 431, distance: 260.9
click at [1202, 431] on div "helper . moveDown ( 2 ) for i in range ( 4 ) : helper . build ( "rightArrow" ) …" at bounding box center [1150, 467] width 497 height 521
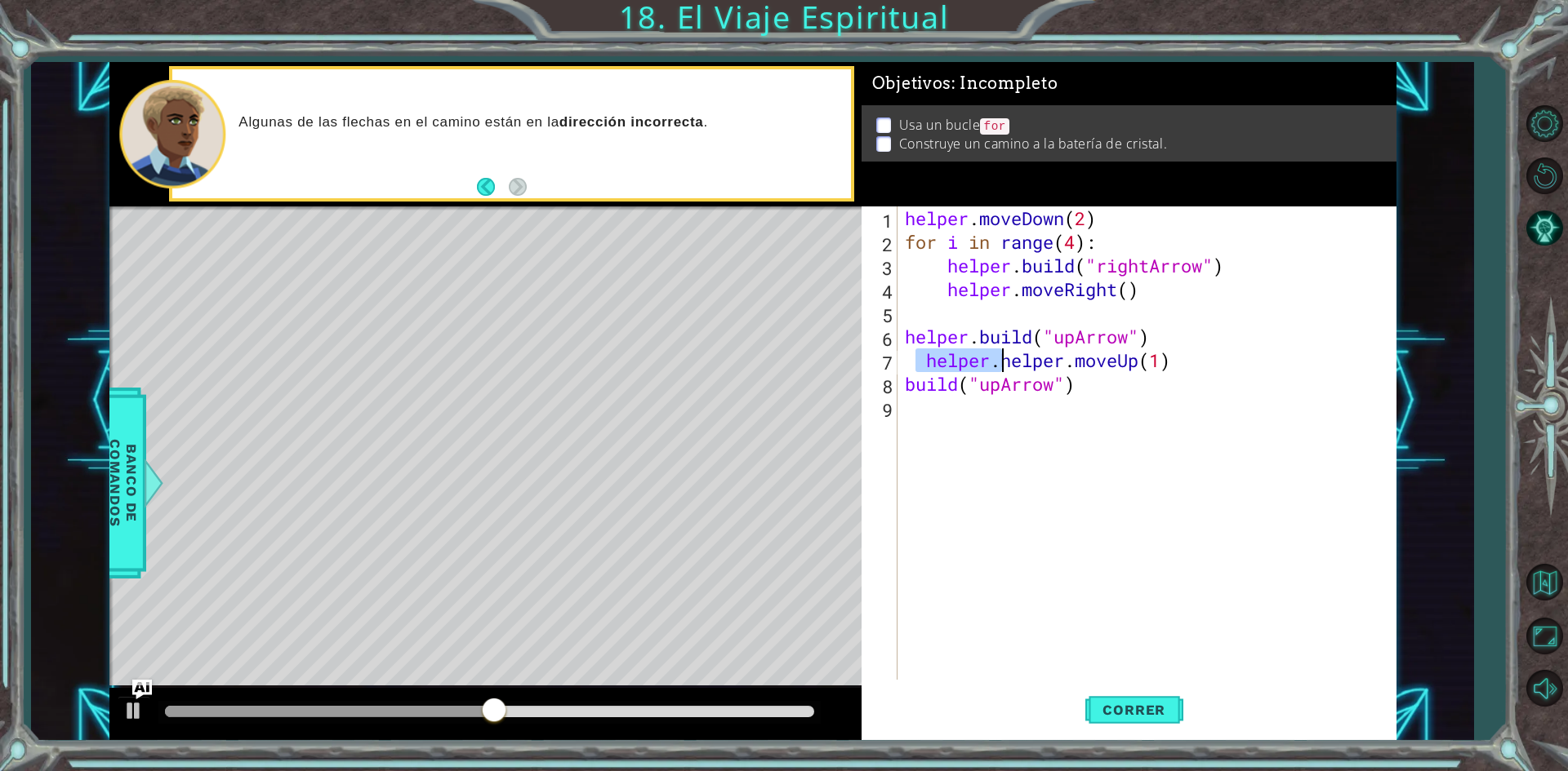
drag, startPoint x: 915, startPoint y: 366, endPoint x: 1004, endPoint y: 364, distance: 89.0
click at [1004, 364] on div "helper . moveDown ( 2 ) for i in range ( 4 ) : helper . build ( "rightArrow" ) …" at bounding box center [1150, 467] width 497 height 521
type textarea "[DOMAIN_NAME]("upArrow")"
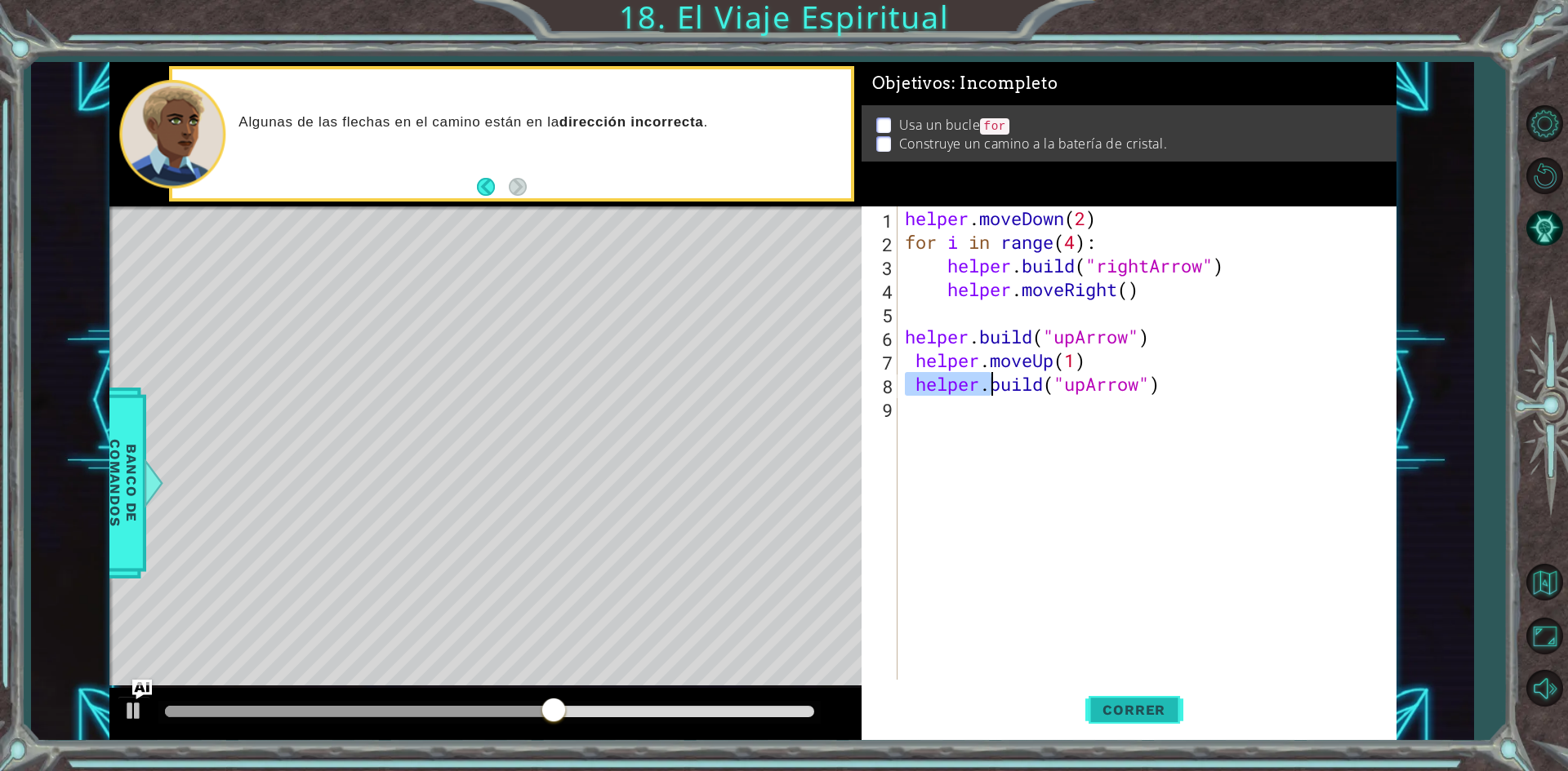
click at [1138, 704] on span "Correr" at bounding box center [1134, 710] width 96 height 16
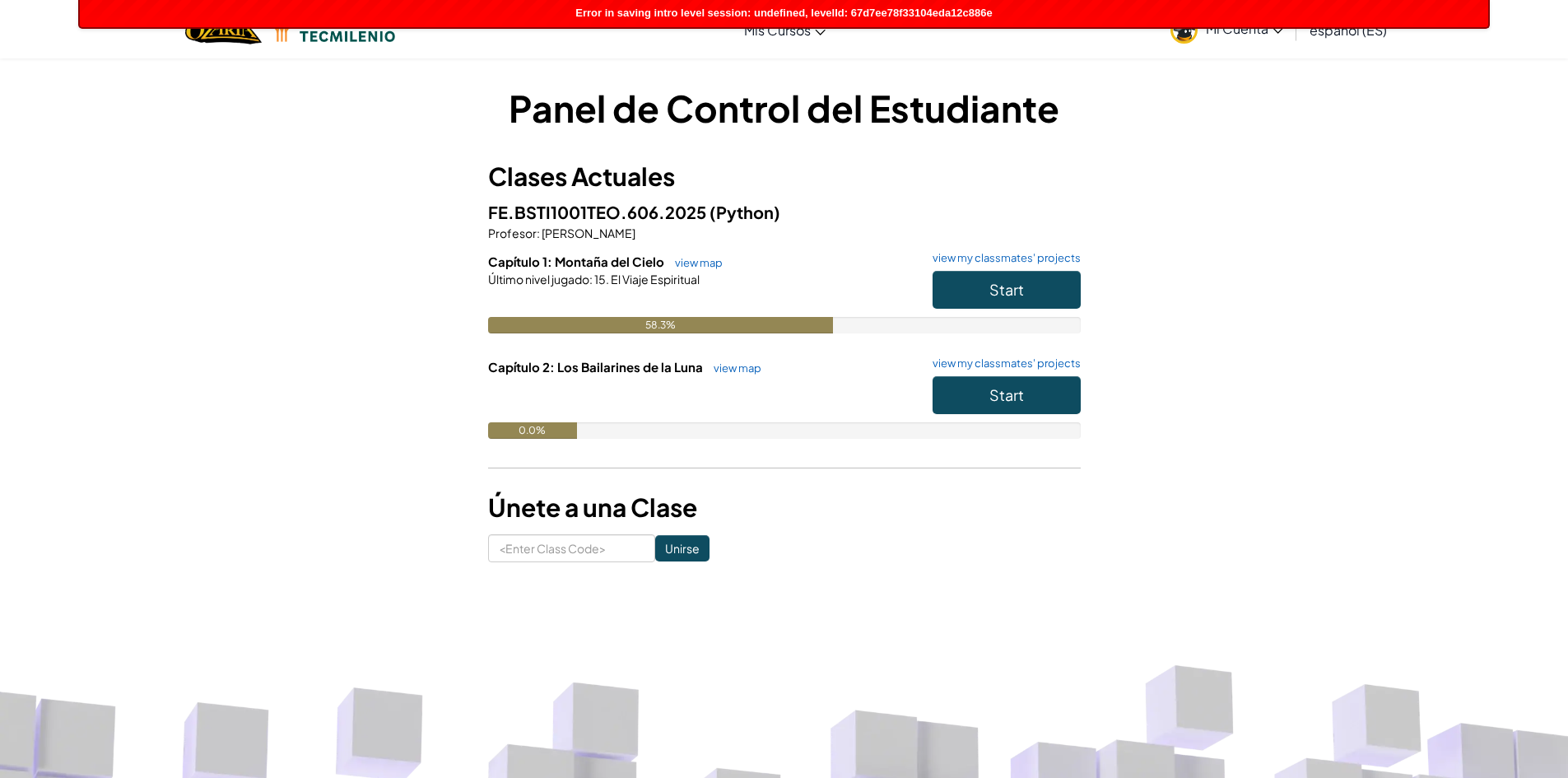
click at [1278, 32] on icon at bounding box center [1278, 31] width 10 height 5
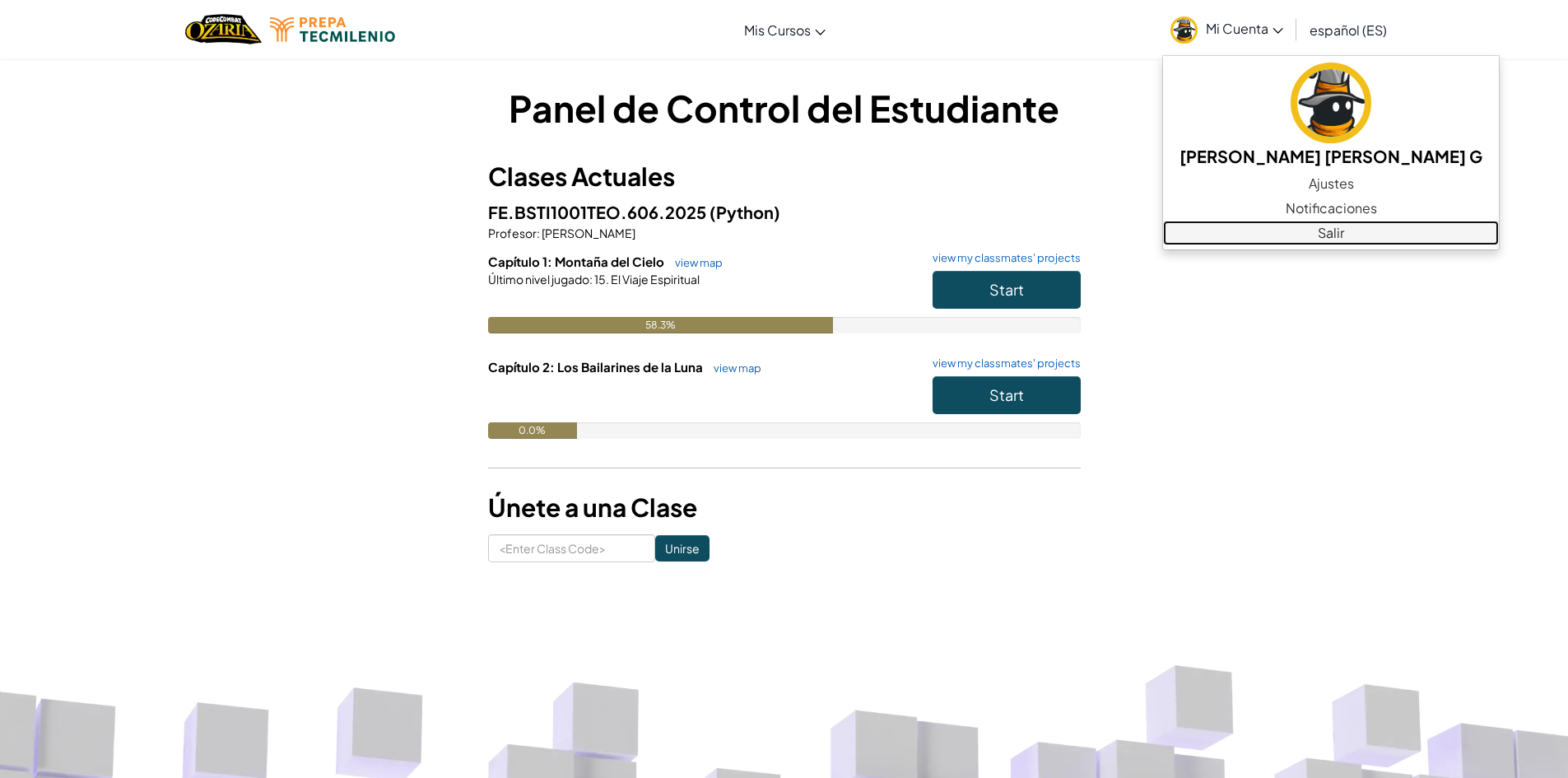
click at [1324, 224] on link "Salir" at bounding box center [1330, 232] width 336 height 24
